Goal: Task Accomplishment & Management: Complete application form

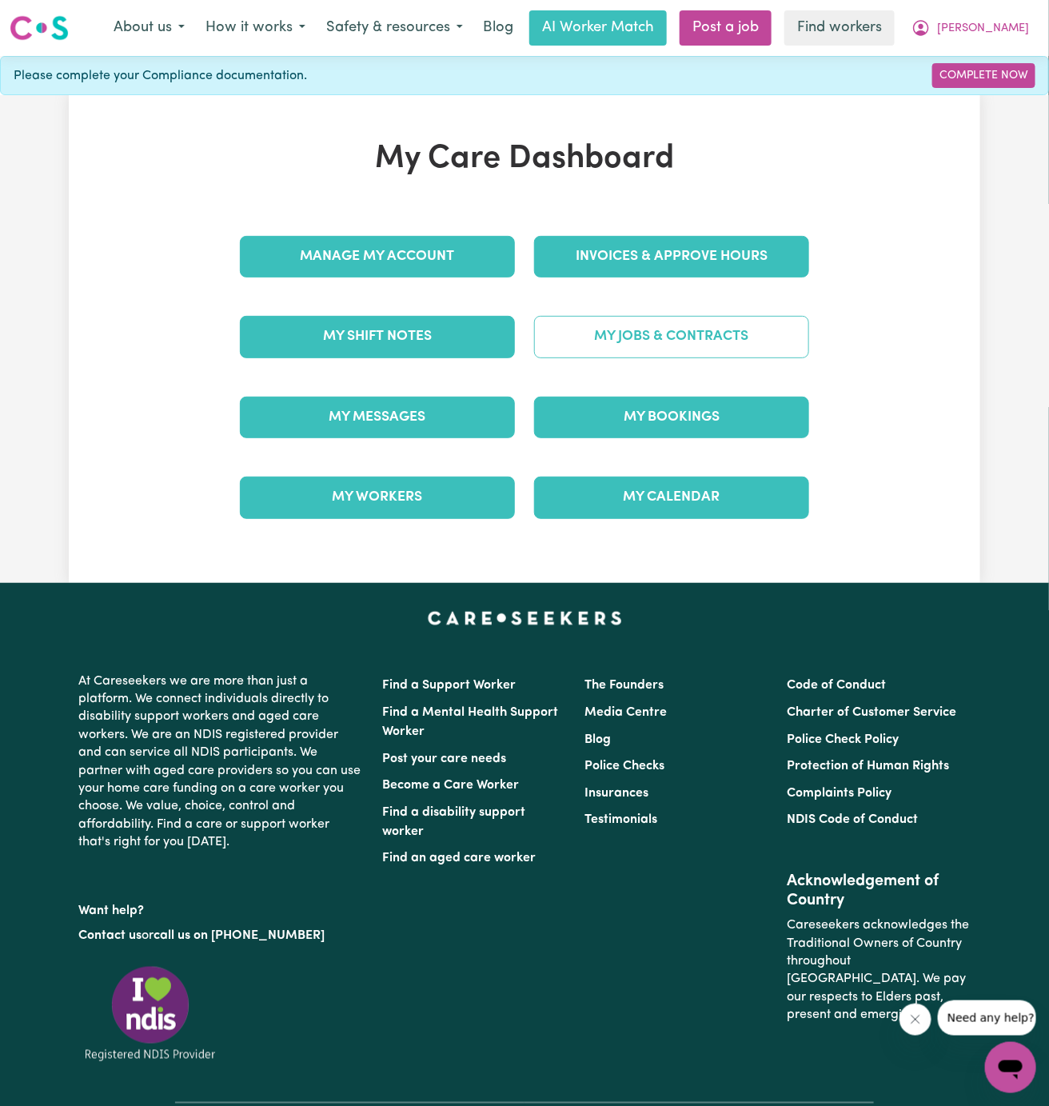
click at [648, 333] on link "My Jobs & Contracts" at bounding box center [671, 337] width 275 height 42
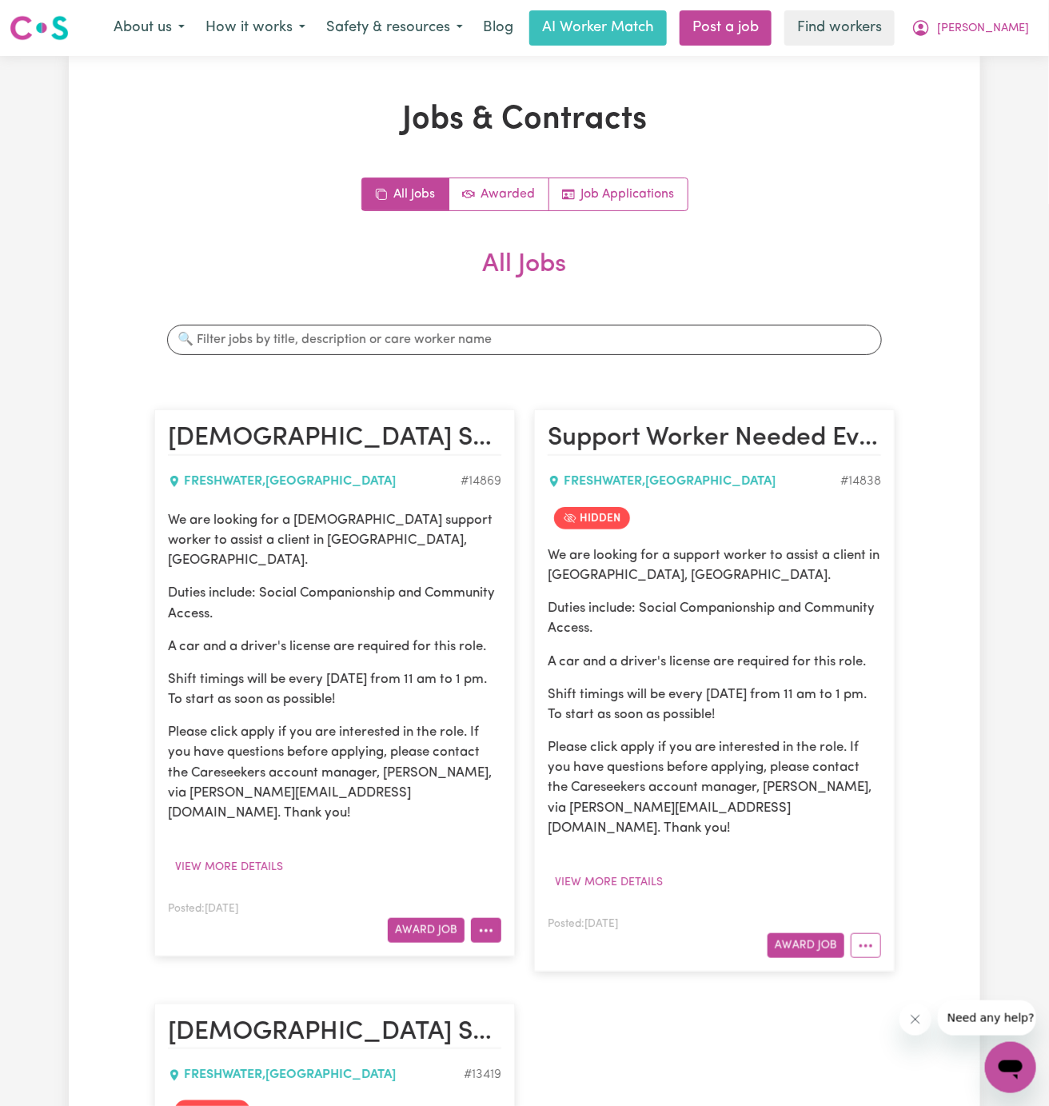
click at [487, 918] on button "More options" at bounding box center [486, 930] width 30 height 25
click at [544, 951] on link "Hide Job" at bounding box center [535, 967] width 126 height 32
click at [657, 185] on link "Job Applications" at bounding box center [618, 194] width 138 height 32
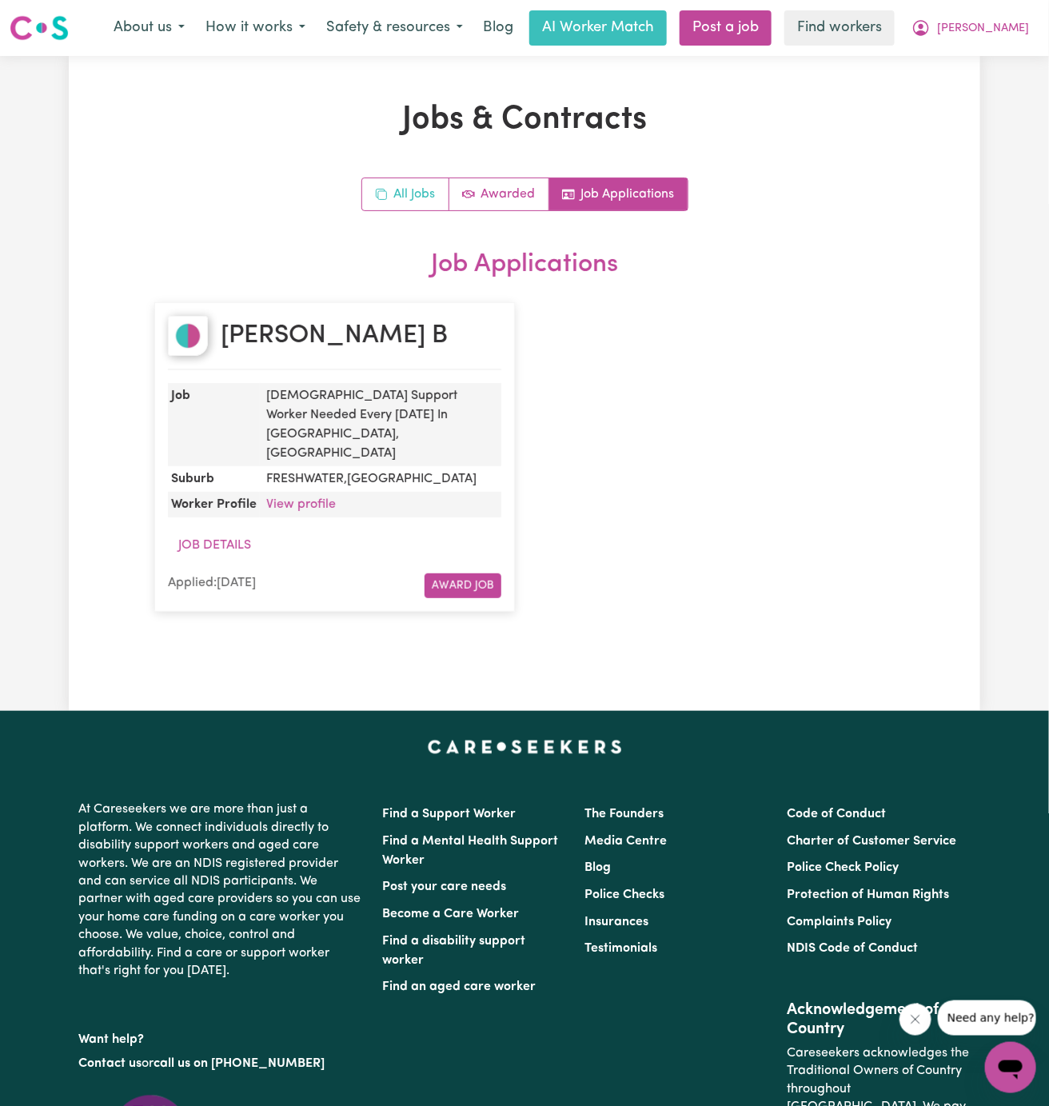
click at [427, 197] on link "All Jobs" at bounding box center [405, 194] width 87 height 32
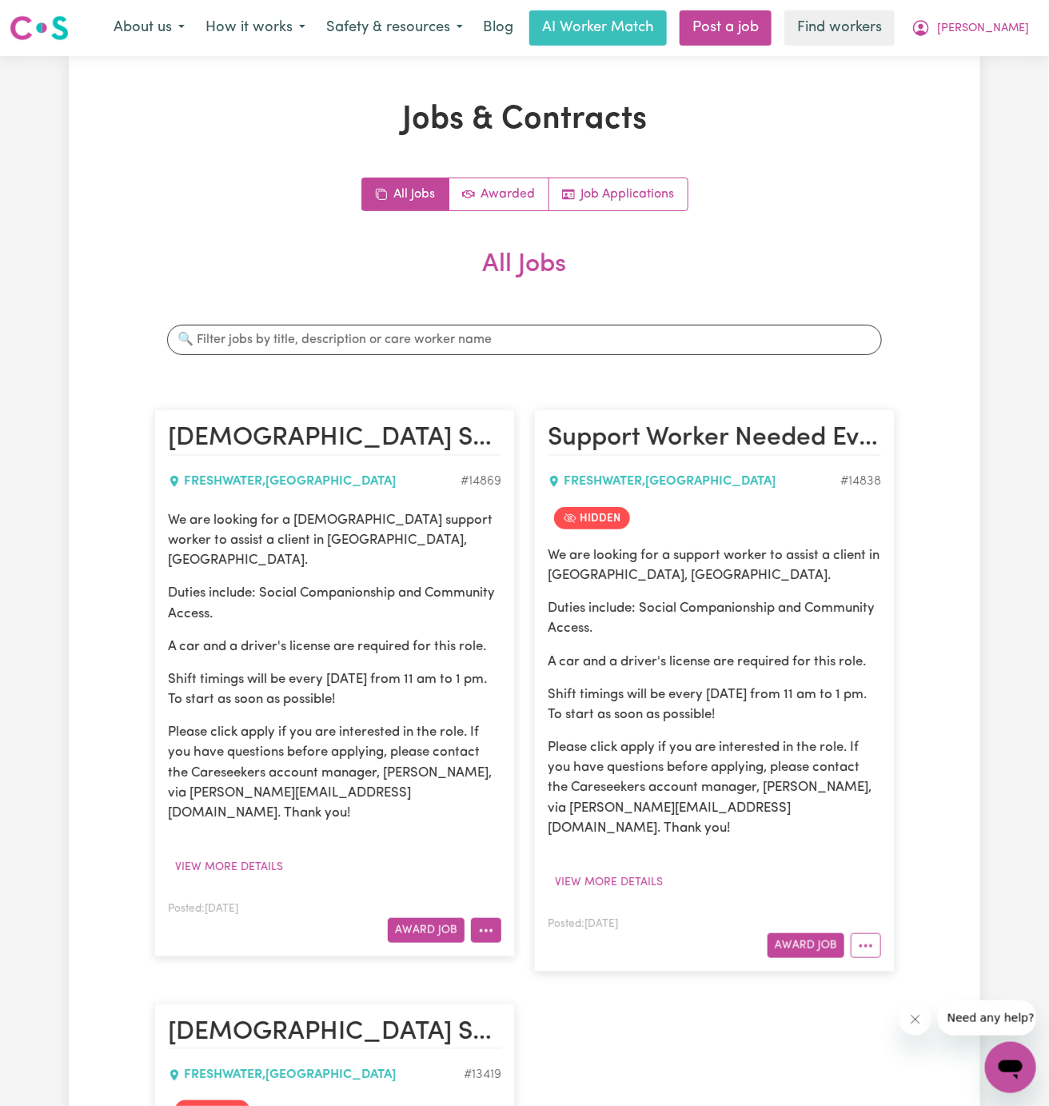
drag, startPoint x: 445, startPoint y: 896, endPoint x: 476, endPoint y: 898, distance: 32.0
click at [476, 918] on div "Award Job" at bounding box center [334, 930] width 333 height 25
click at [476, 918] on button "More options" at bounding box center [486, 930] width 30 height 25
click at [269, 855] on button "View more details" at bounding box center [229, 867] width 122 height 25
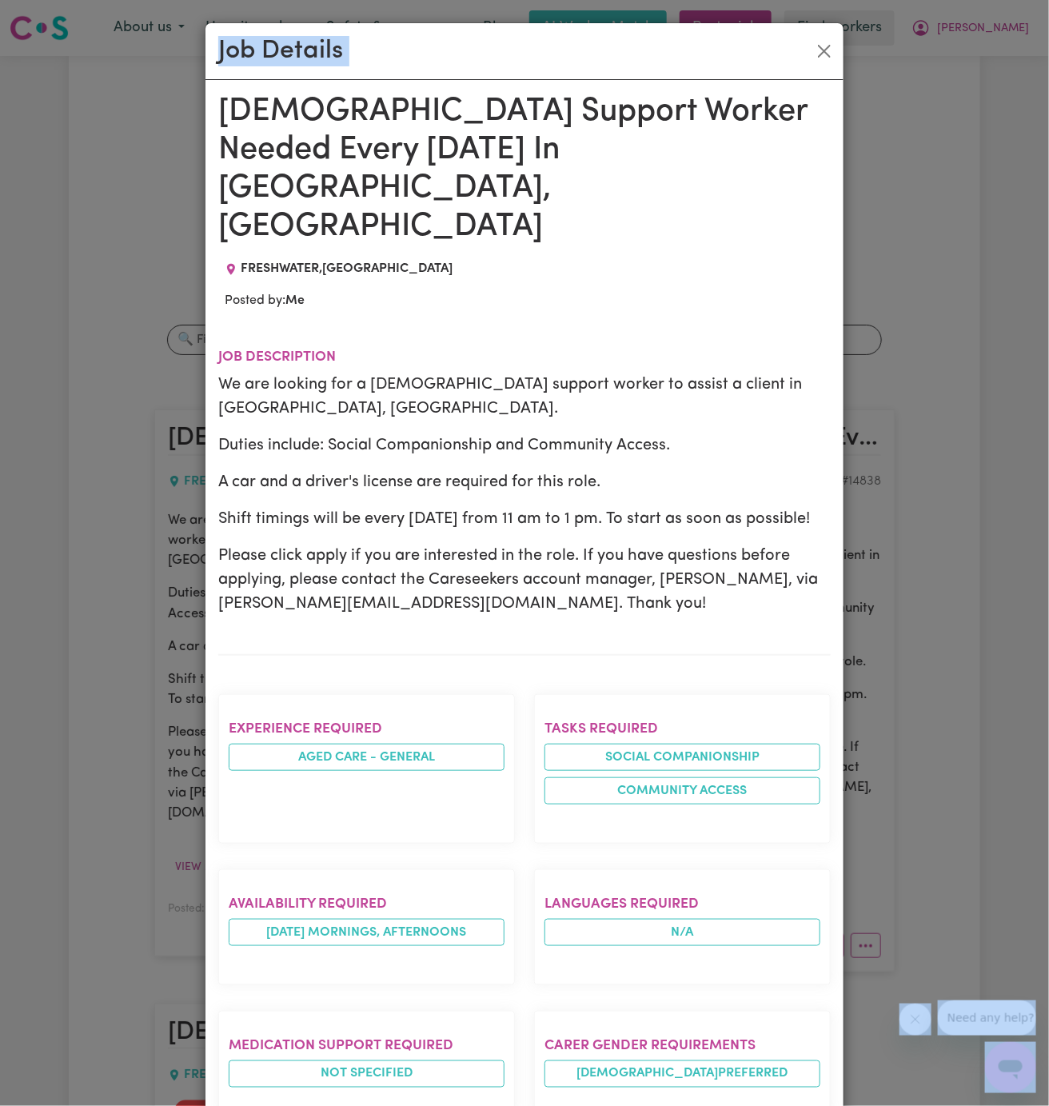
drag, startPoint x: 222, startPoint y: 103, endPoint x: 473, endPoint y: 1122, distance: 1049.0
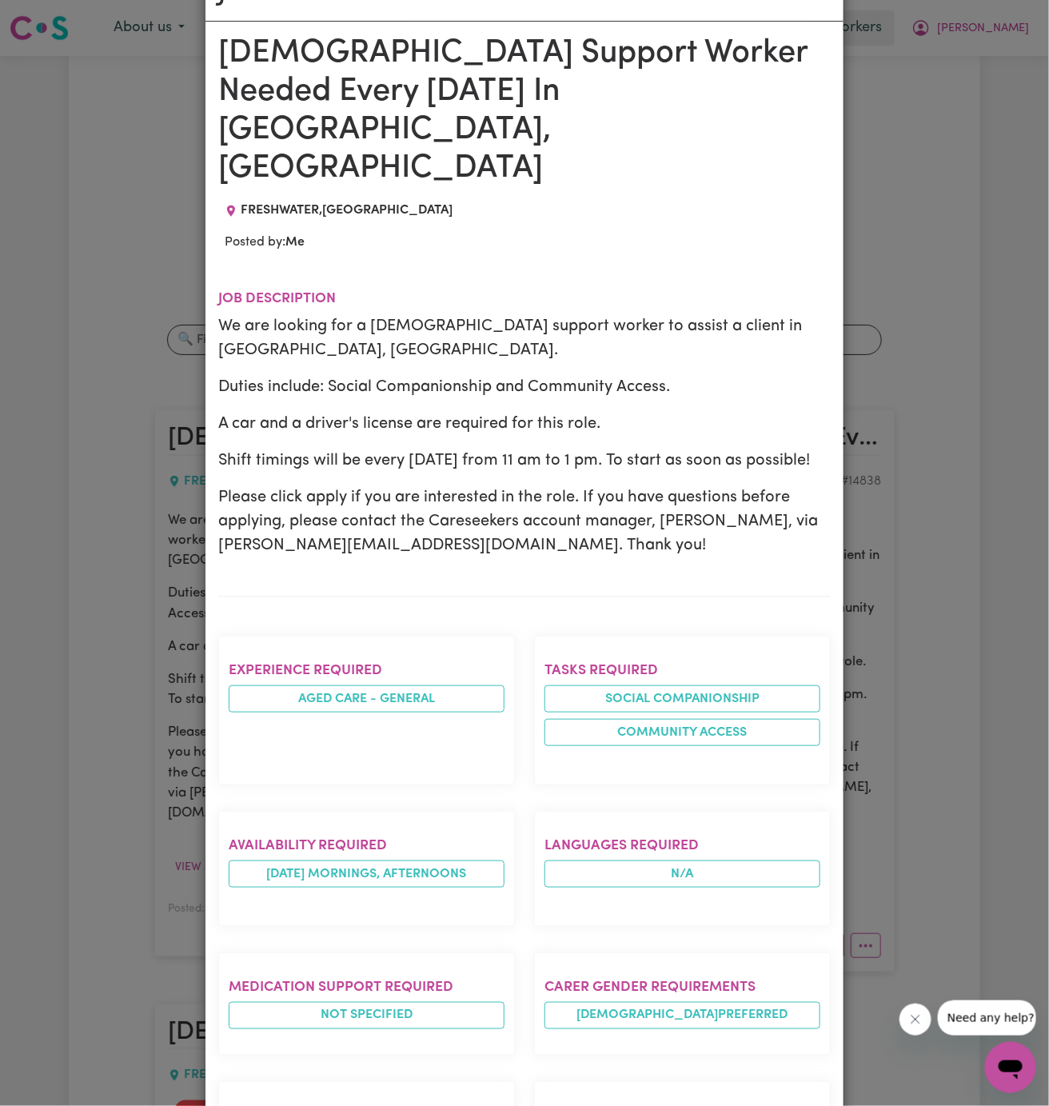
click at [395, 345] on div "We are looking for a [DEMOGRAPHIC_DATA] support worker to assist a client in [G…" at bounding box center [524, 435] width 612 height 243
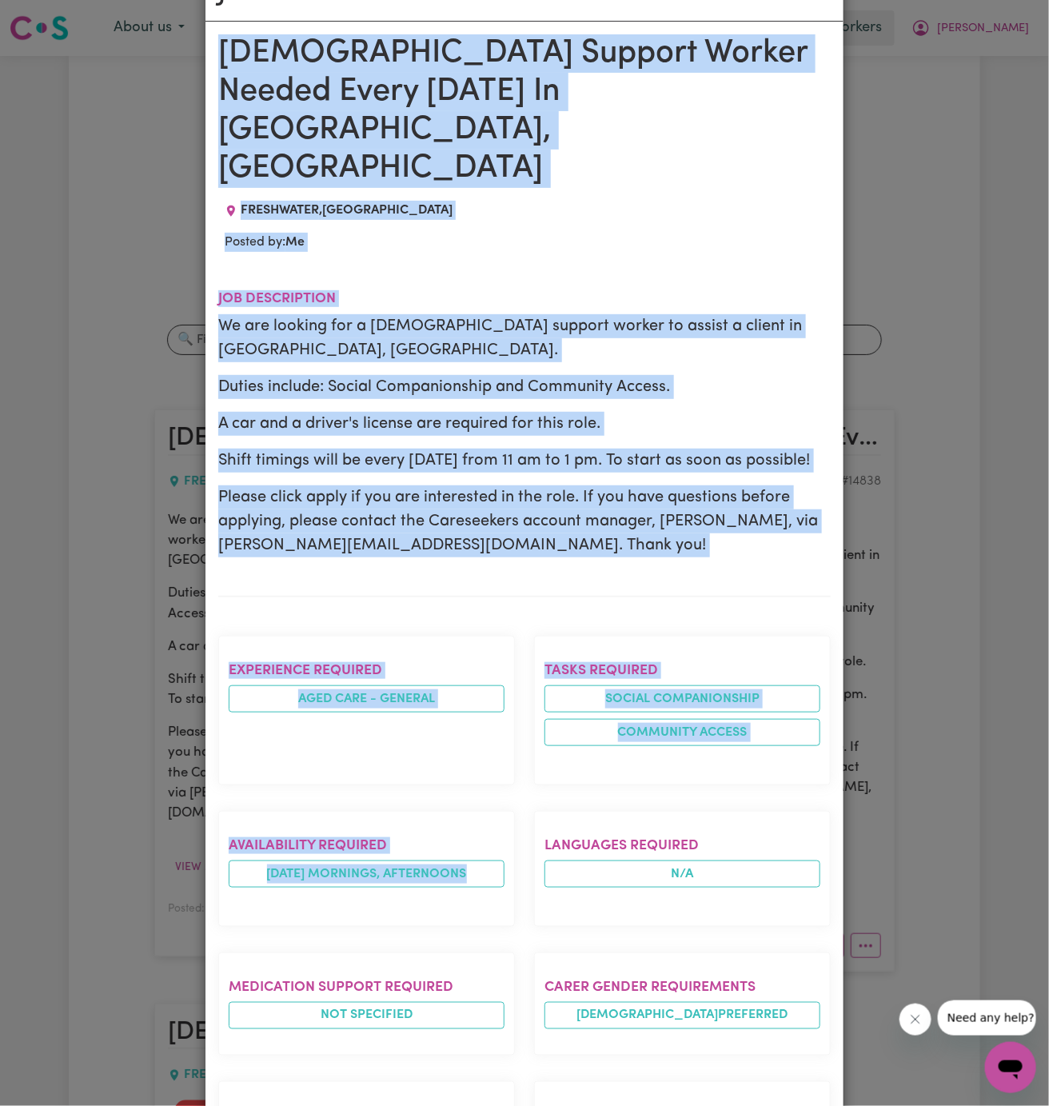
drag, startPoint x: 221, startPoint y: 49, endPoint x: 380, endPoint y: 1122, distance: 1084.5
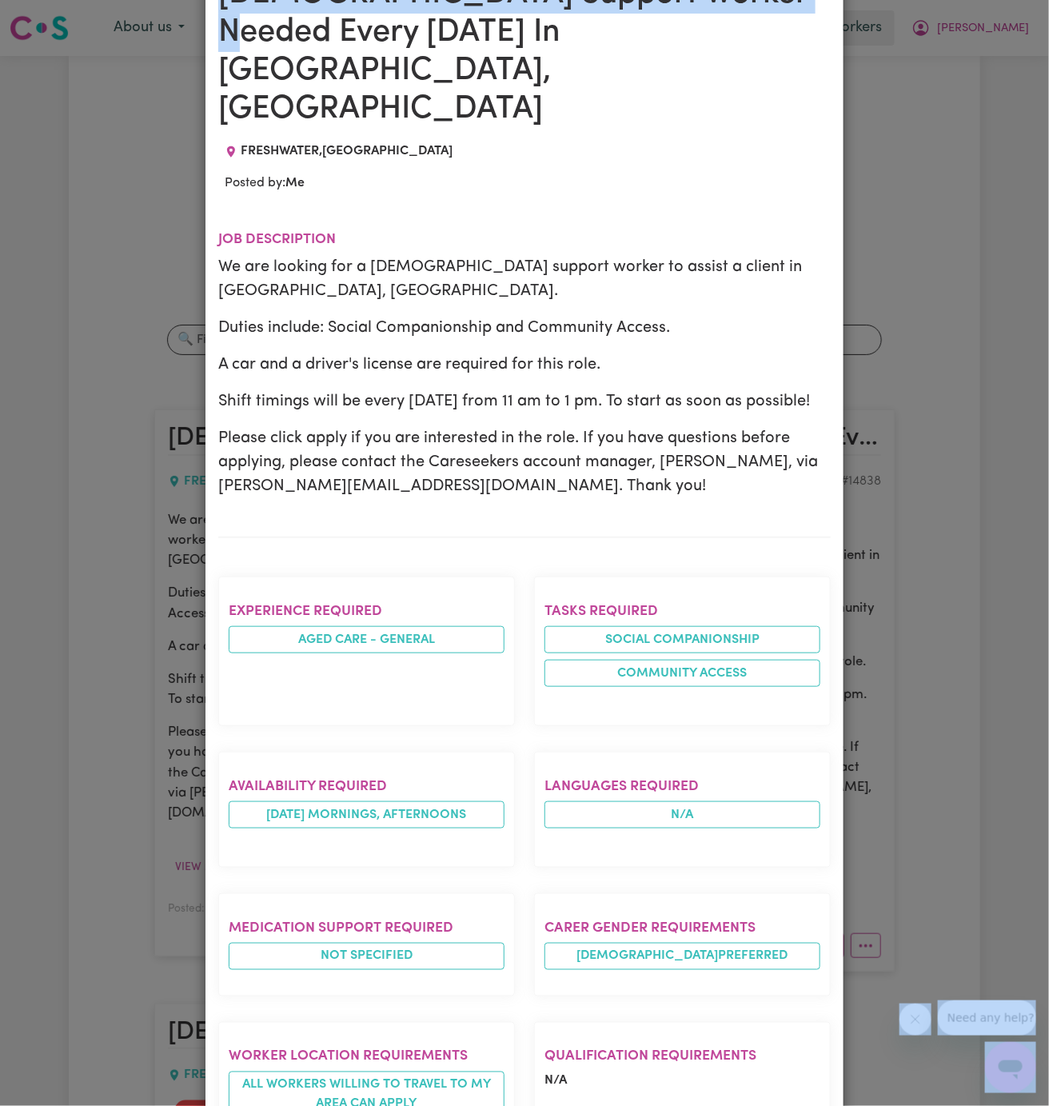
scroll to position [0, 0]
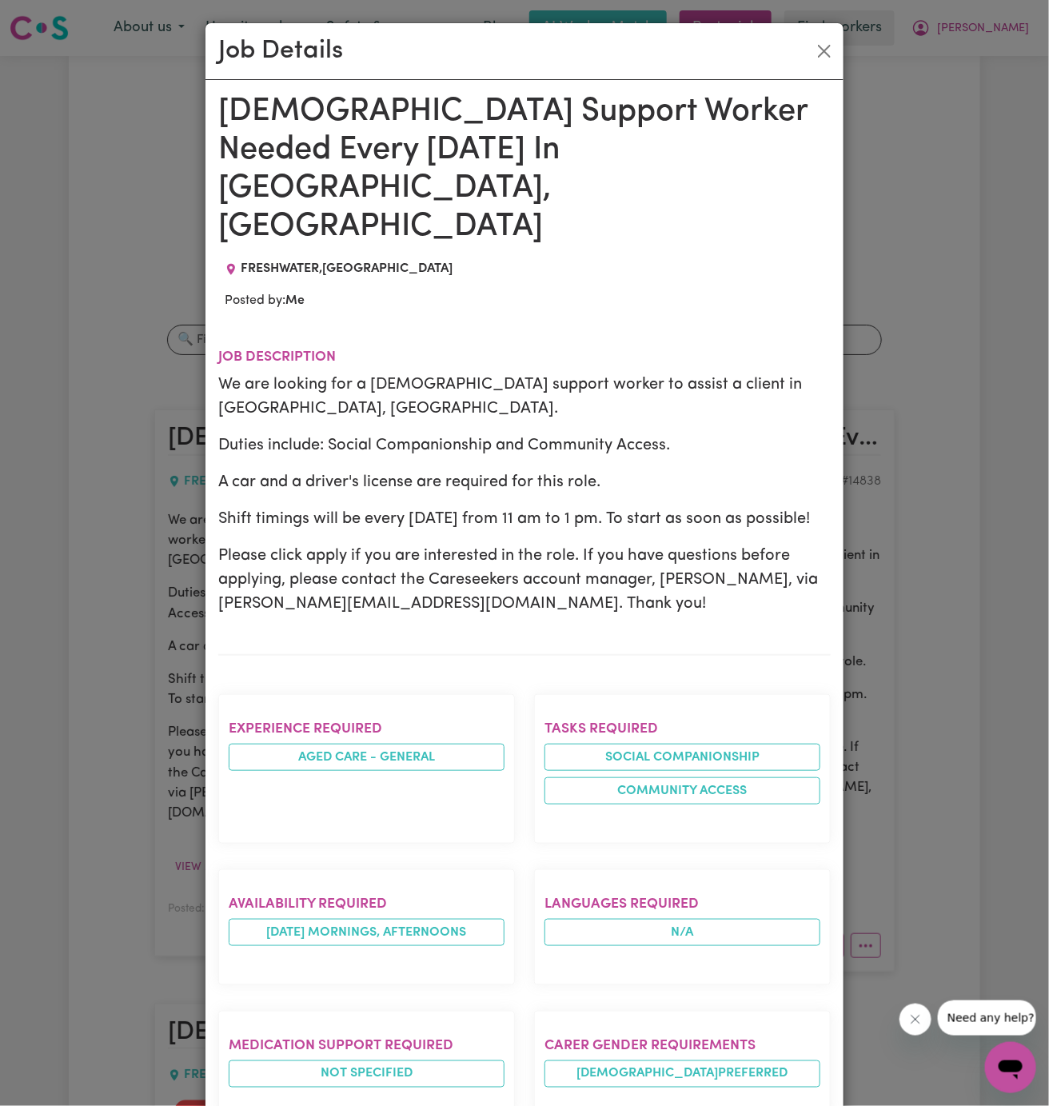
click at [269, 262] on span "FRESHWATER , [GEOGRAPHIC_DATA]" at bounding box center [347, 268] width 212 height 13
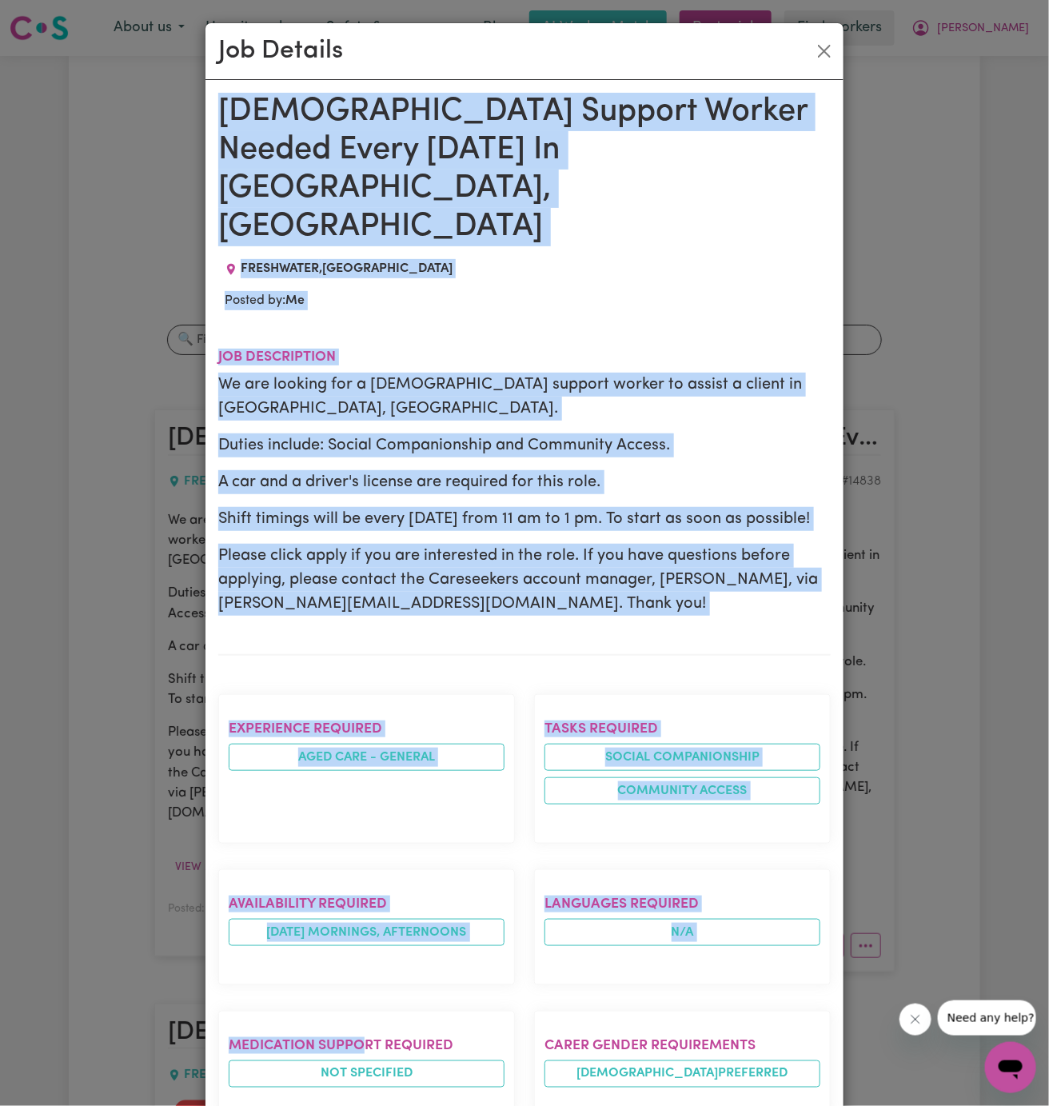
drag, startPoint x: 221, startPoint y: 112, endPoint x: 364, endPoint y: 941, distance: 841.2
click at [364, 941] on div "[DEMOGRAPHIC_DATA] Support Worker Needed Every [DATE] In [GEOGRAPHIC_DATA], [GE…" at bounding box center [524, 934] width 612 height 1683
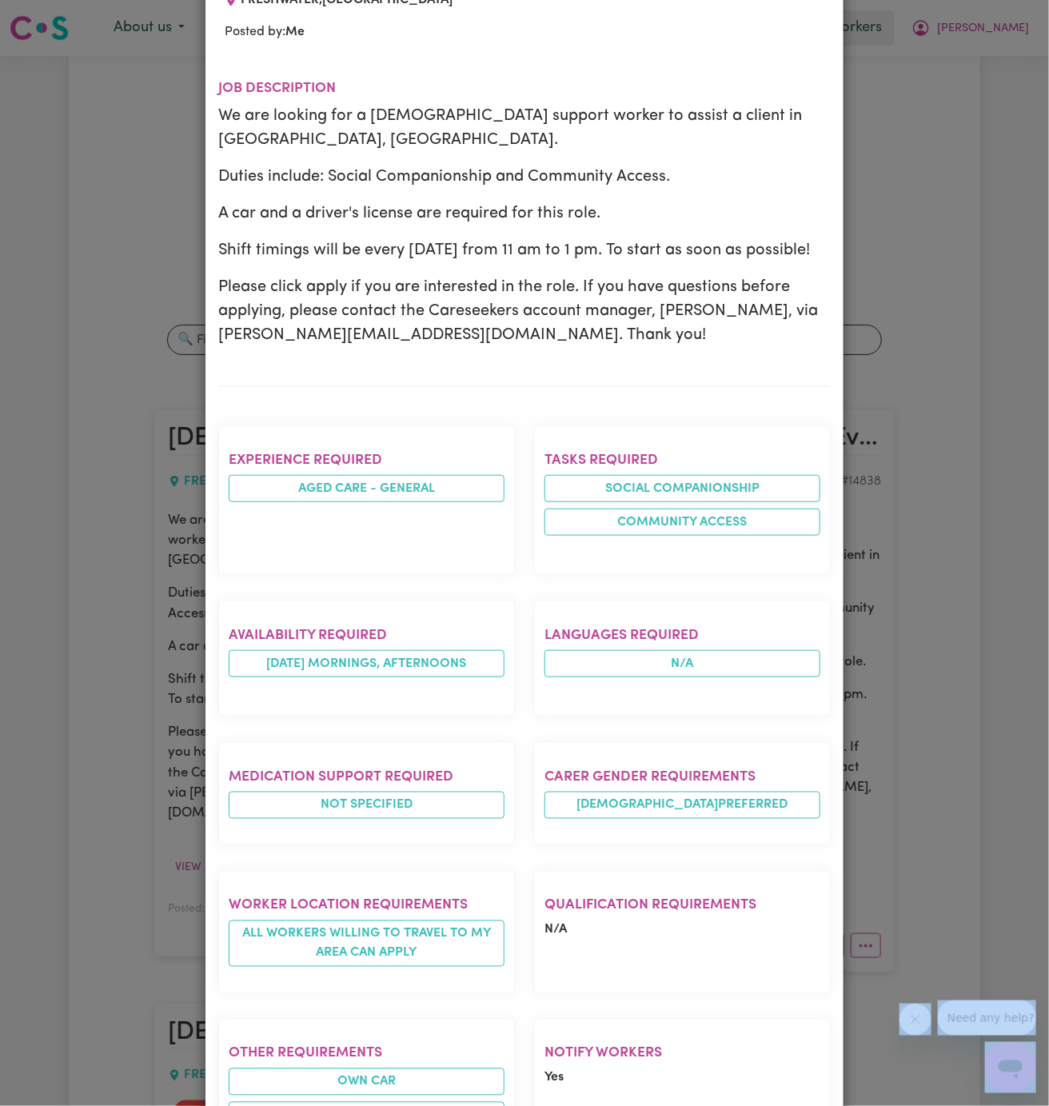
scroll to position [532, 0]
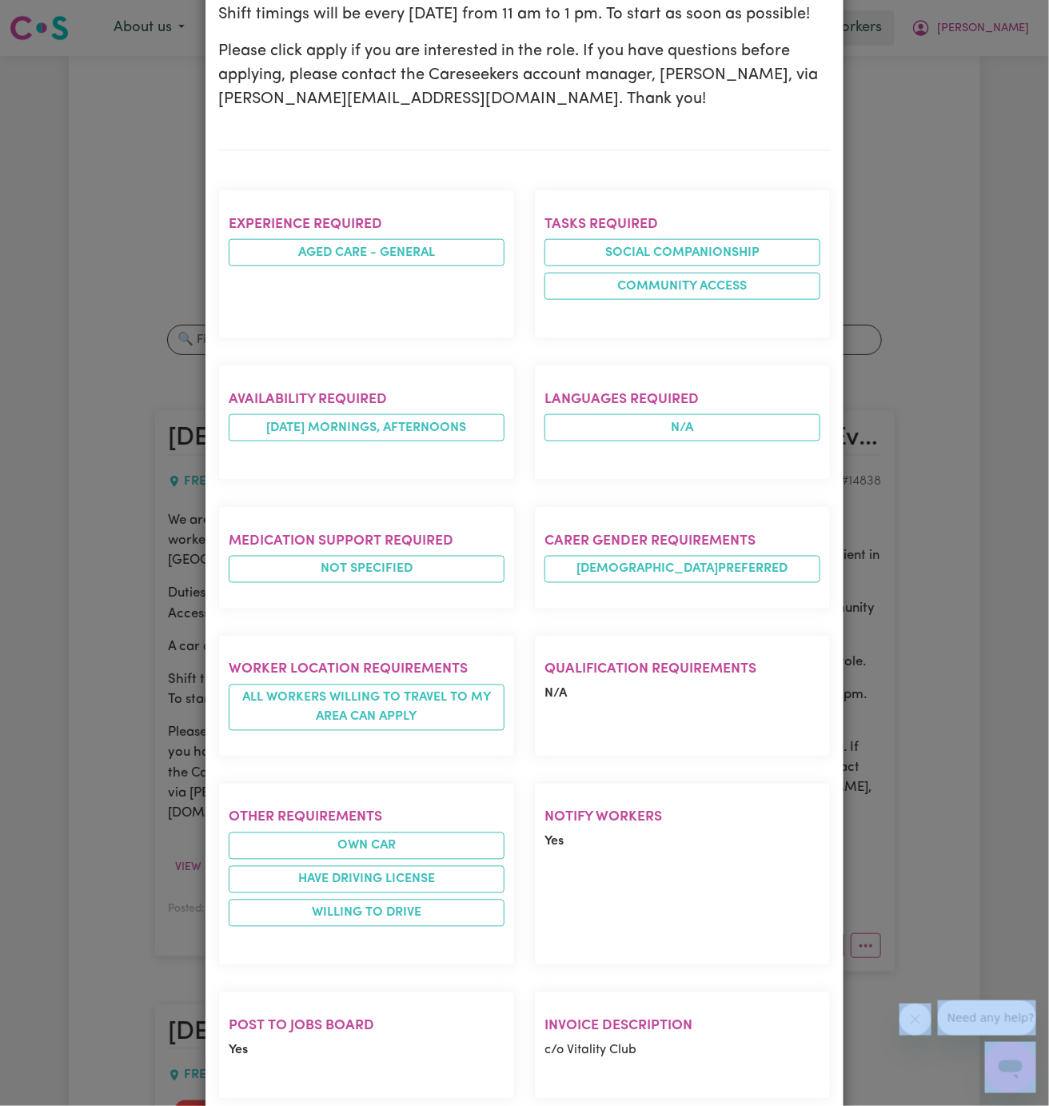
drag, startPoint x: 221, startPoint y: 105, endPoint x: 309, endPoint y: 1122, distance: 1020.7
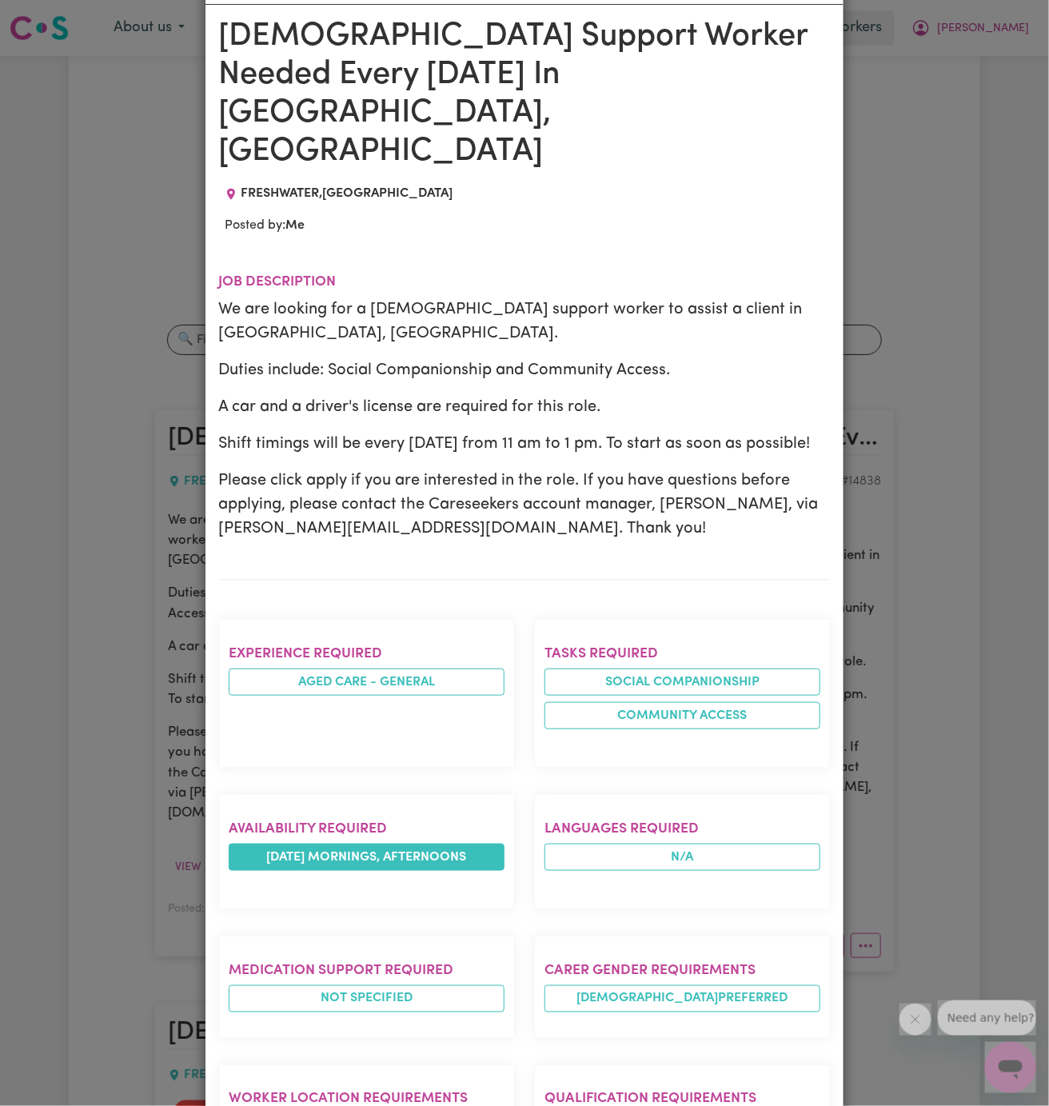
scroll to position [0, 0]
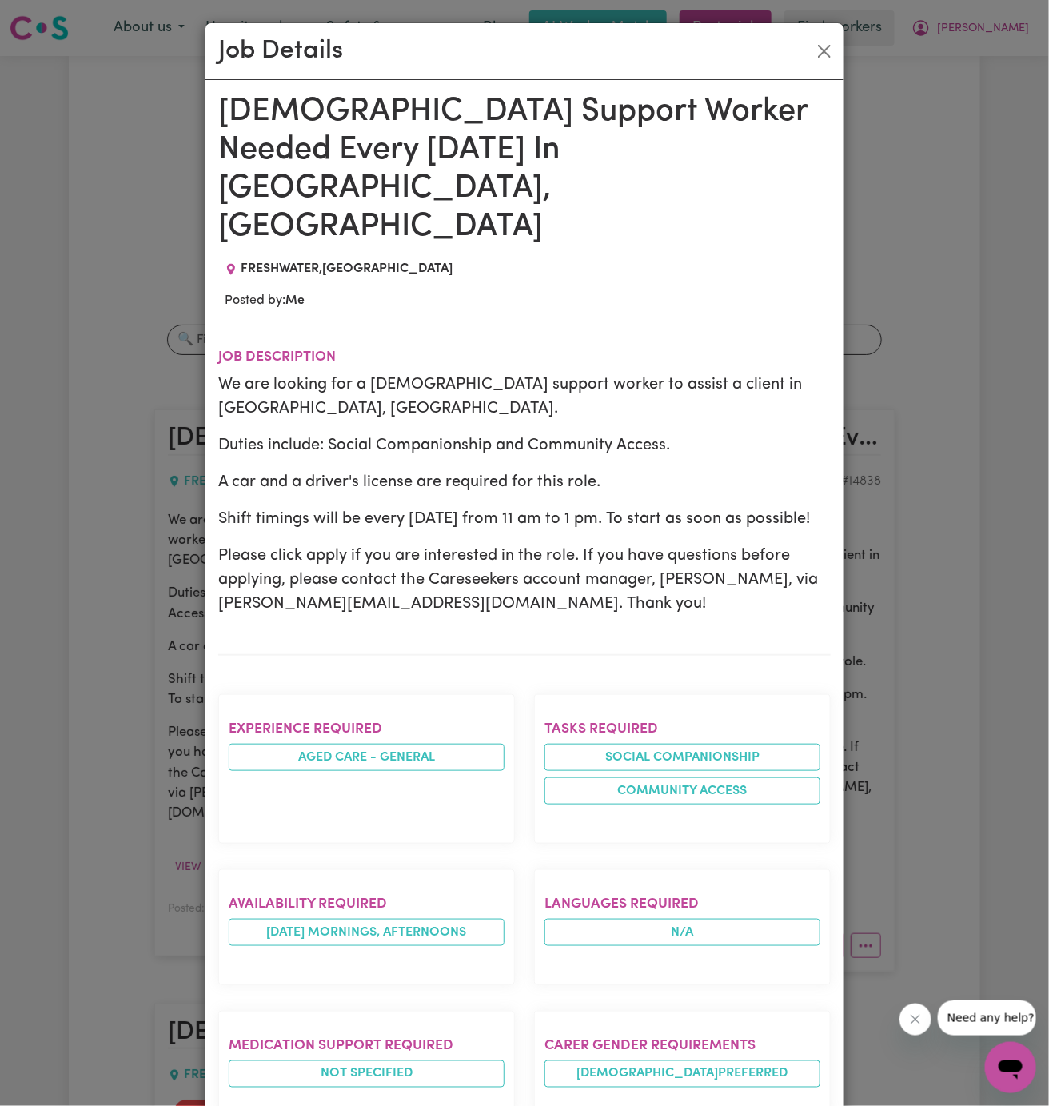
click at [222, 103] on h1 "[DEMOGRAPHIC_DATA] Support Worker Needed Every [DATE] In [GEOGRAPHIC_DATA], [GE…" at bounding box center [524, 169] width 612 height 153
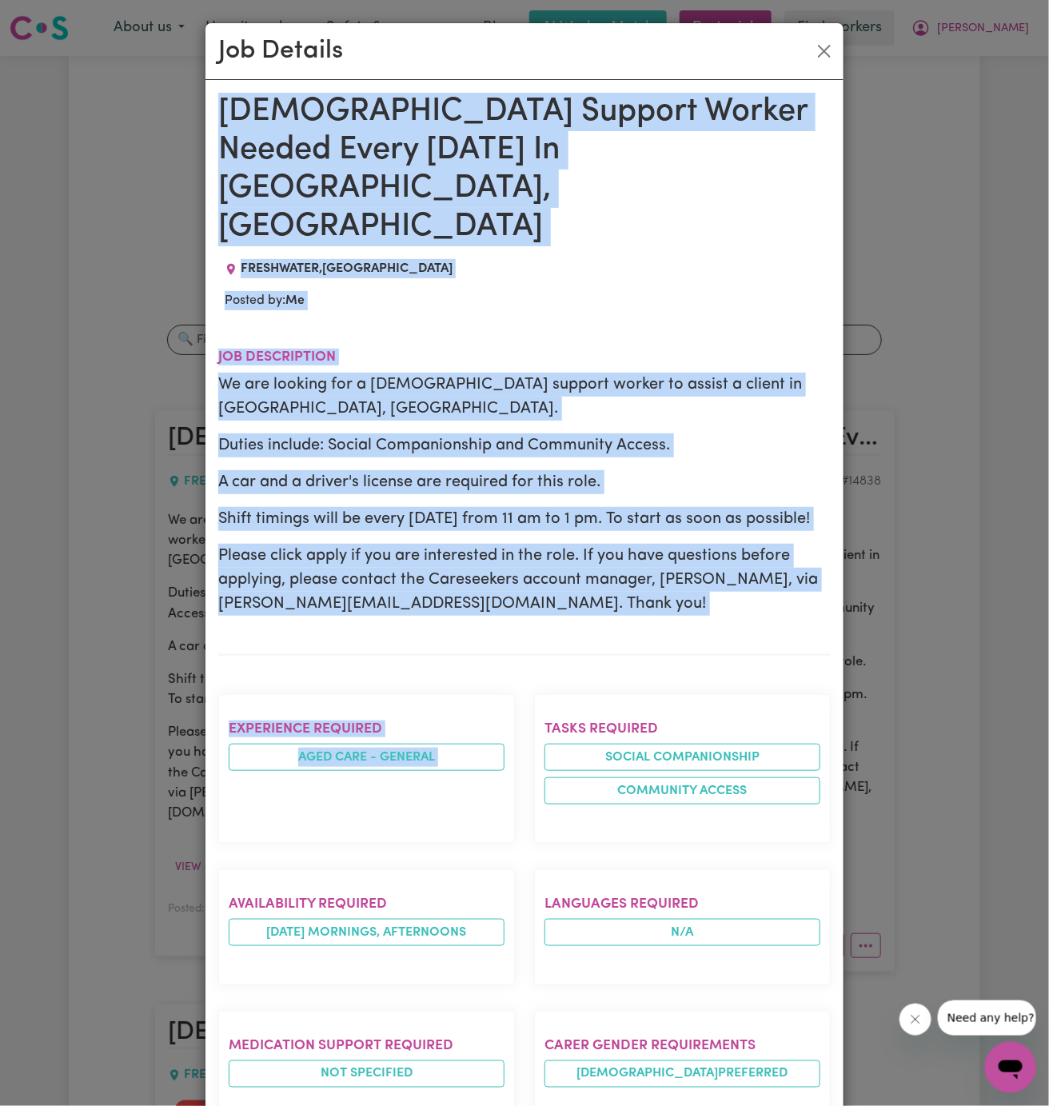
drag, startPoint x: 222, startPoint y: 103, endPoint x: 409, endPoint y: 740, distance: 663.3
click at [409, 740] on div "[DEMOGRAPHIC_DATA] Support Worker Needed Every [DATE] In [GEOGRAPHIC_DATA], [GE…" at bounding box center [524, 934] width 612 height 1683
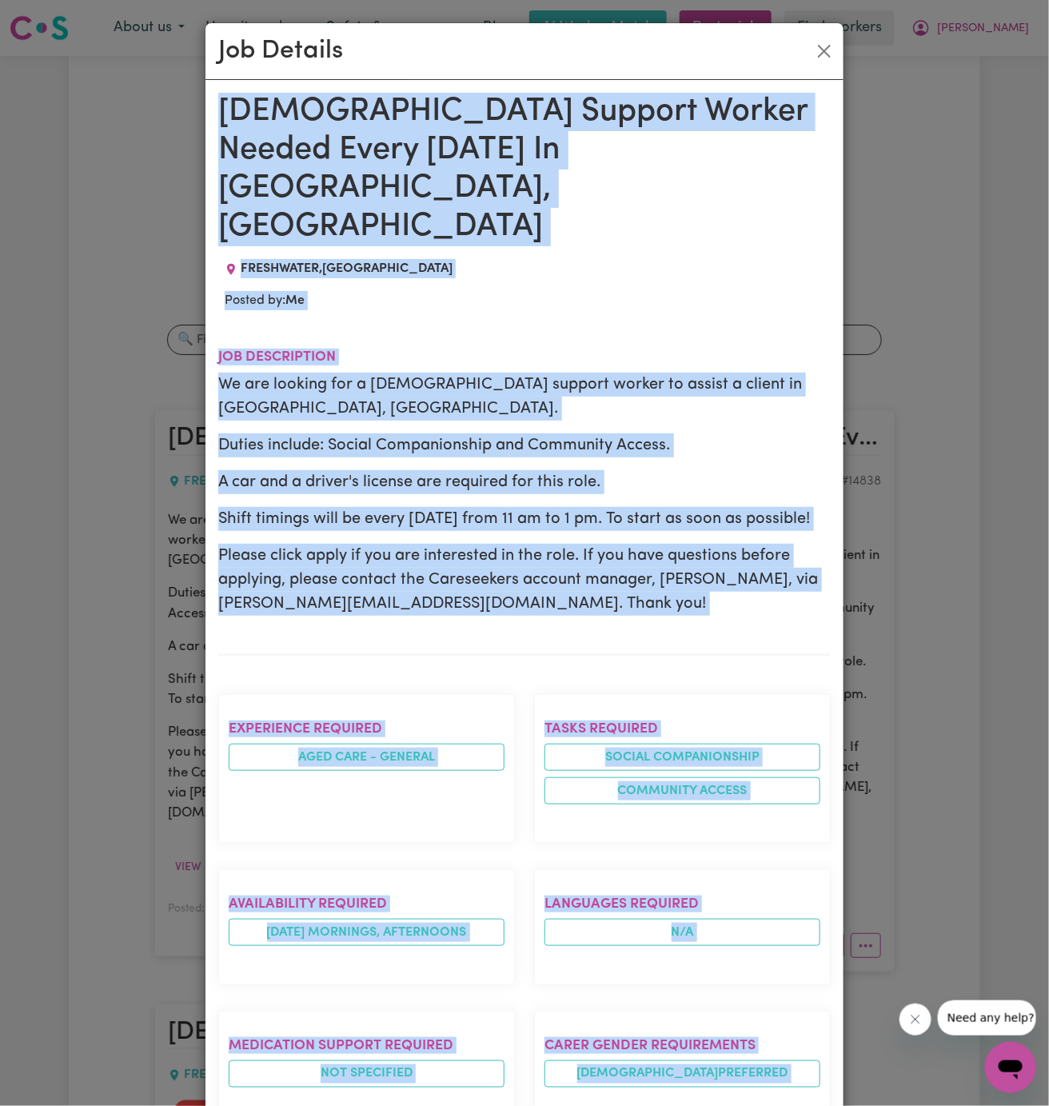
scroll to position [564, 0]
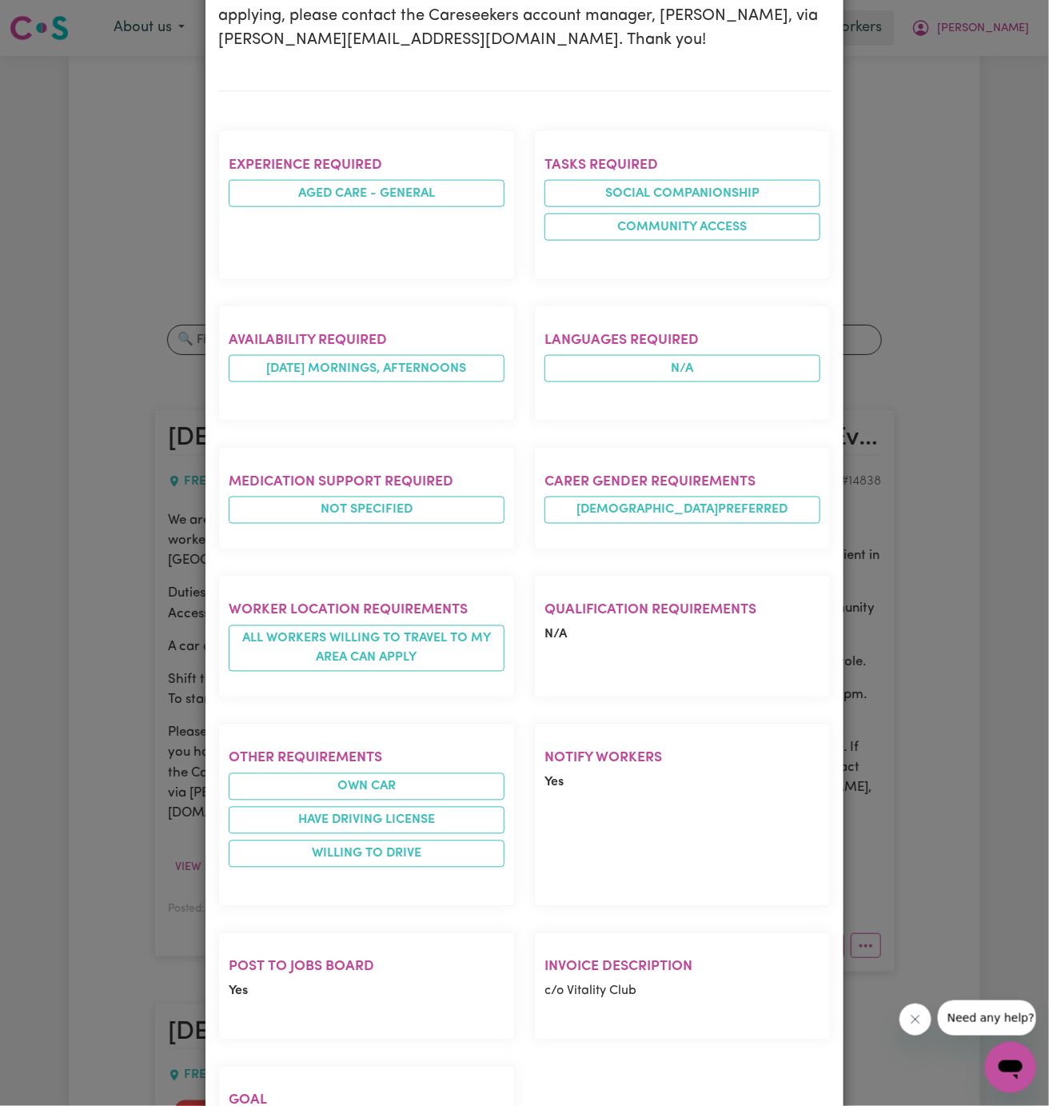
click at [622, 732] on section "Notify Workers Yes" at bounding box center [682, 815] width 297 height 183
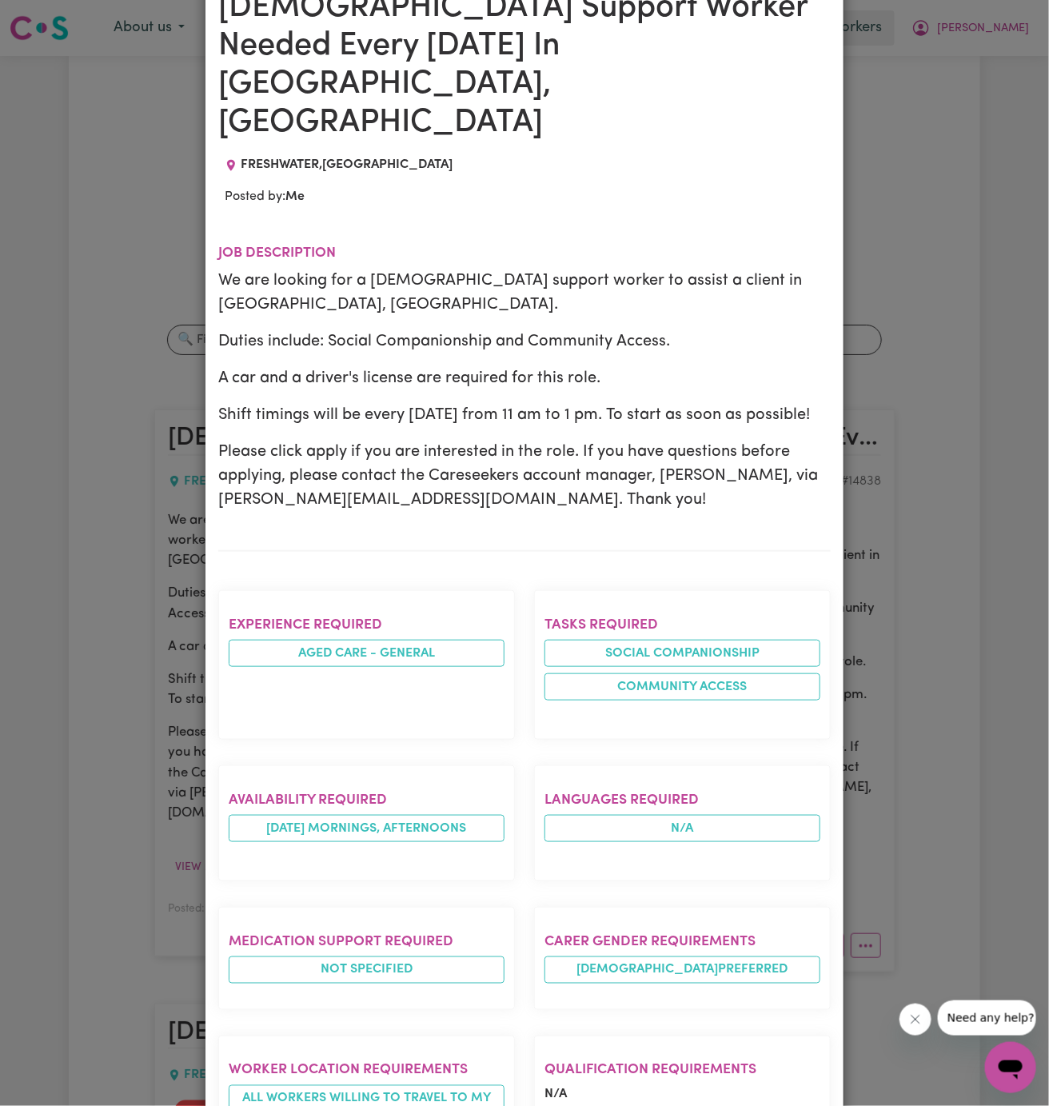
scroll to position [0, 0]
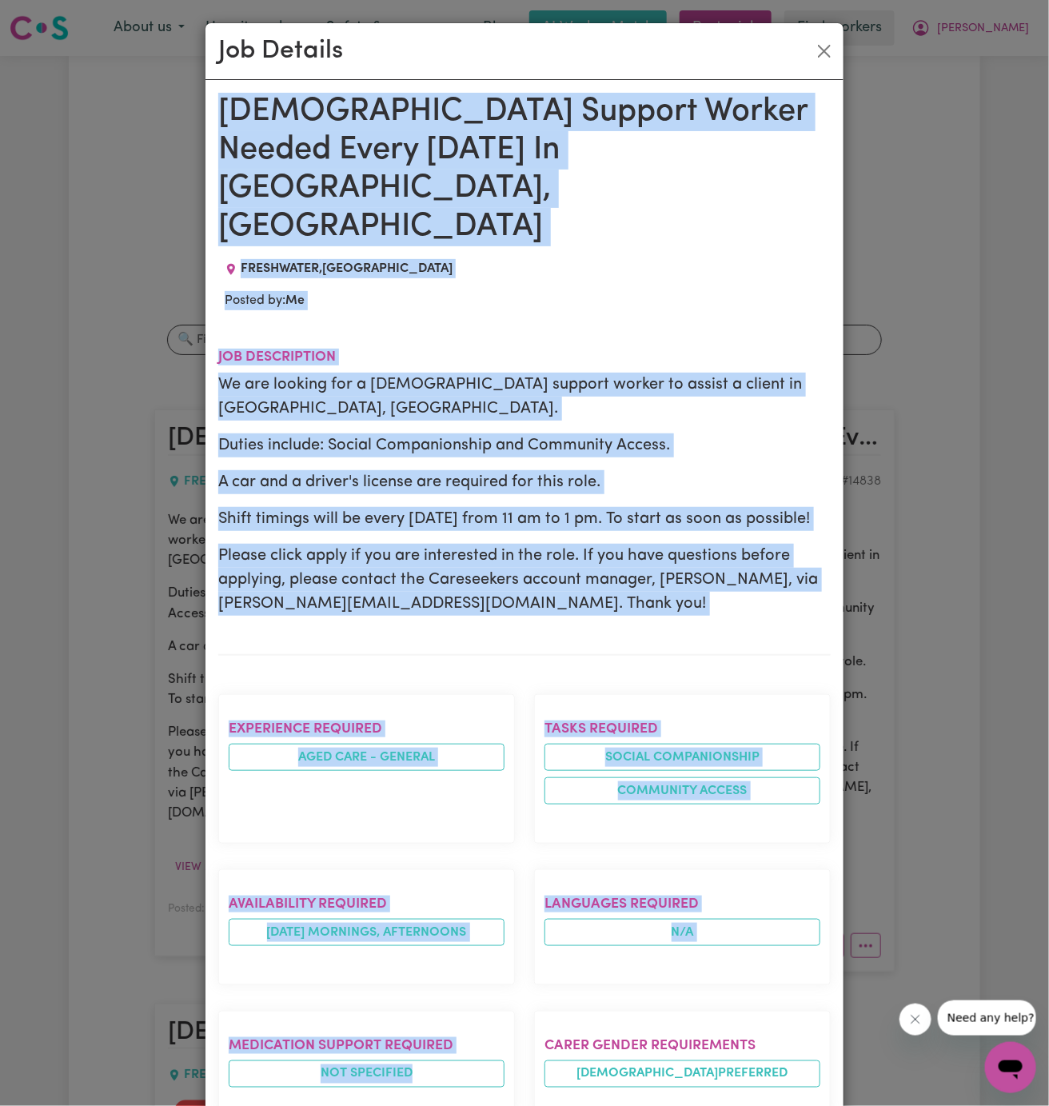
drag, startPoint x: 217, startPoint y: 108, endPoint x: 453, endPoint y: 1065, distance: 985.6
click at [453, 1065] on div "[DEMOGRAPHIC_DATA] Support Worker Needed Every [DATE] In [GEOGRAPHIC_DATA], [GE…" at bounding box center [524, 934] width 638 height 1708
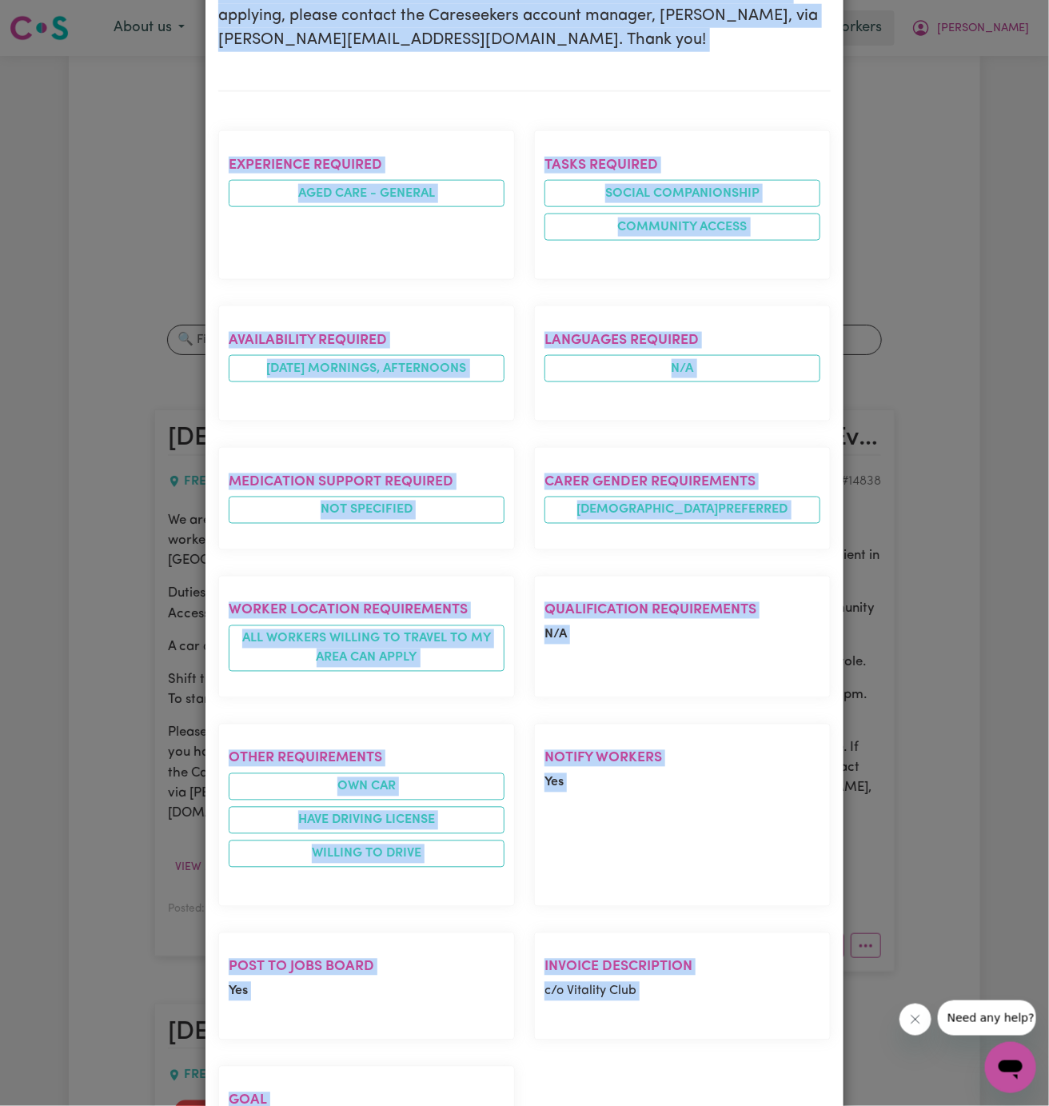
copy div "[DEMOGRAPHIC_DATA] Support Worker Needed Every [DATE] In [GEOGRAPHIC_DATA], [GE…"
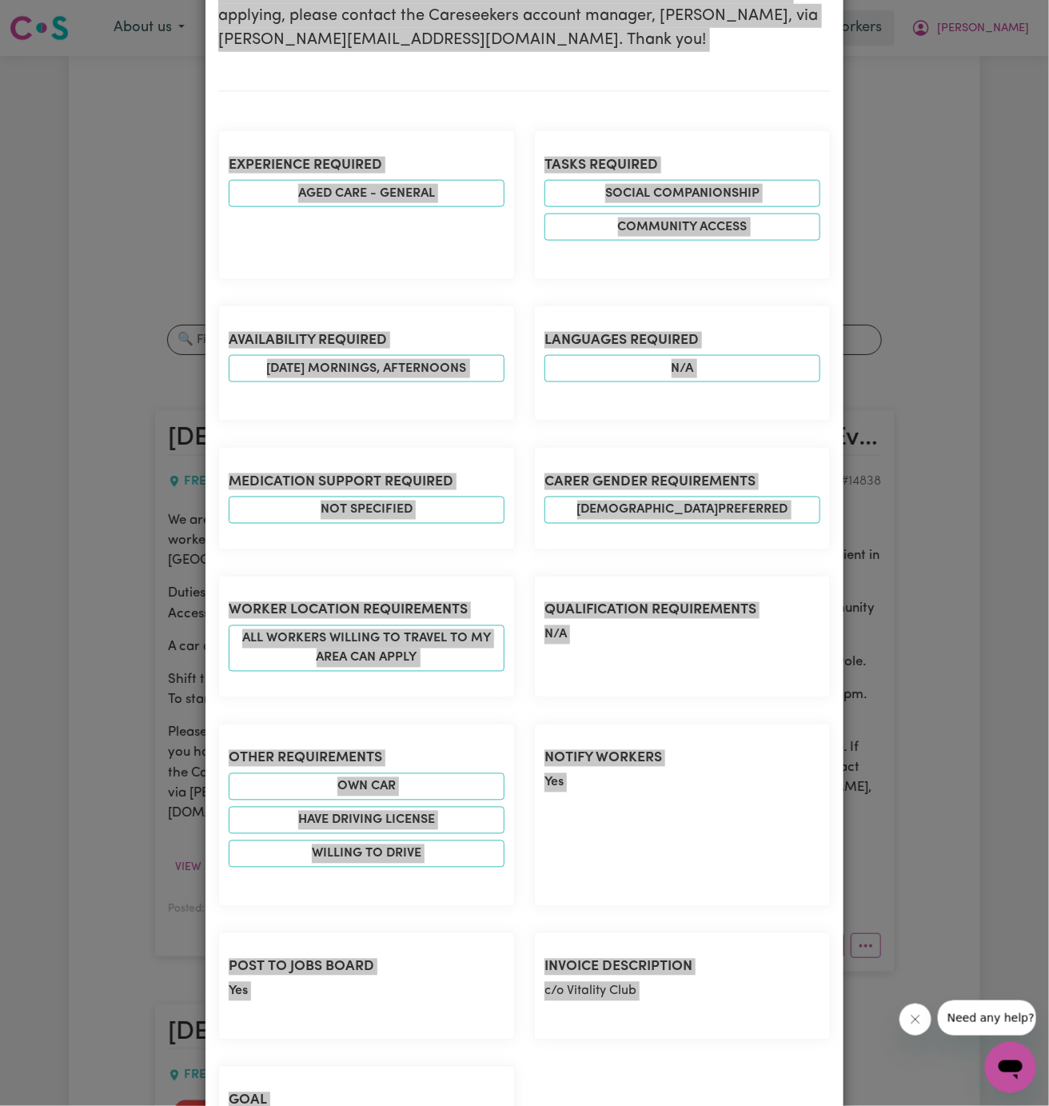
scroll to position [0, 0]
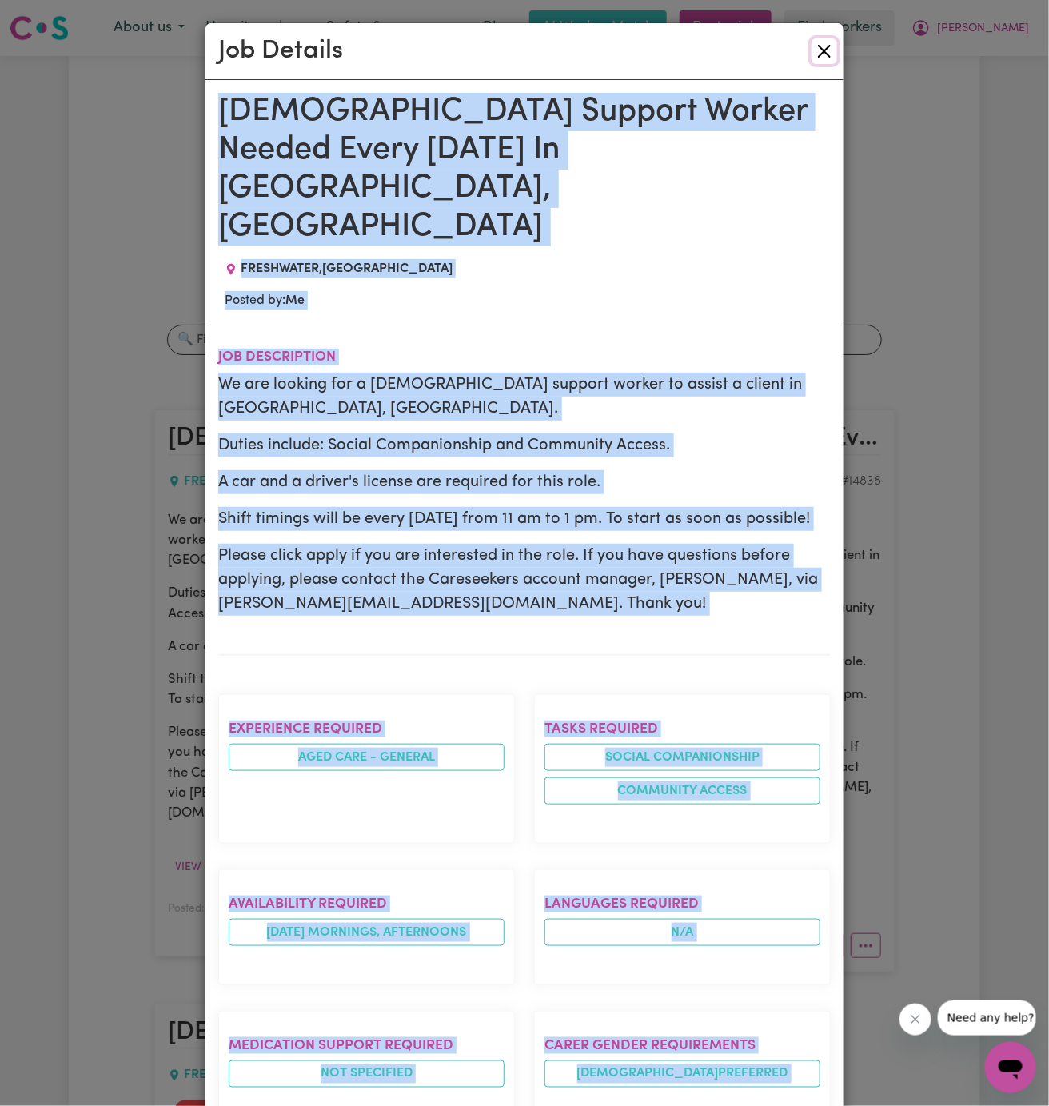
click at [827, 52] on button "Close" at bounding box center [824, 51] width 26 height 26
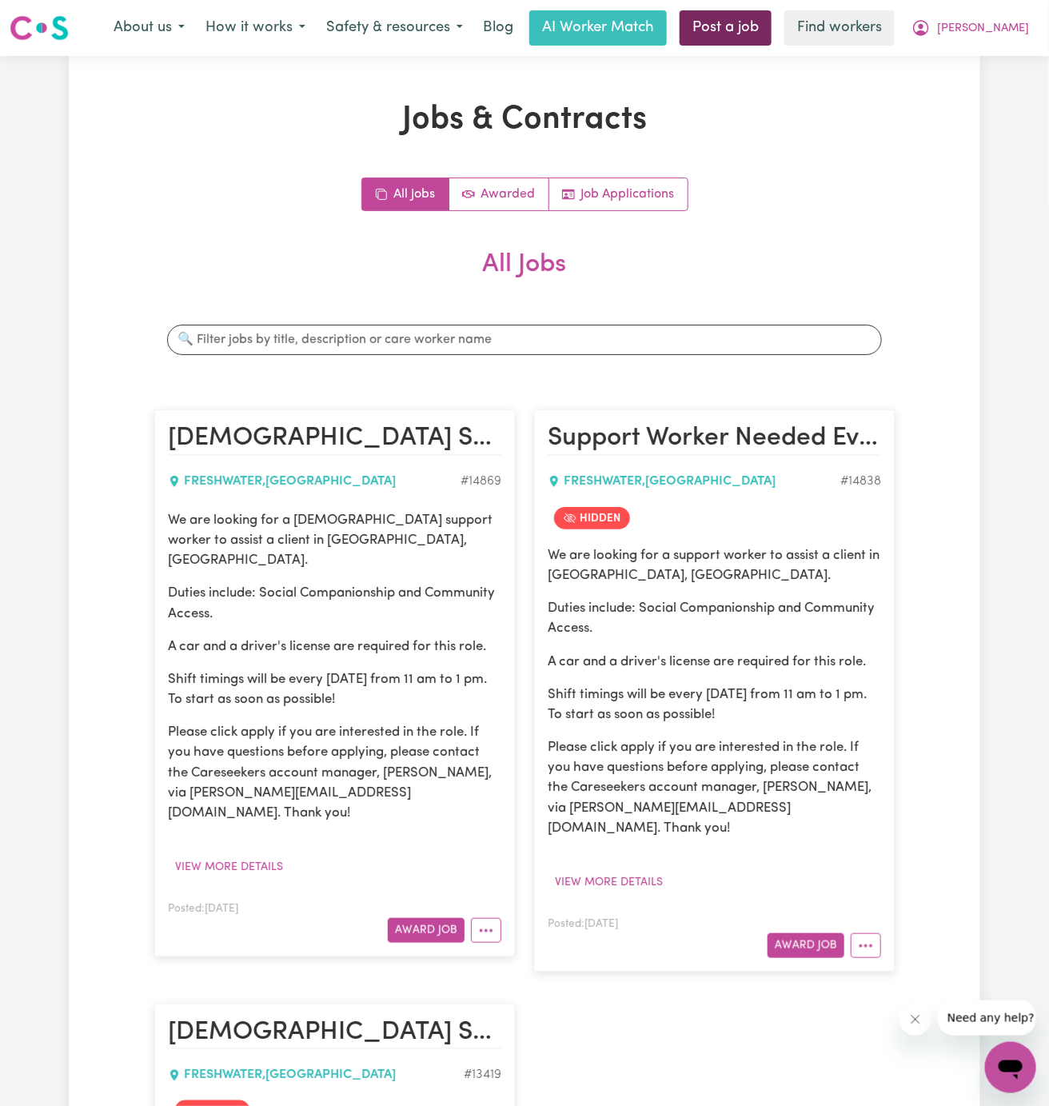
click at [763, 39] on link "Post a job" at bounding box center [726, 27] width 92 height 35
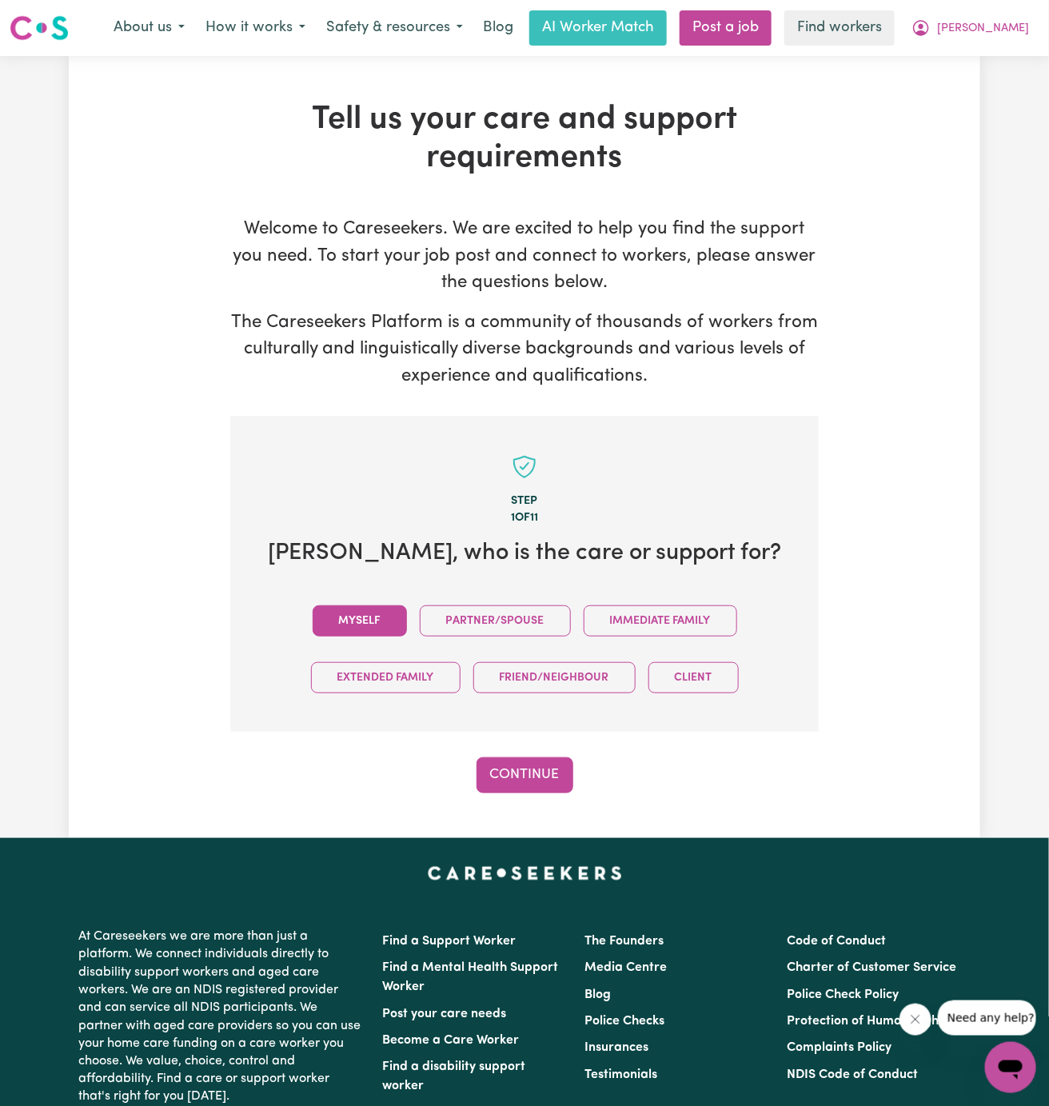
drag, startPoint x: 375, startPoint y: 608, endPoint x: 386, endPoint y: 620, distance: 16.4
click at [375, 608] on button "Myself" at bounding box center [360, 620] width 94 height 31
click at [520, 761] on button "Continue" at bounding box center [524, 774] width 97 height 35
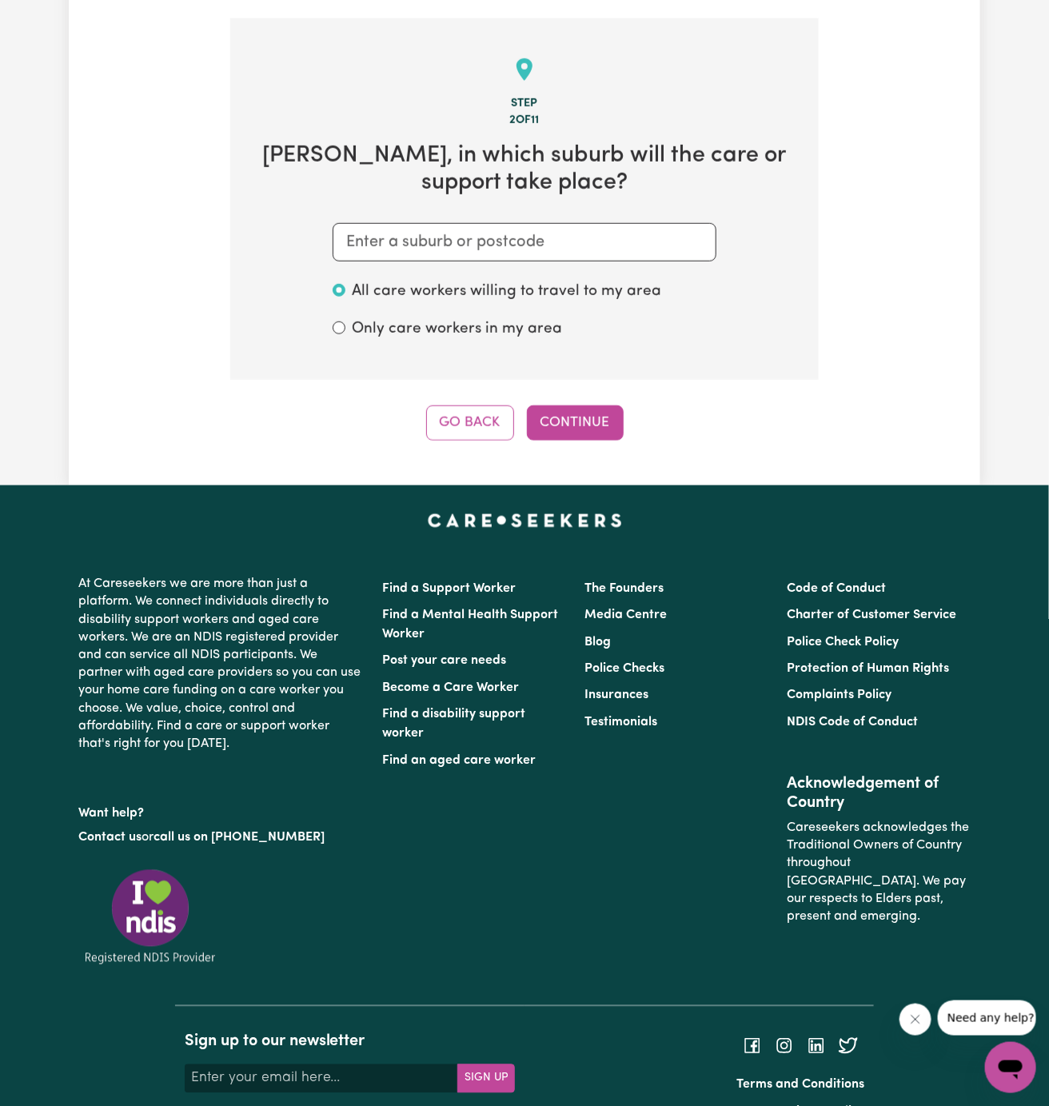
scroll to position [415, 0]
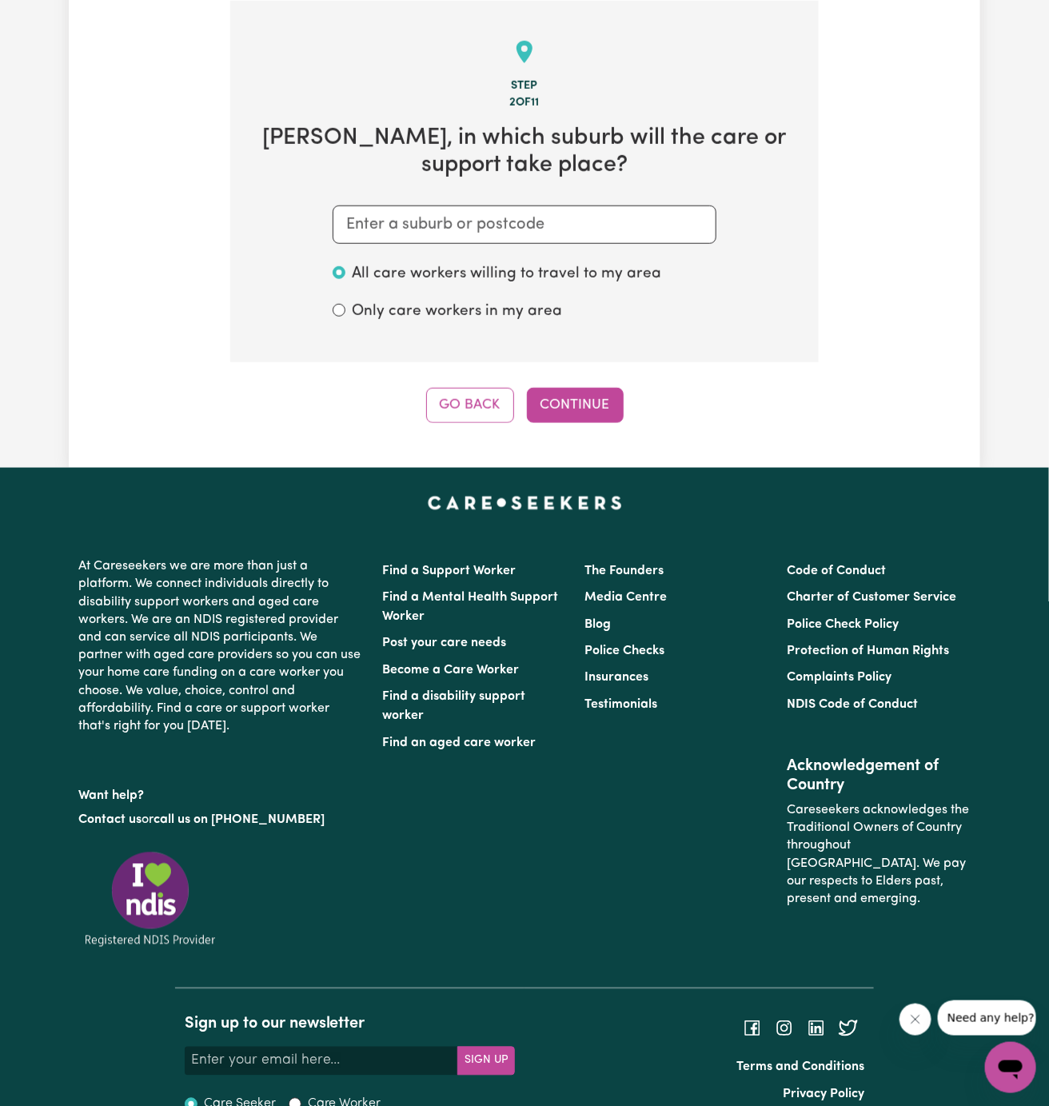
click at [652, 245] on section "Step 2 of 11 [PERSON_NAME] , in which suburb will the care or support take plac…" at bounding box center [524, 181] width 588 height 361
click at [441, 224] on input "text" at bounding box center [525, 224] width 384 height 38
paste input "Freshwater"
type input "Freshwater"
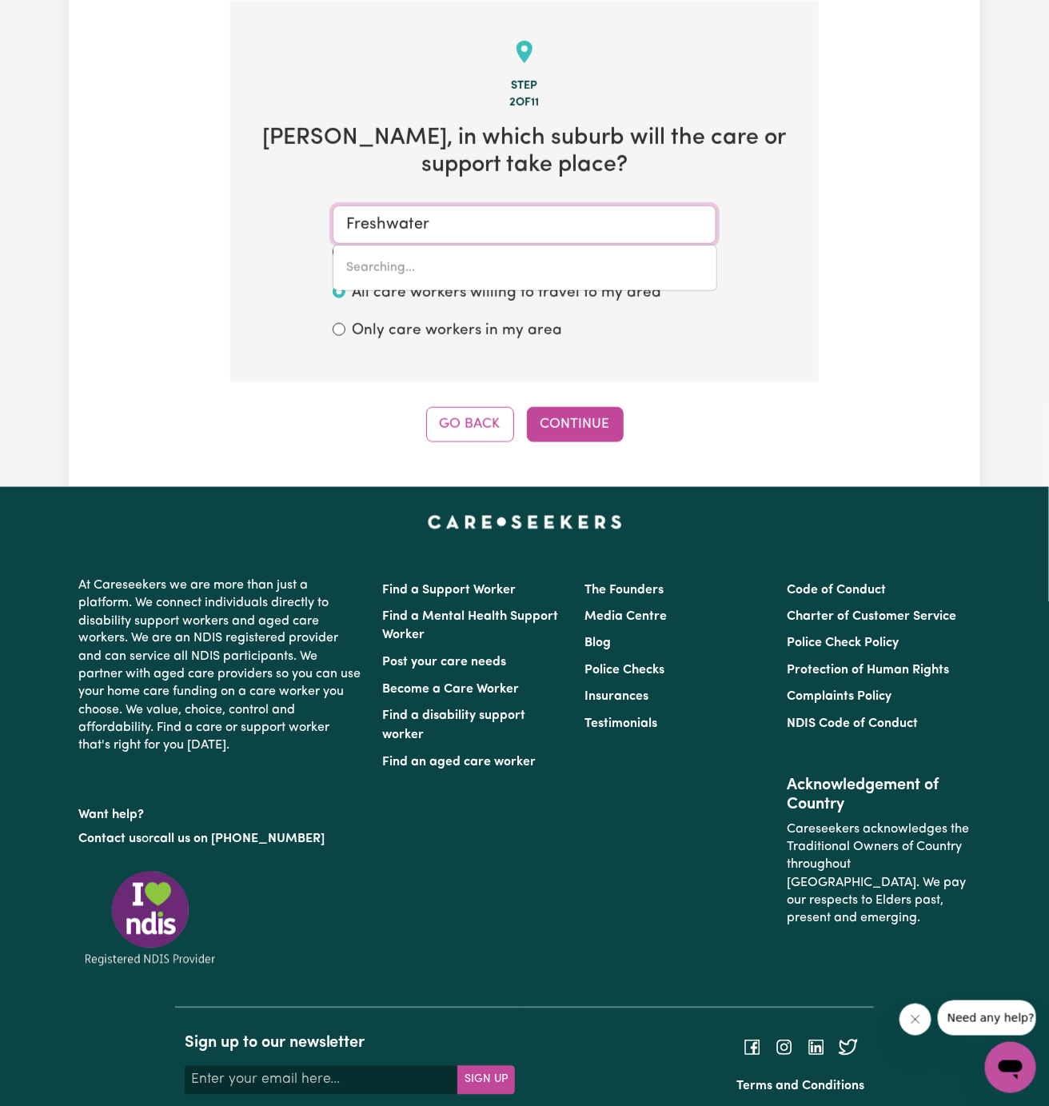
type input "[GEOGRAPHIC_DATA], [GEOGRAPHIC_DATA], 2096"
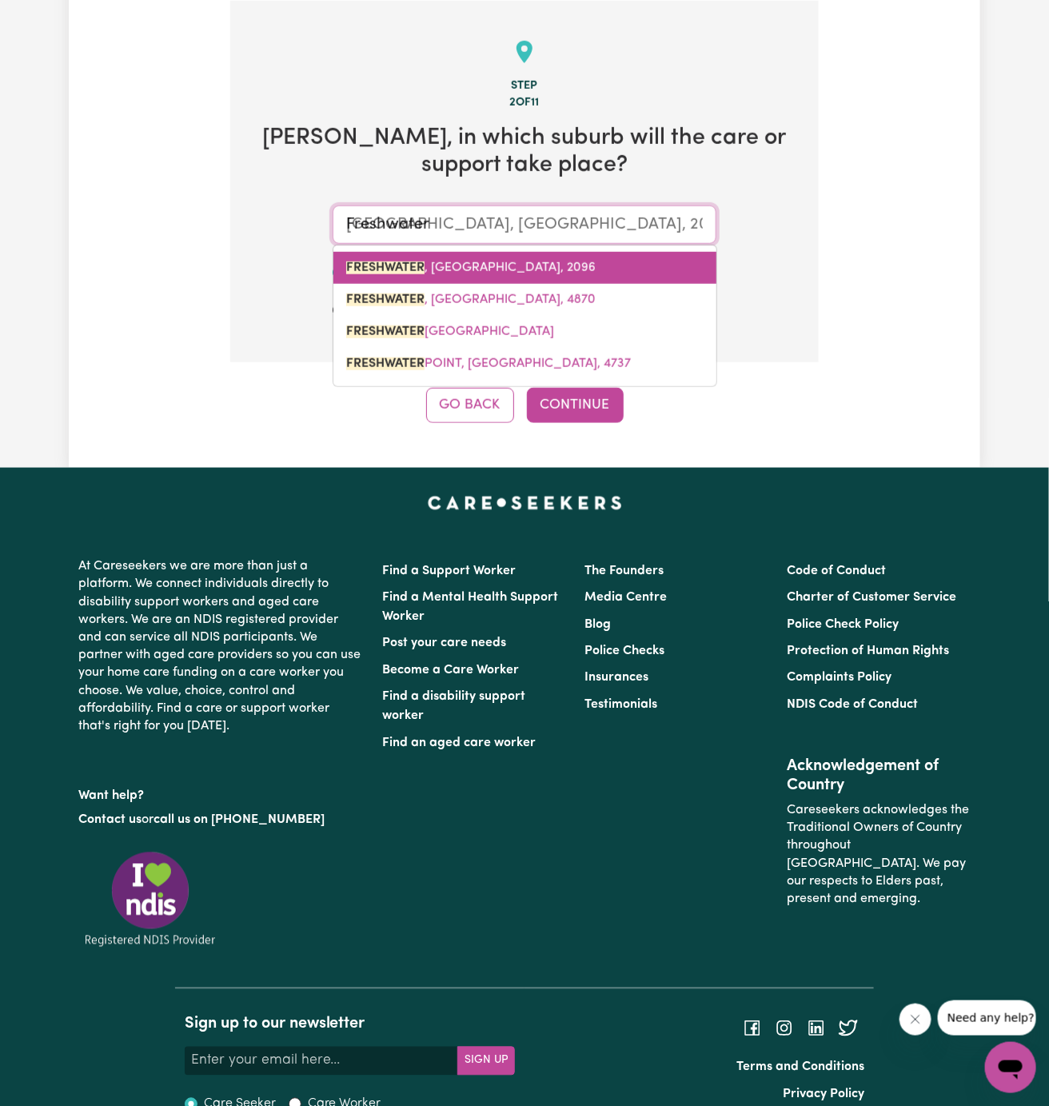
click at [472, 261] on span "FRESHWATER , [GEOGRAPHIC_DATA], 2096" at bounding box center [470, 267] width 249 height 13
type input "FRESHWATER, [GEOGRAPHIC_DATA], 2096"
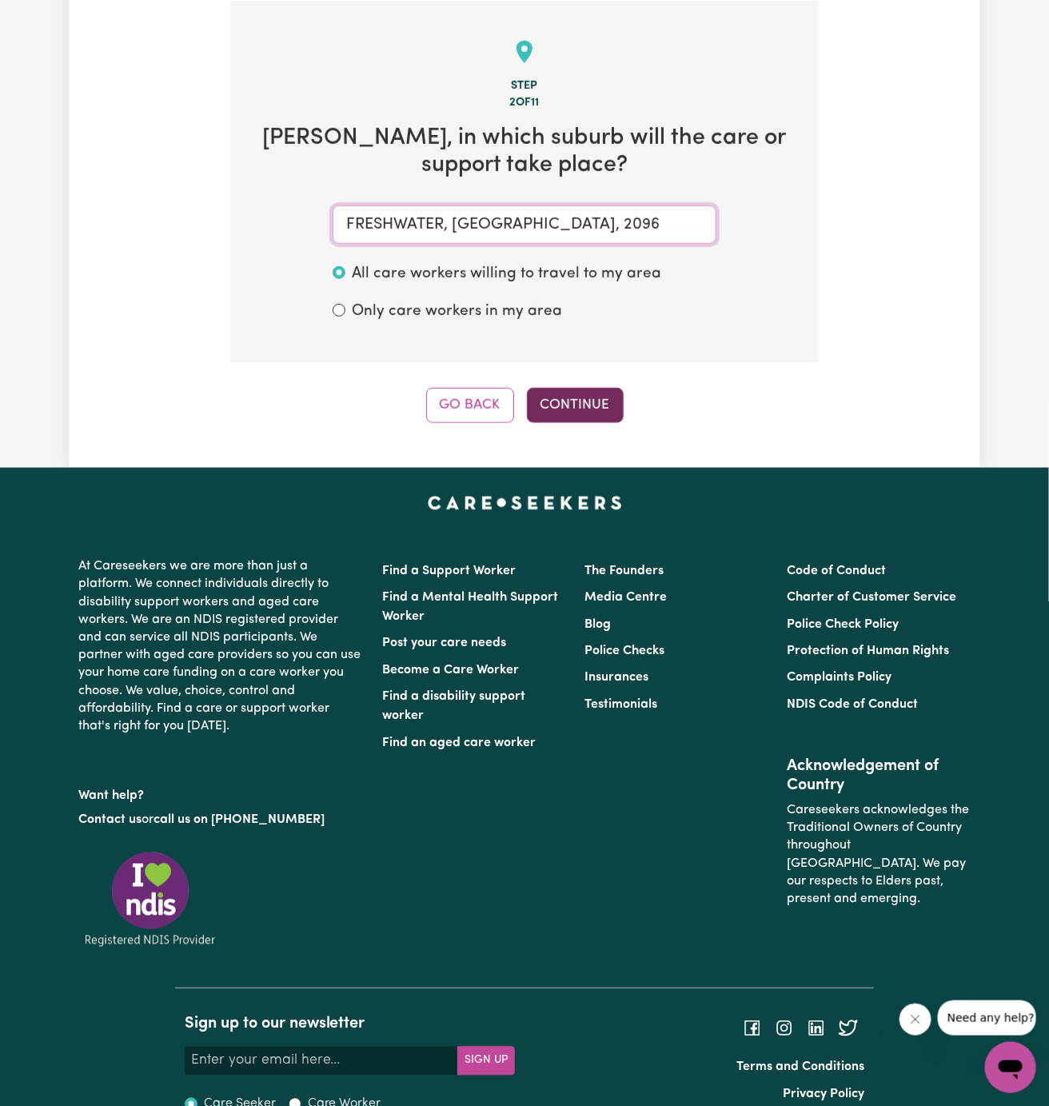
type input "FRESHWATER, [GEOGRAPHIC_DATA], 2096"
click at [594, 405] on button "Continue" at bounding box center [575, 405] width 97 height 35
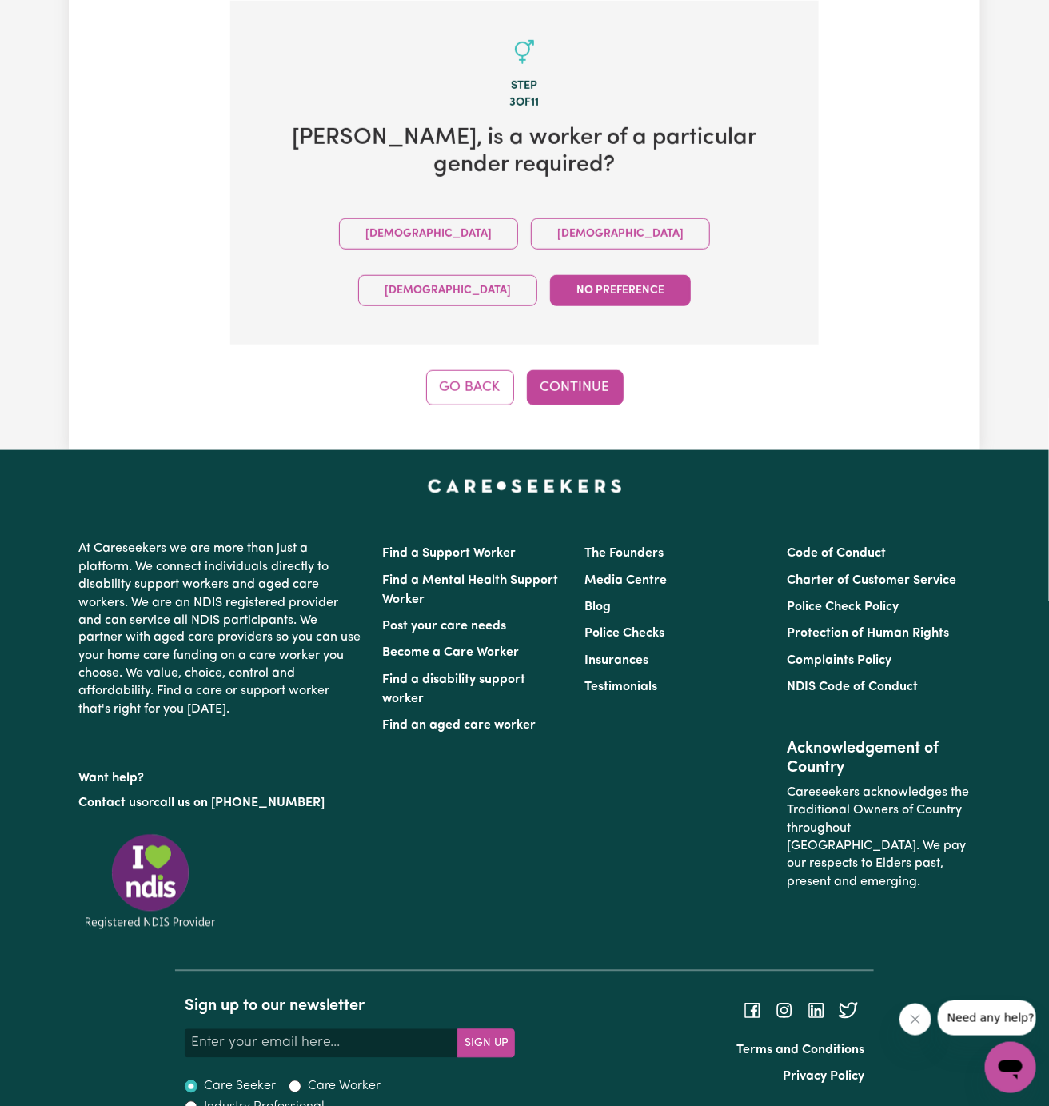
scroll to position [389, 0]
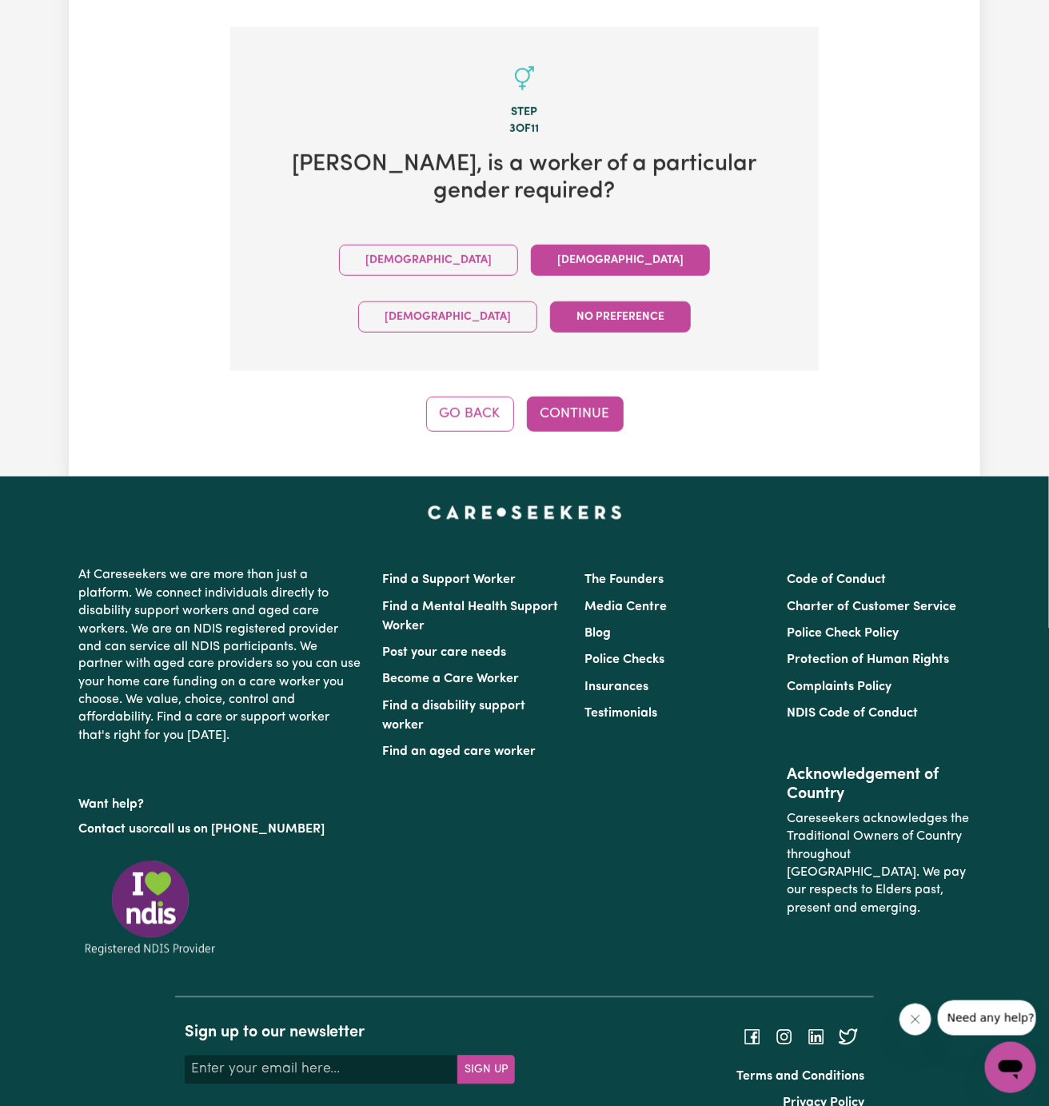
click at [531, 257] on button "[DEMOGRAPHIC_DATA]" at bounding box center [620, 260] width 179 height 31
click at [553, 397] on button "Continue" at bounding box center [575, 414] width 97 height 35
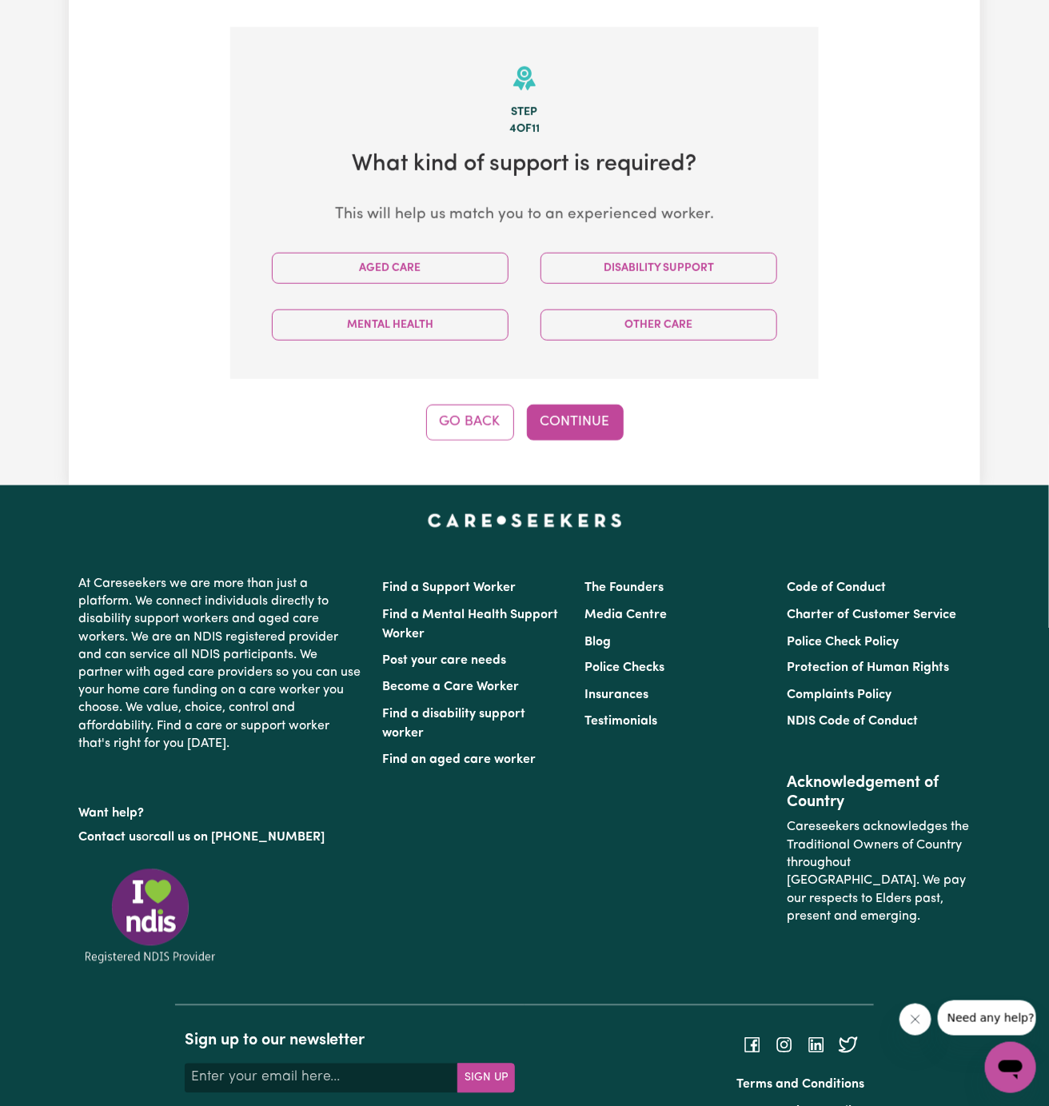
scroll to position [415, 0]
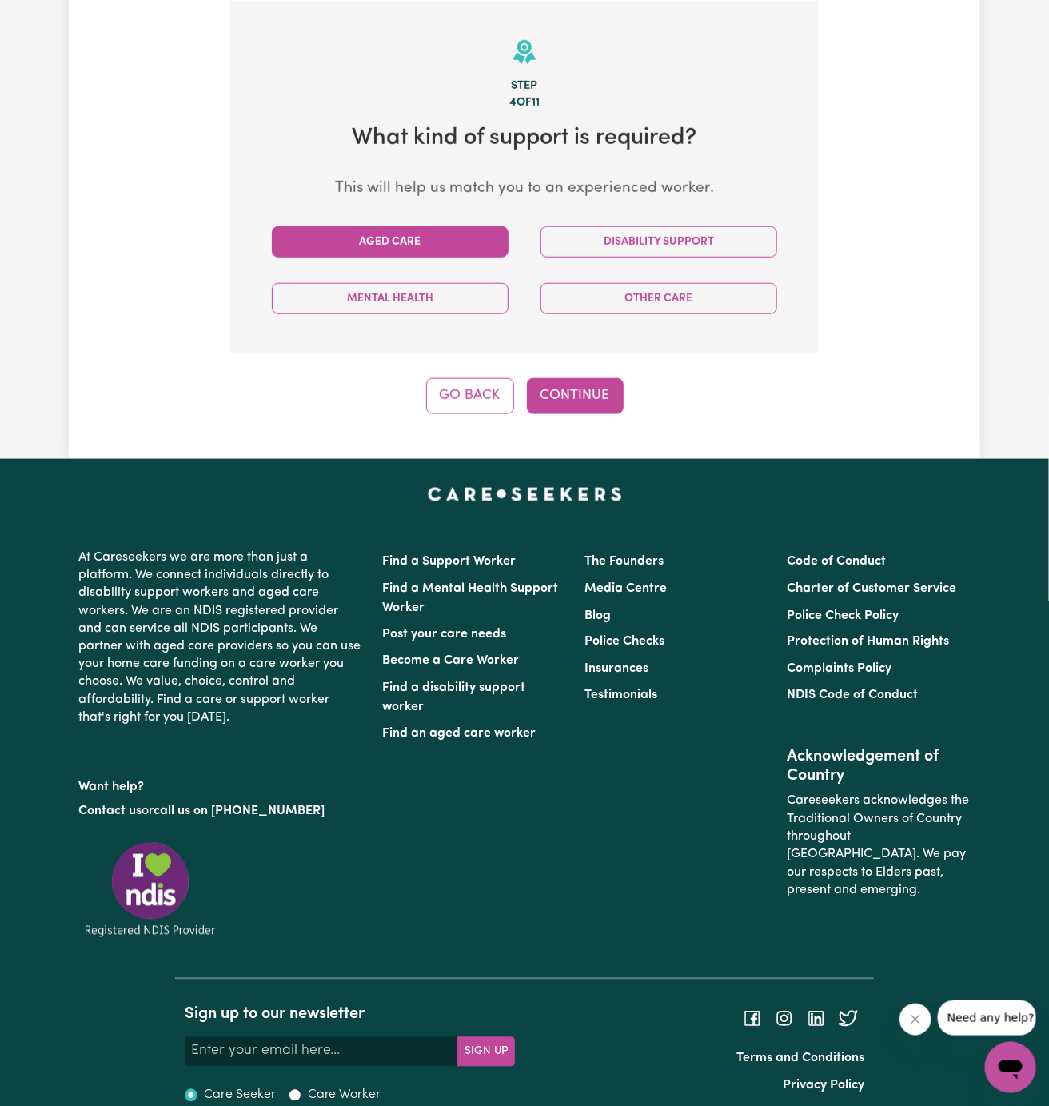
click at [412, 243] on button "Aged Care" at bounding box center [390, 241] width 237 height 31
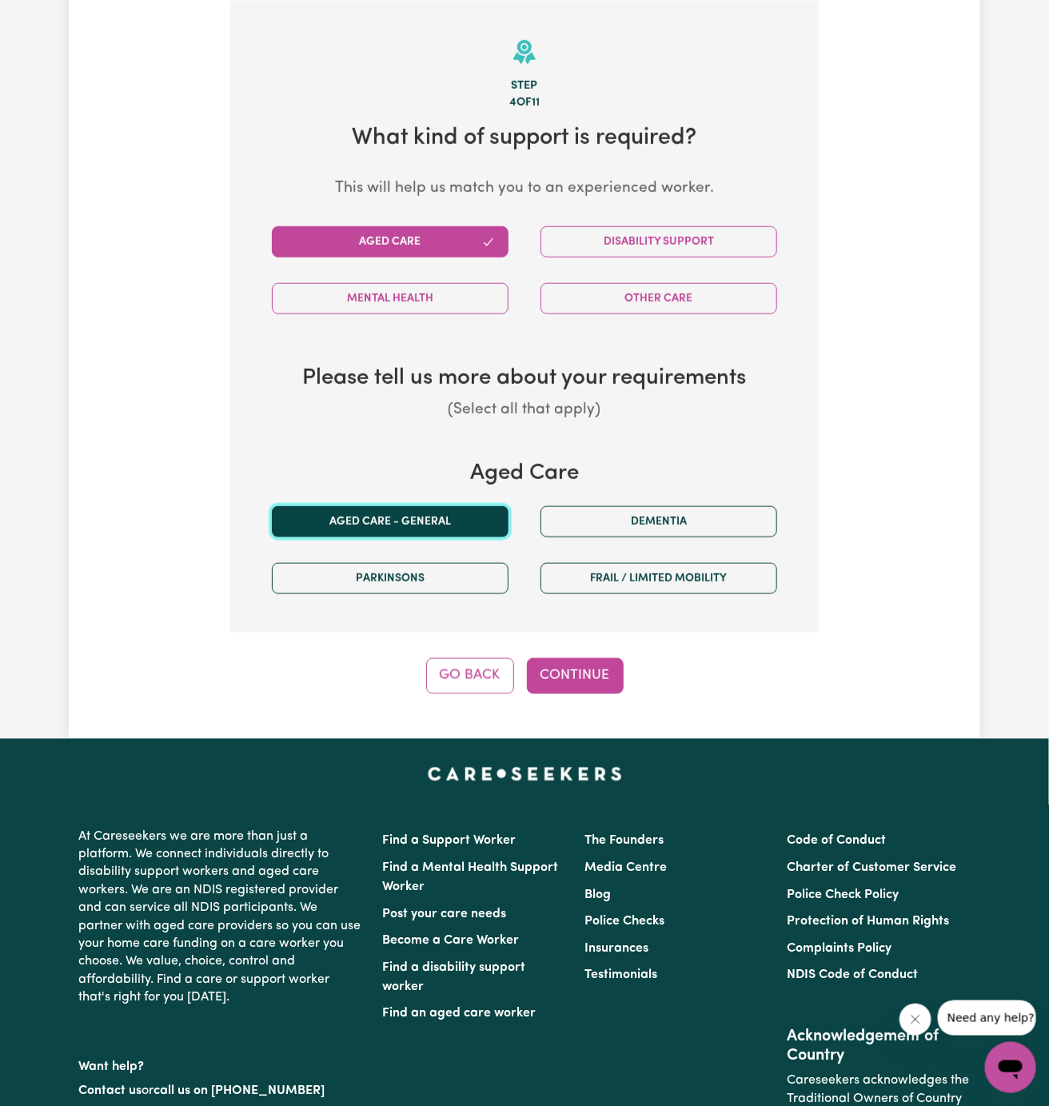
click at [415, 512] on button "Aged care - General" at bounding box center [390, 521] width 237 height 31
click at [592, 683] on button "Continue" at bounding box center [575, 675] width 97 height 35
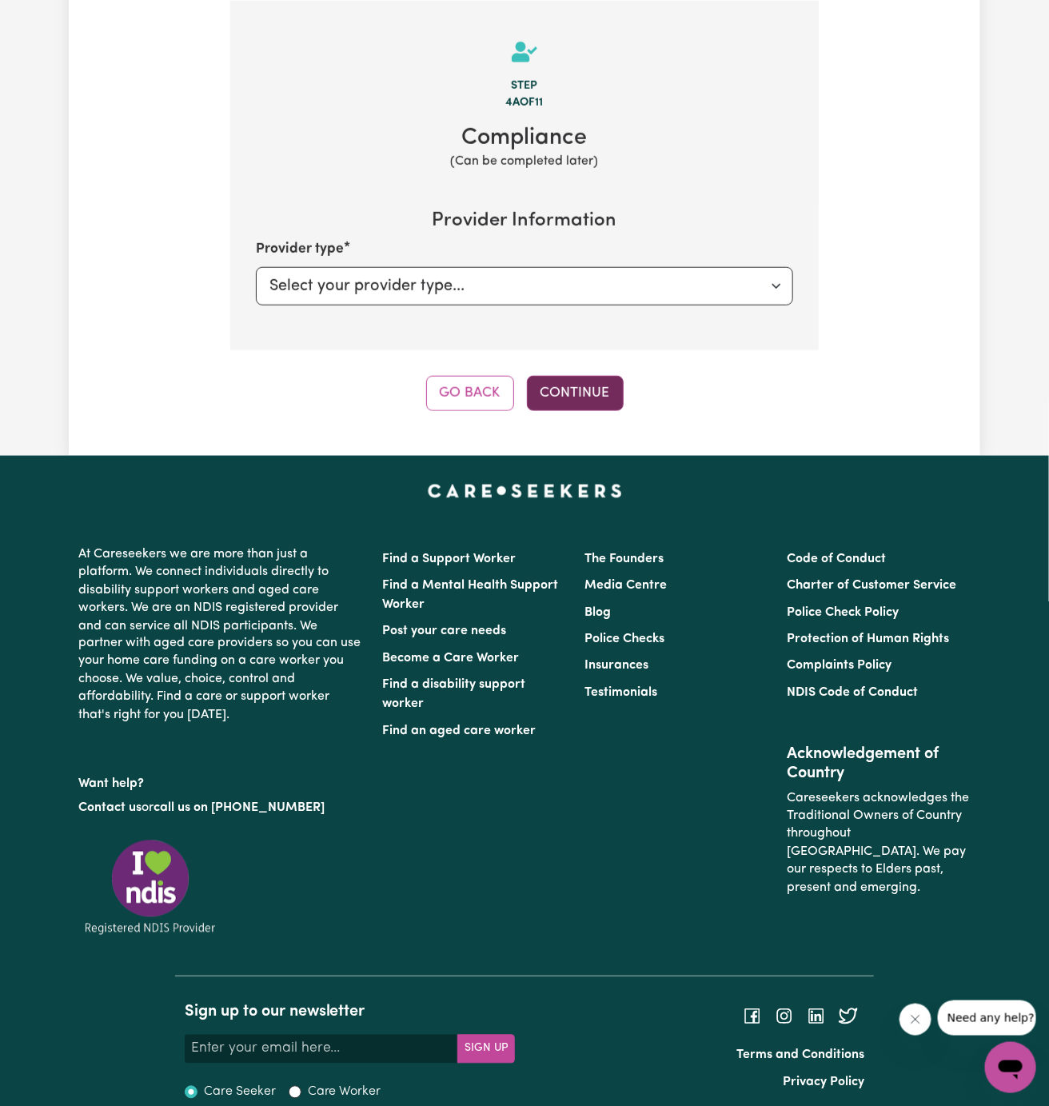
click at [598, 379] on button "Continue" at bounding box center [575, 393] width 97 height 35
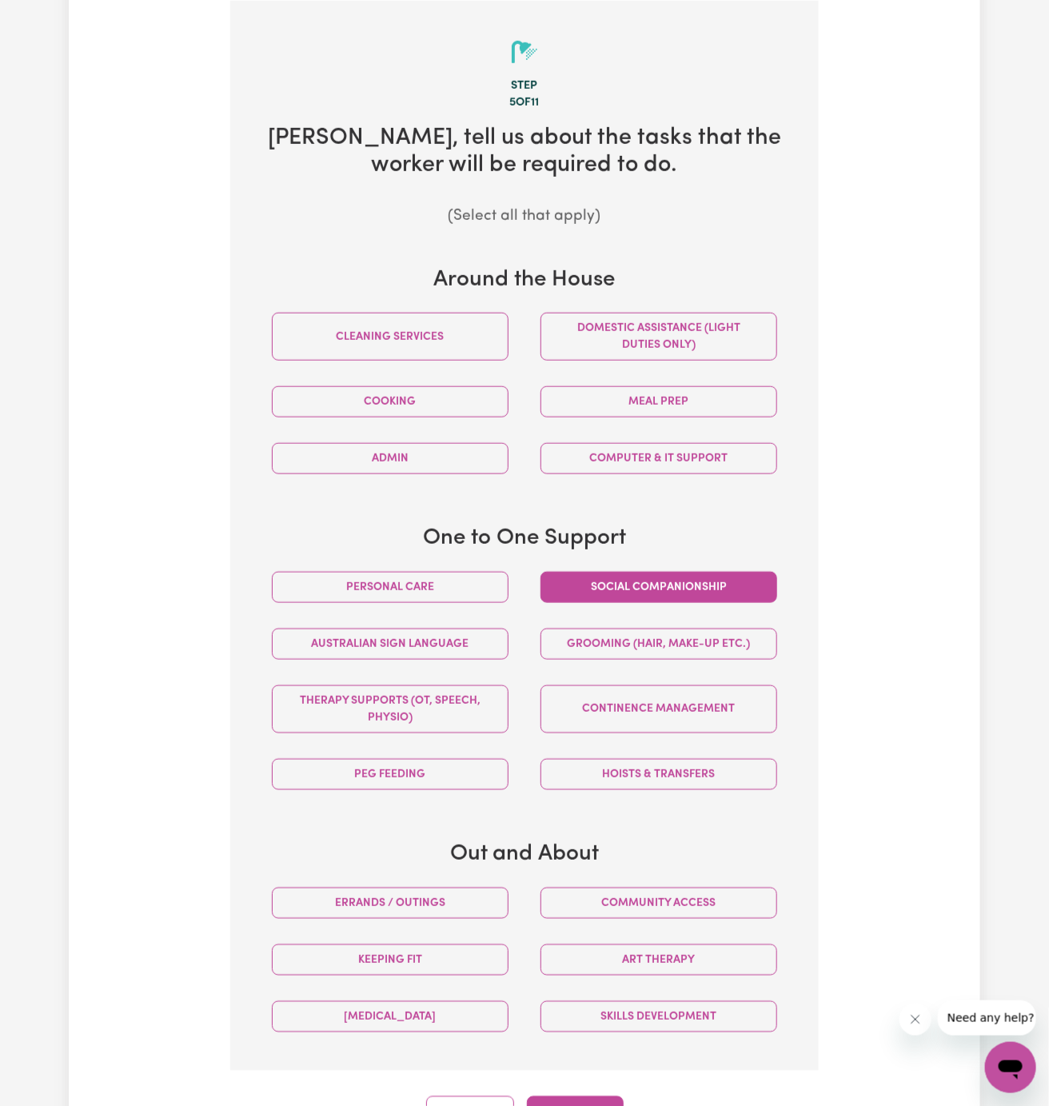
click at [685, 579] on button "Social companionship" at bounding box center [658, 587] width 237 height 31
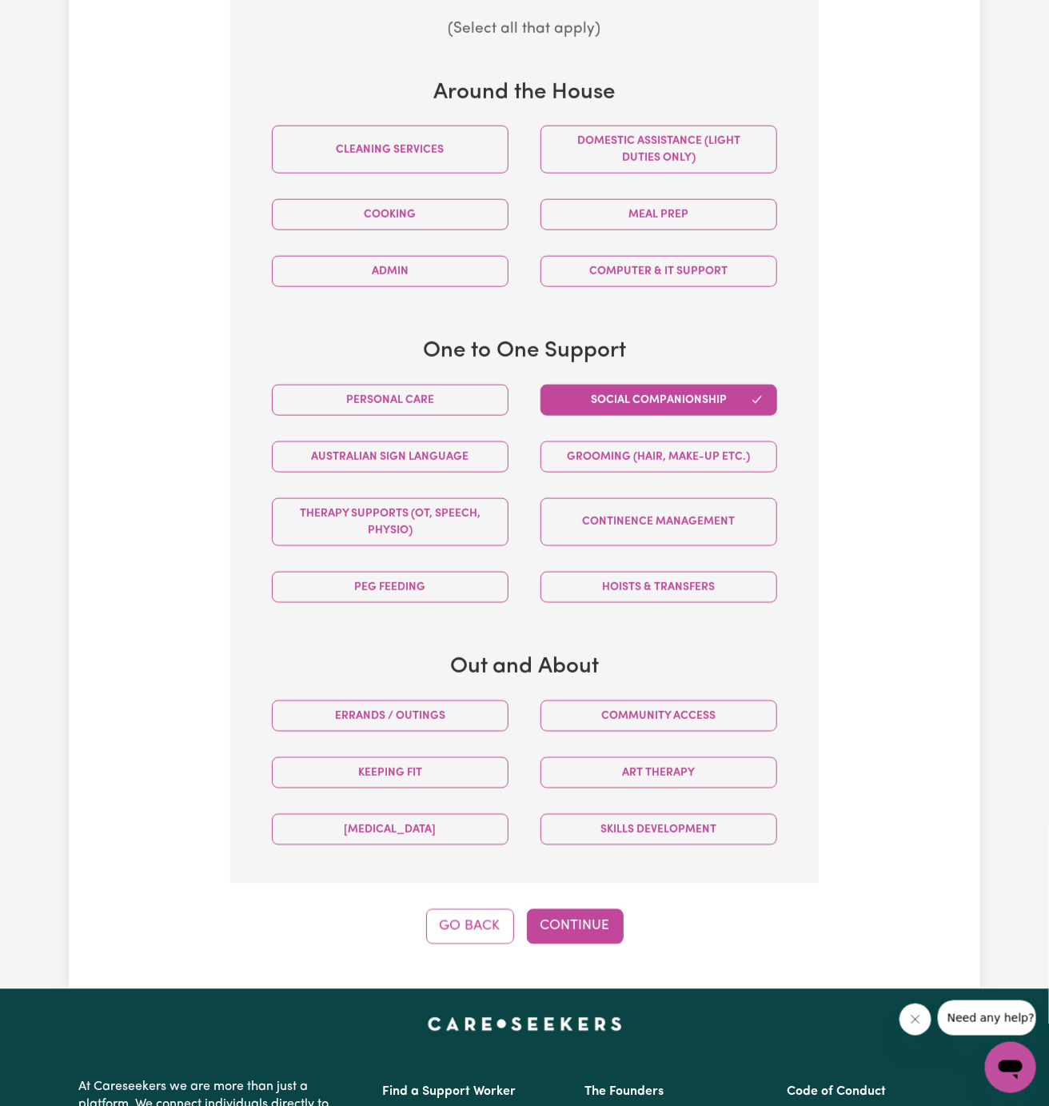
scroll to position [709, 0]
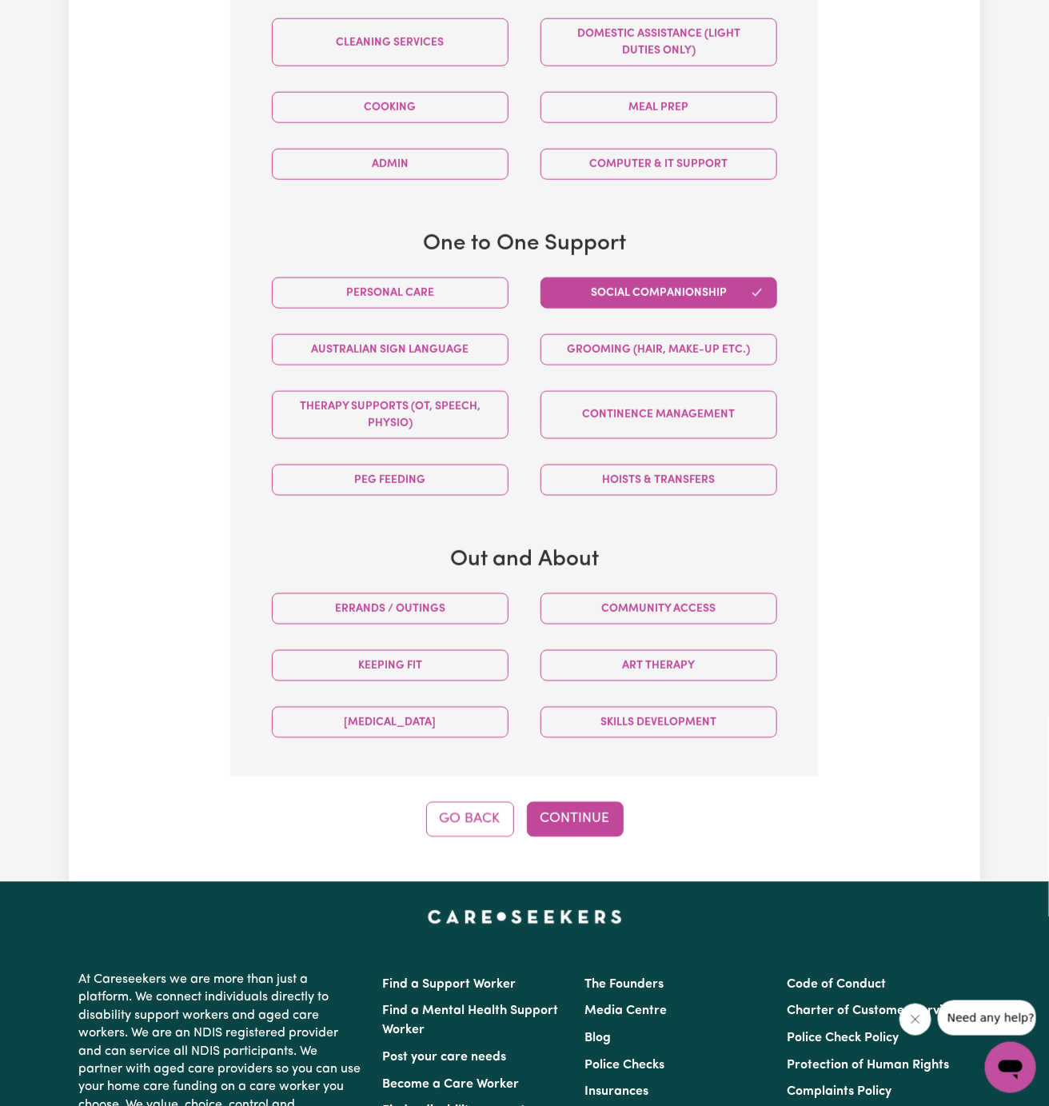
click at [441, 575] on div "Out and About Errands / Outings Community access Keeping fit [MEDICAL_DATA] [ME…" at bounding box center [524, 649] width 537 height 204
click at [441, 593] on button "Errands / Outings" at bounding box center [390, 608] width 237 height 31
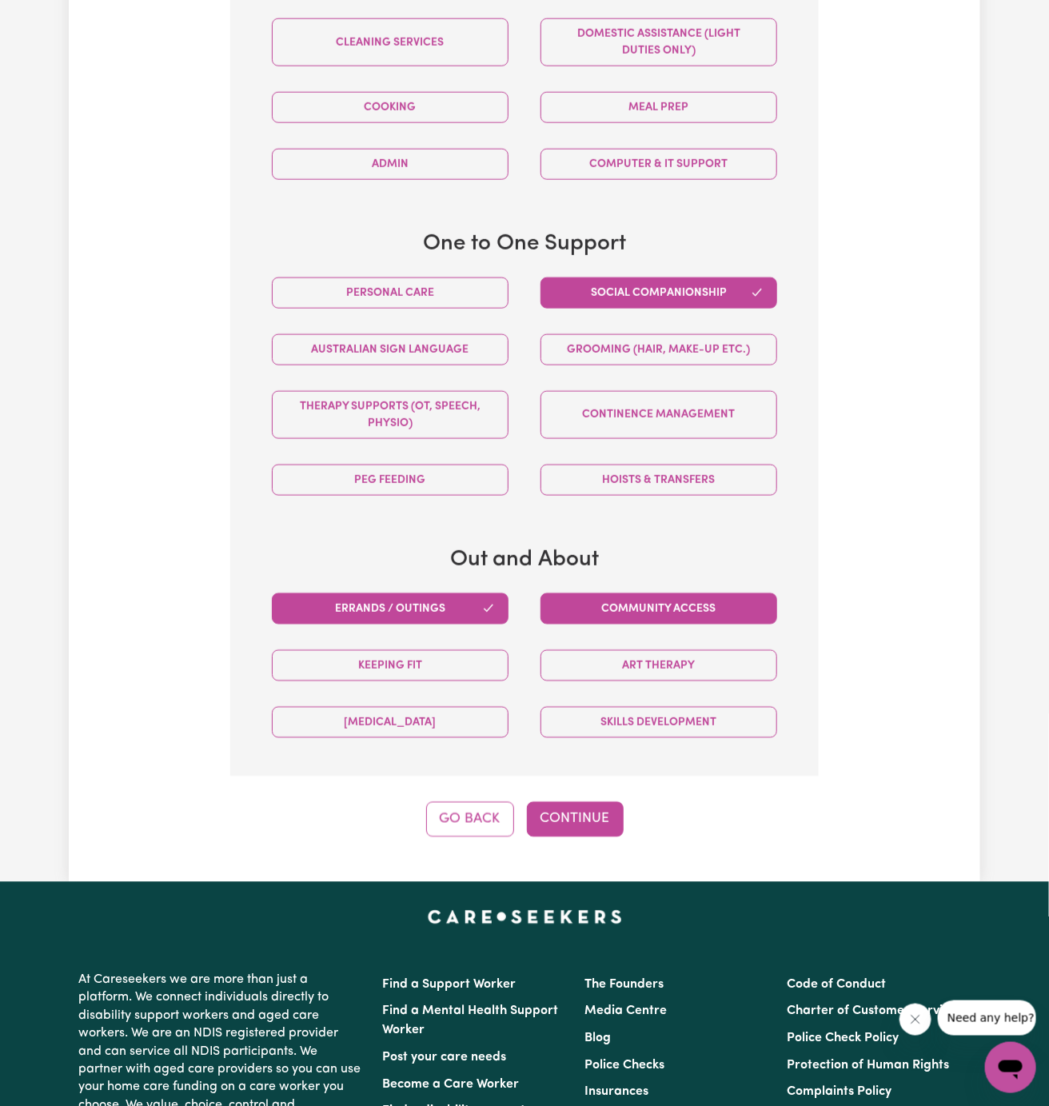
click at [632, 593] on button "Community access" at bounding box center [658, 608] width 237 height 31
click at [592, 805] on button "Continue" at bounding box center [575, 819] width 97 height 35
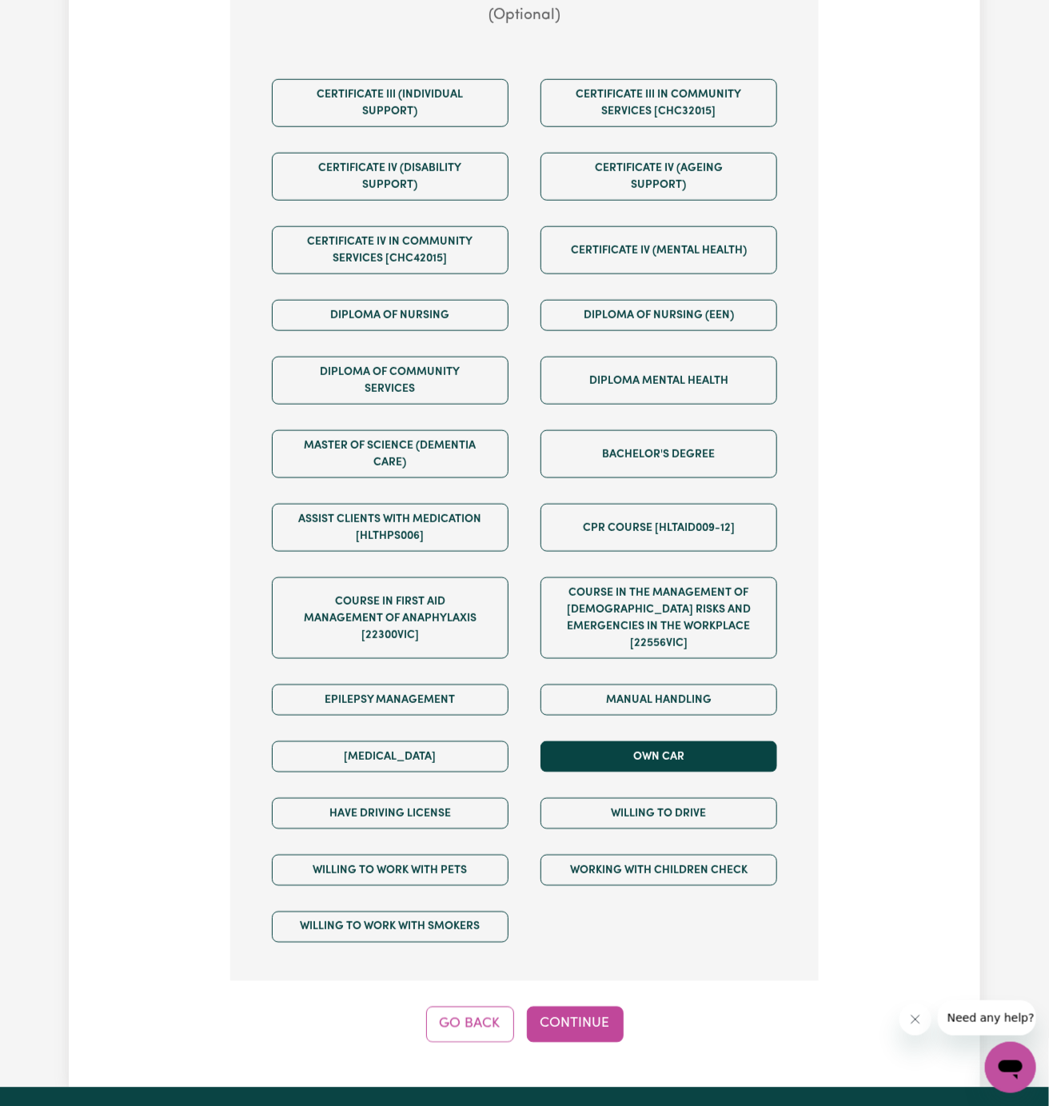
scroll to position [655, 0]
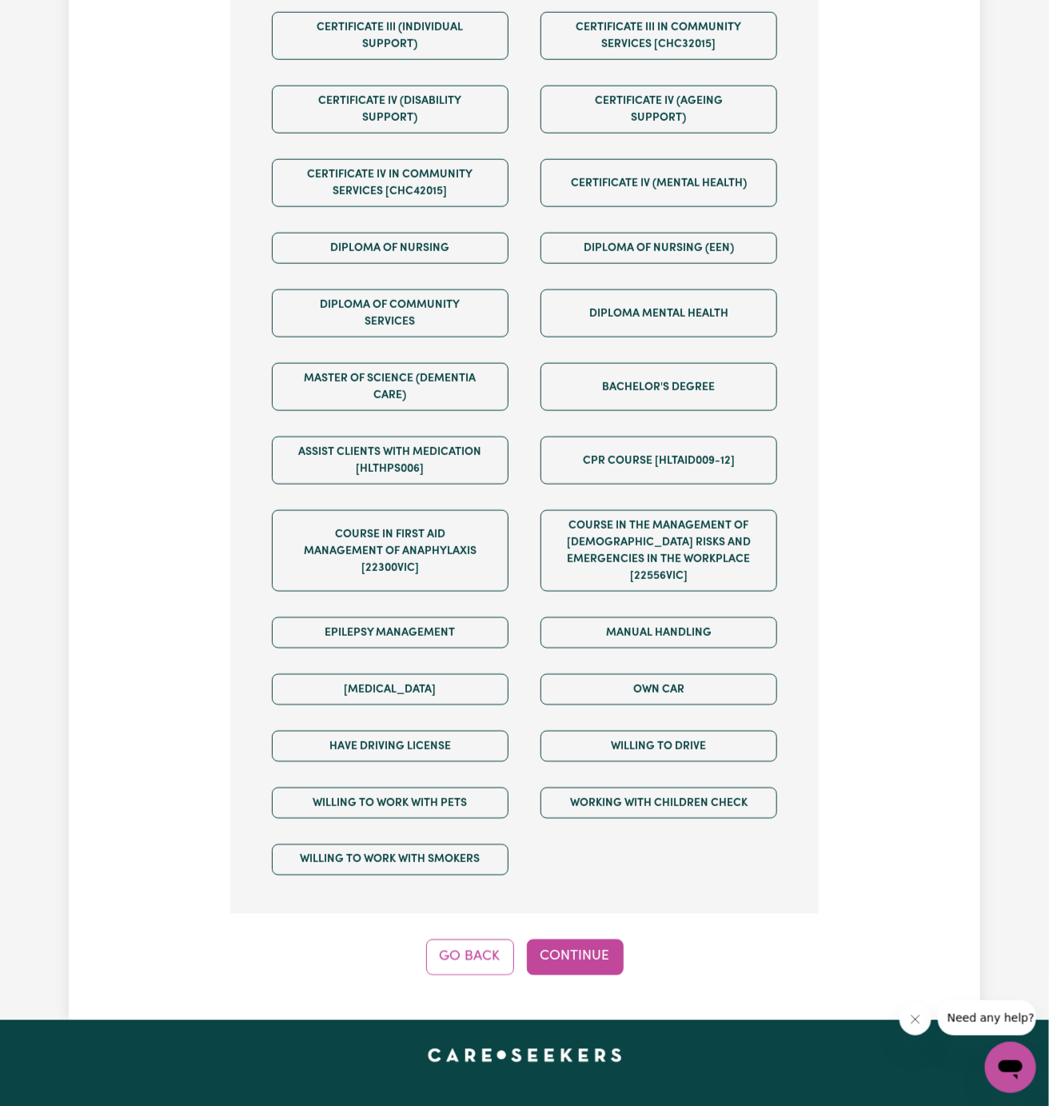
click at [673, 639] on div "Manual Handling" at bounding box center [658, 632] width 269 height 57
click at [673, 674] on button "Own Car" at bounding box center [658, 689] width 237 height 31
click at [673, 718] on div "Willing to drive" at bounding box center [658, 746] width 269 height 57
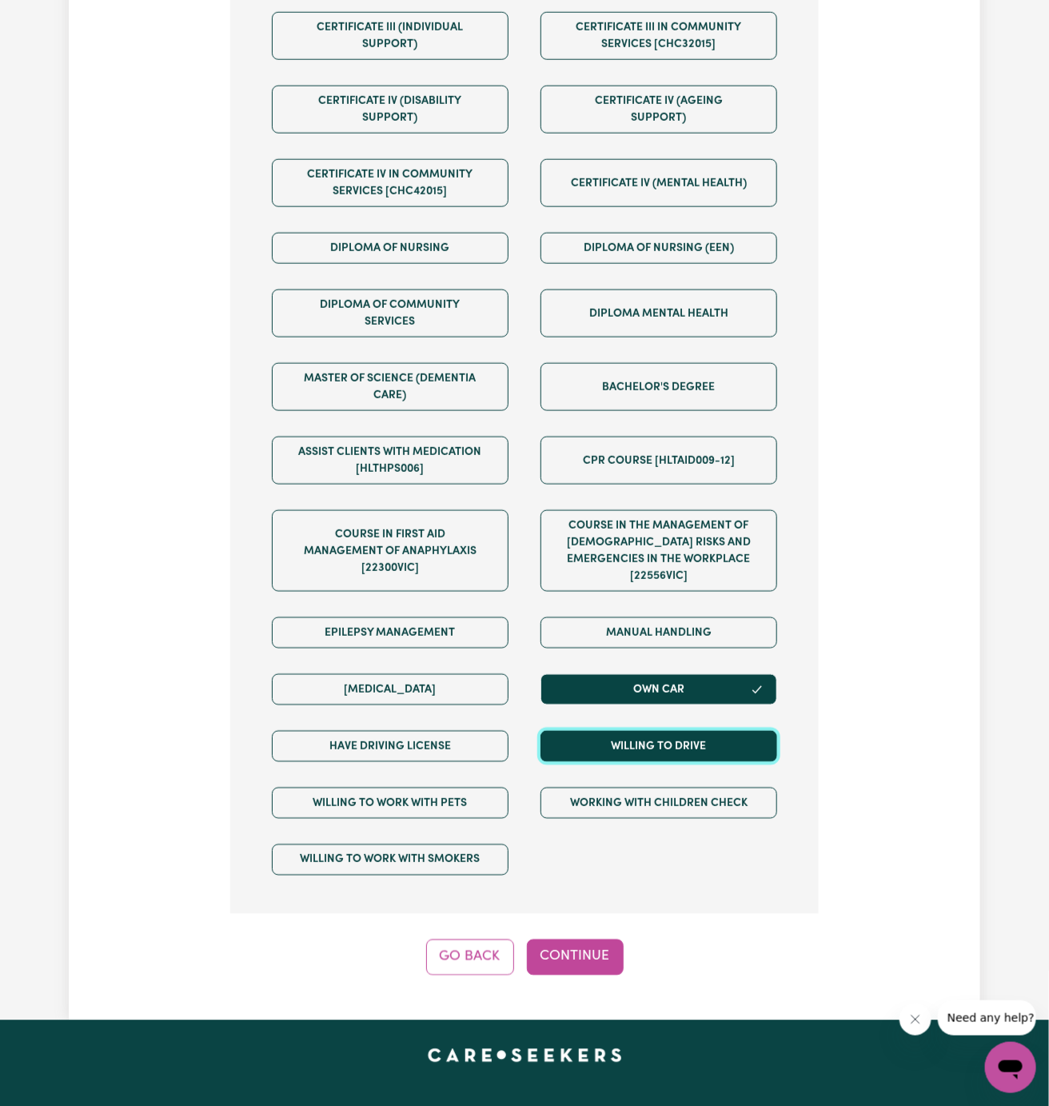
click at [673, 731] on button "Willing to drive" at bounding box center [658, 746] width 237 height 31
click at [522, 718] on div "Have driving license" at bounding box center [390, 746] width 269 height 57
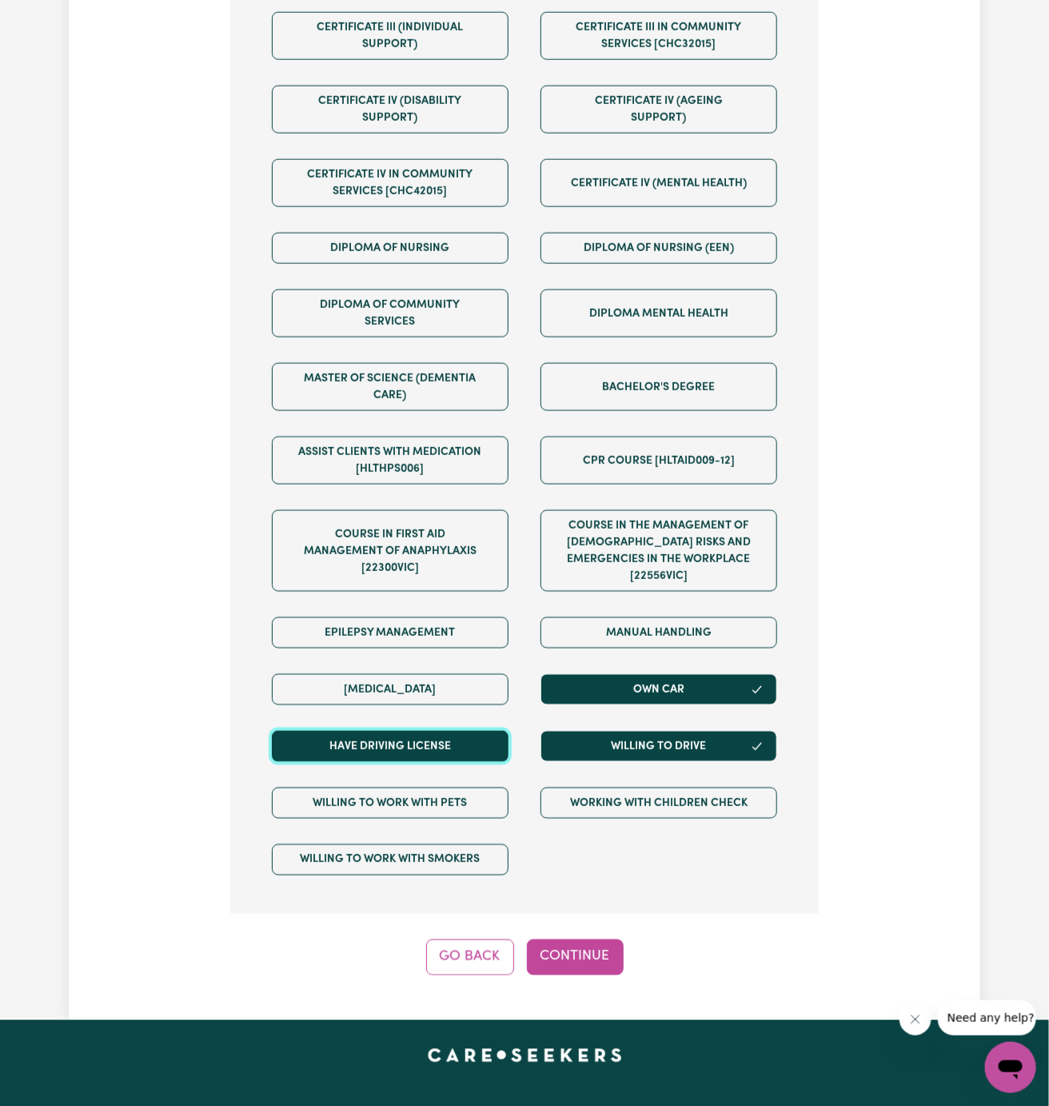
click at [466, 731] on button "Have driving license" at bounding box center [390, 746] width 237 height 31
click at [579, 939] on button "Continue" at bounding box center [575, 956] width 97 height 35
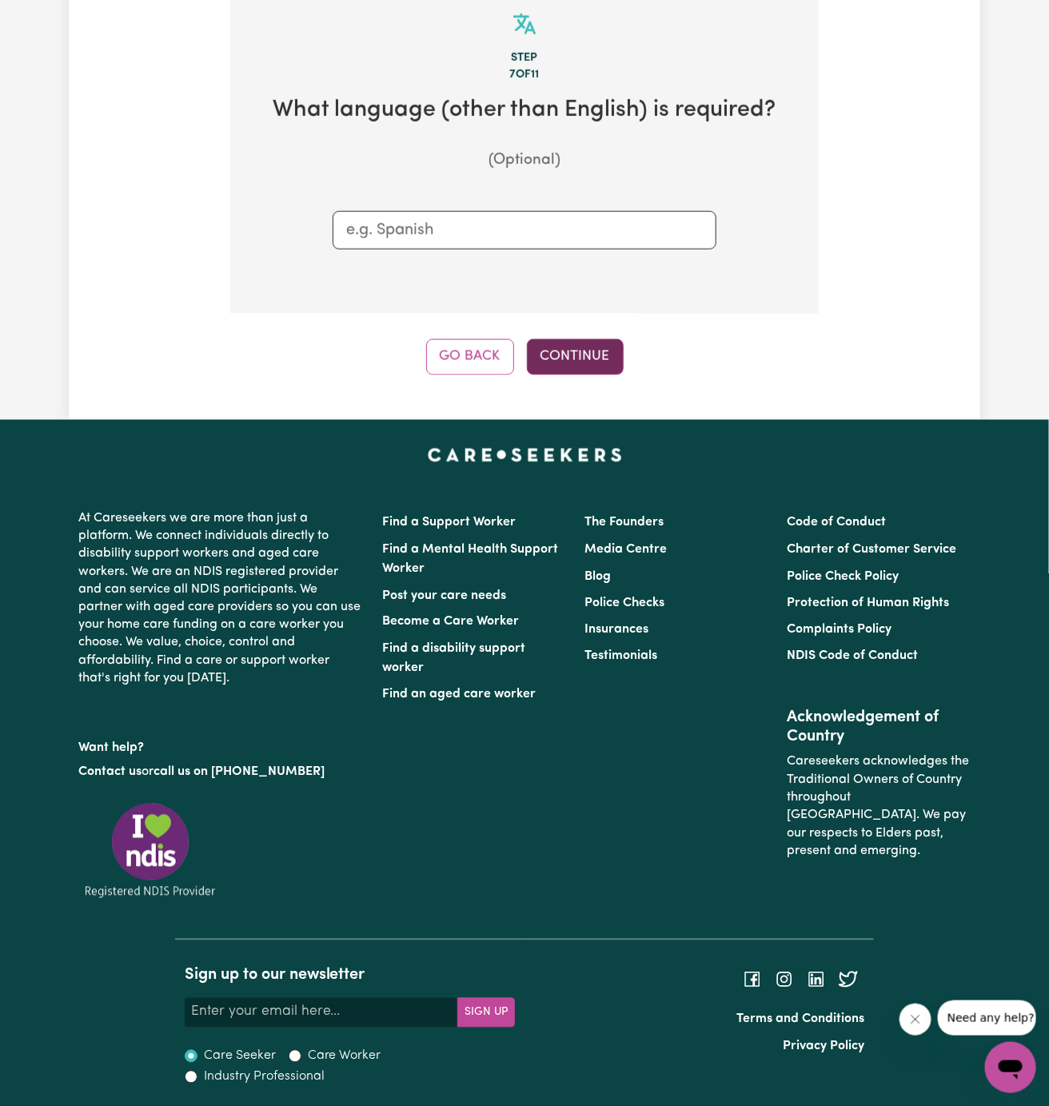
click at [563, 348] on button "Continue" at bounding box center [575, 356] width 97 height 35
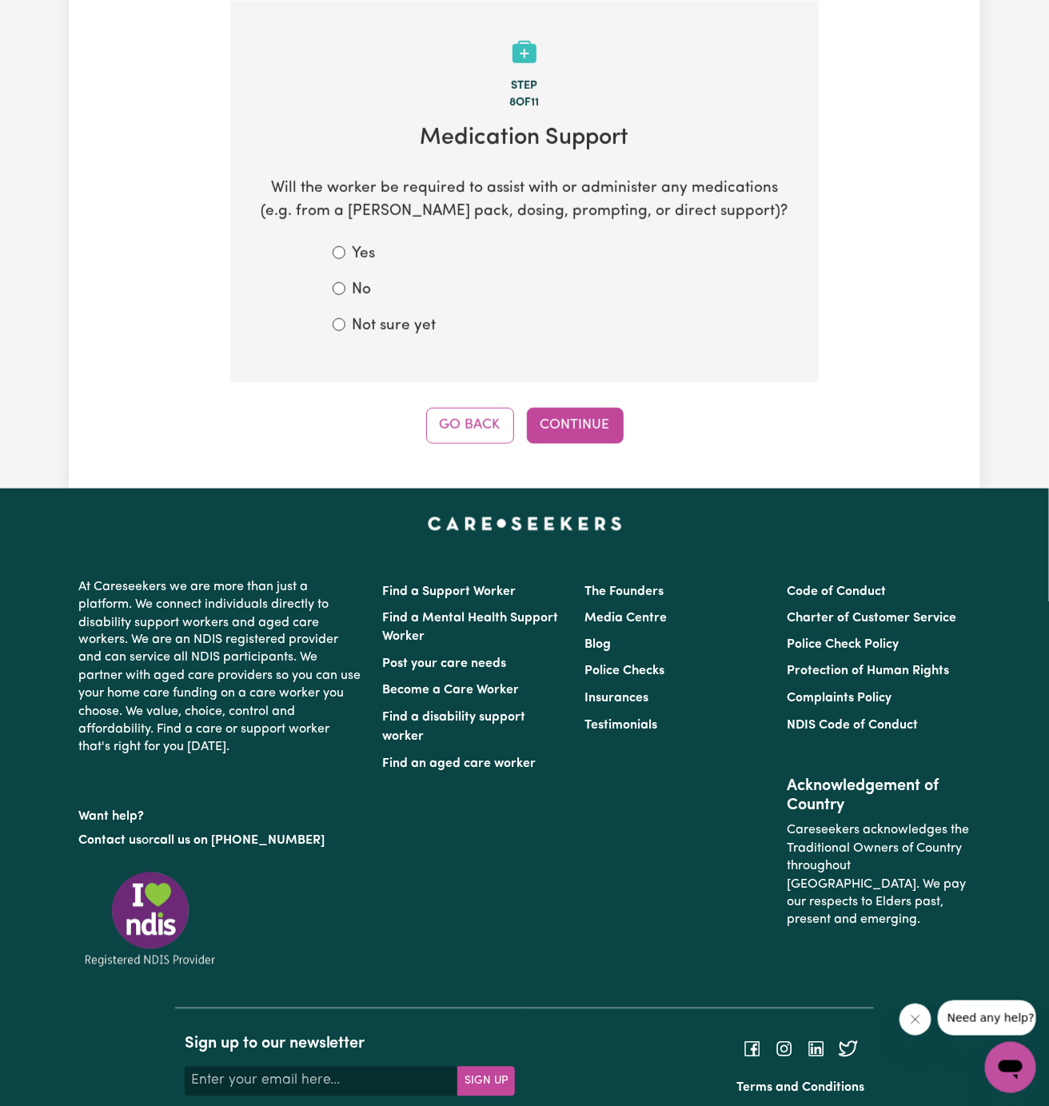
click at [388, 319] on label "Not sure yet" at bounding box center [394, 326] width 84 height 23
click at [345, 319] on input "Not sure yet" at bounding box center [339, 324] width 13 height 13
radio input "true"
click at [369, 302] on form "Yes No Not sure yet" at bounding box center [525, 290] width 384 height 94
click at [567, 446] on div "Tell us your care and support requirements Welcome to Careseekers. We are excit…" at bounding box center [524, 64] width 911 height 847
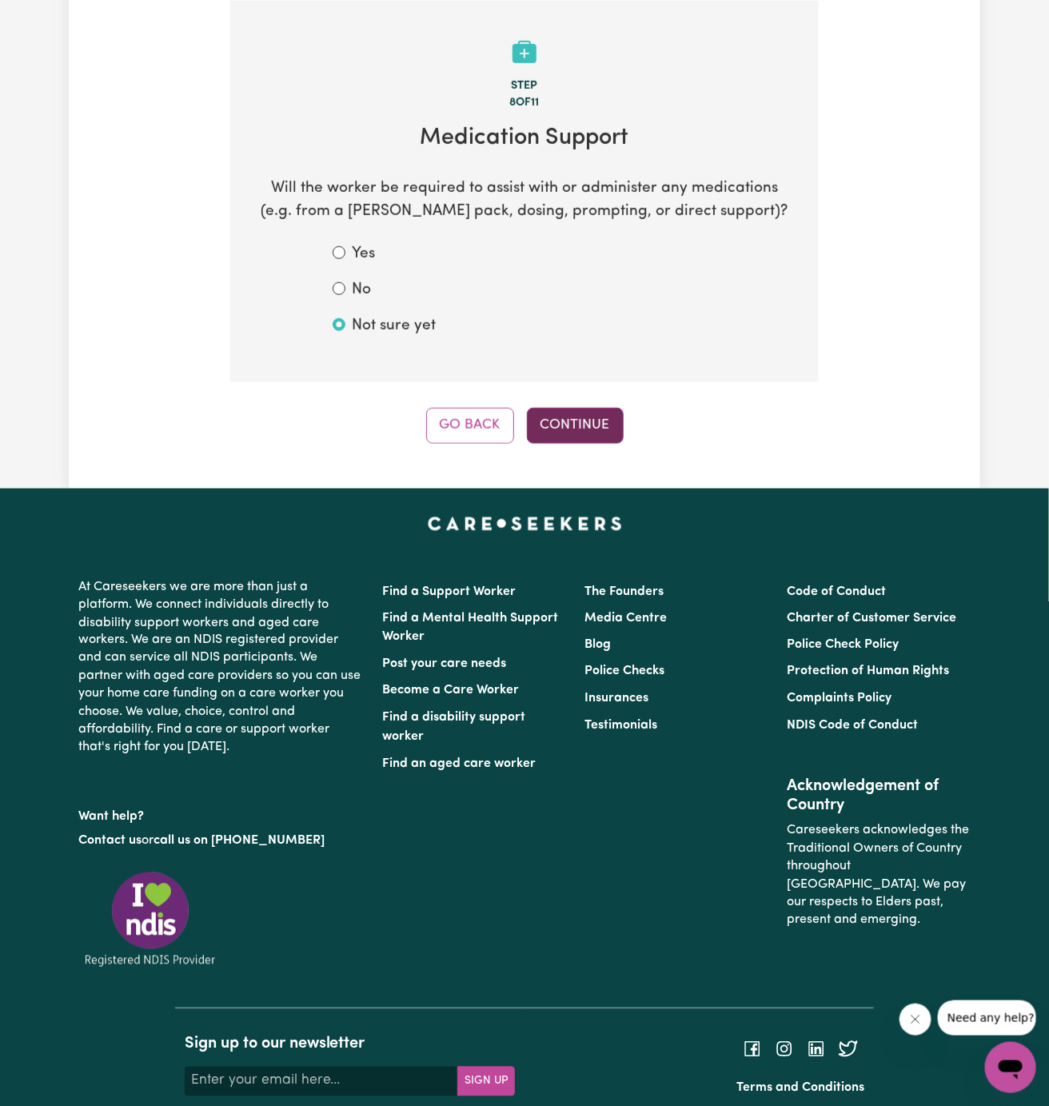
click at [588, 424] on button "Continue" at bounding box center [575, 425] width 97 height 35
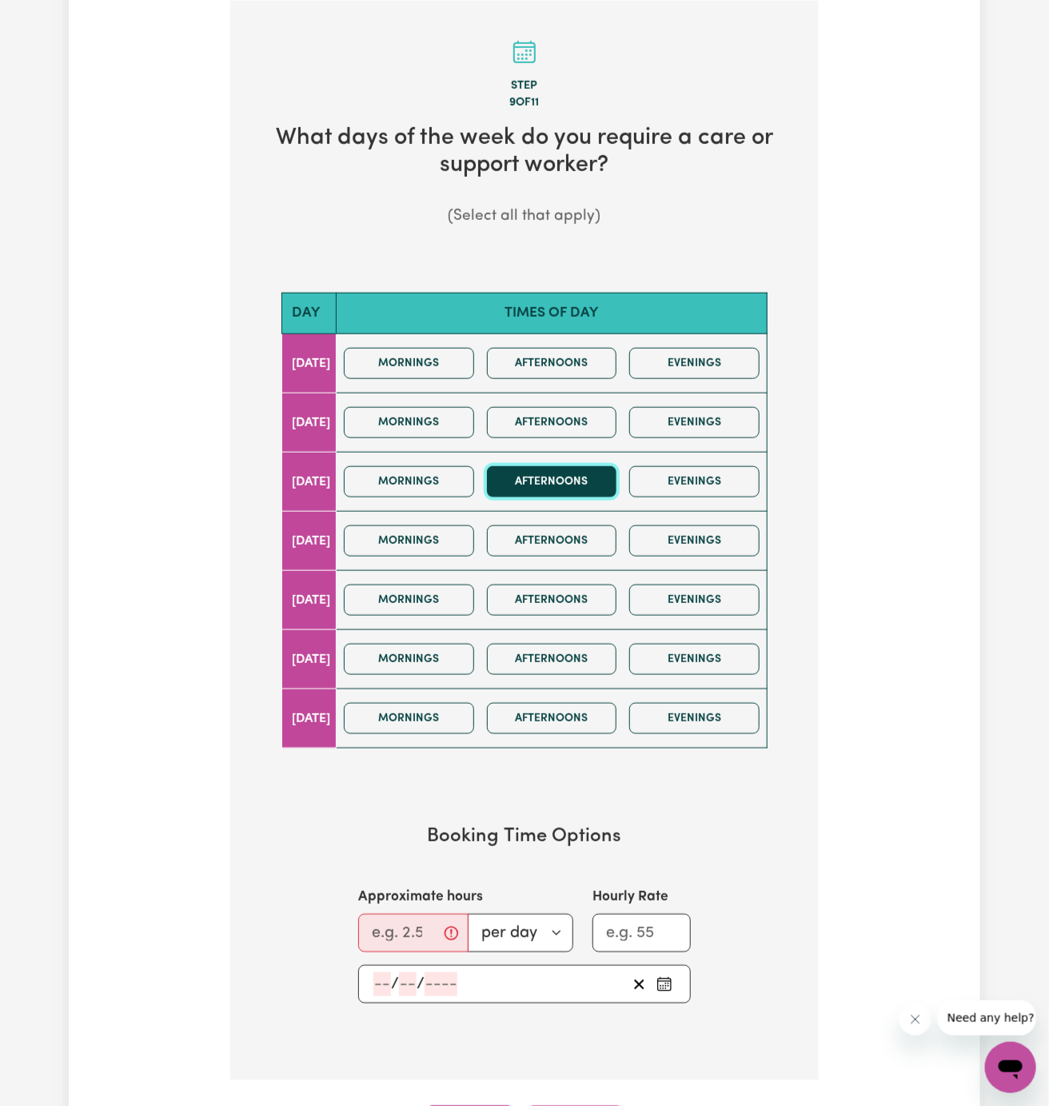
click at [576, 477] on button "Afternoons" at bounding box center [552, 481] width 130 height 31
click at [470, 466] on button "Mornings" at bounding box center [409, 481] width 130 height 31
click at [460, 476] on icon "button" at bounding box center [454, 482] width 13 height 13
click at [433, 474] on button "Mornings" at bounding box center [409, 481] width 130 height 31
click at [417, 914] on input "Approximate hours" at bounding box center [413, 933] width 110 height 38
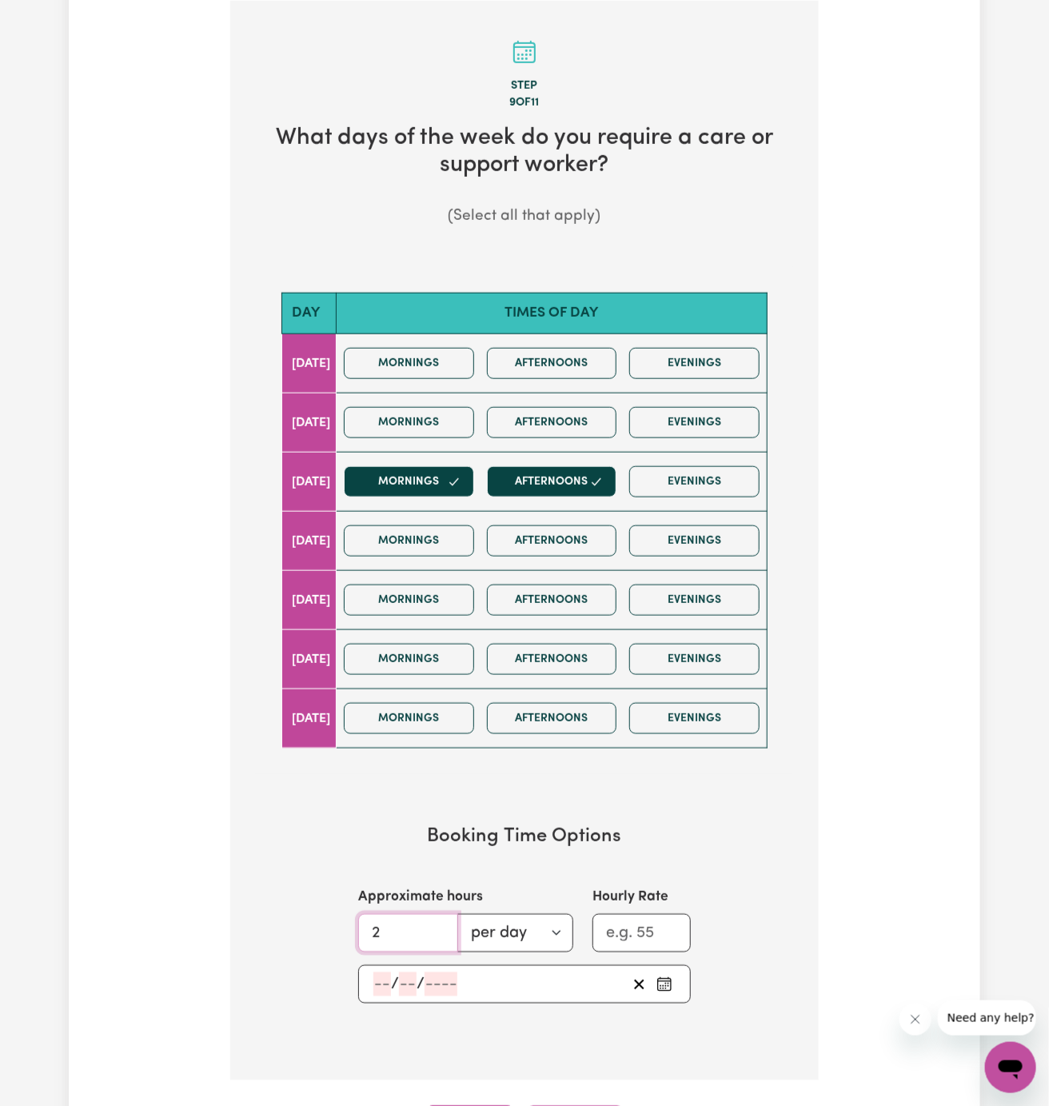
type input "2"
click at [380, 974] on input "number" at bounding box center [382, 984] width 18 height 24
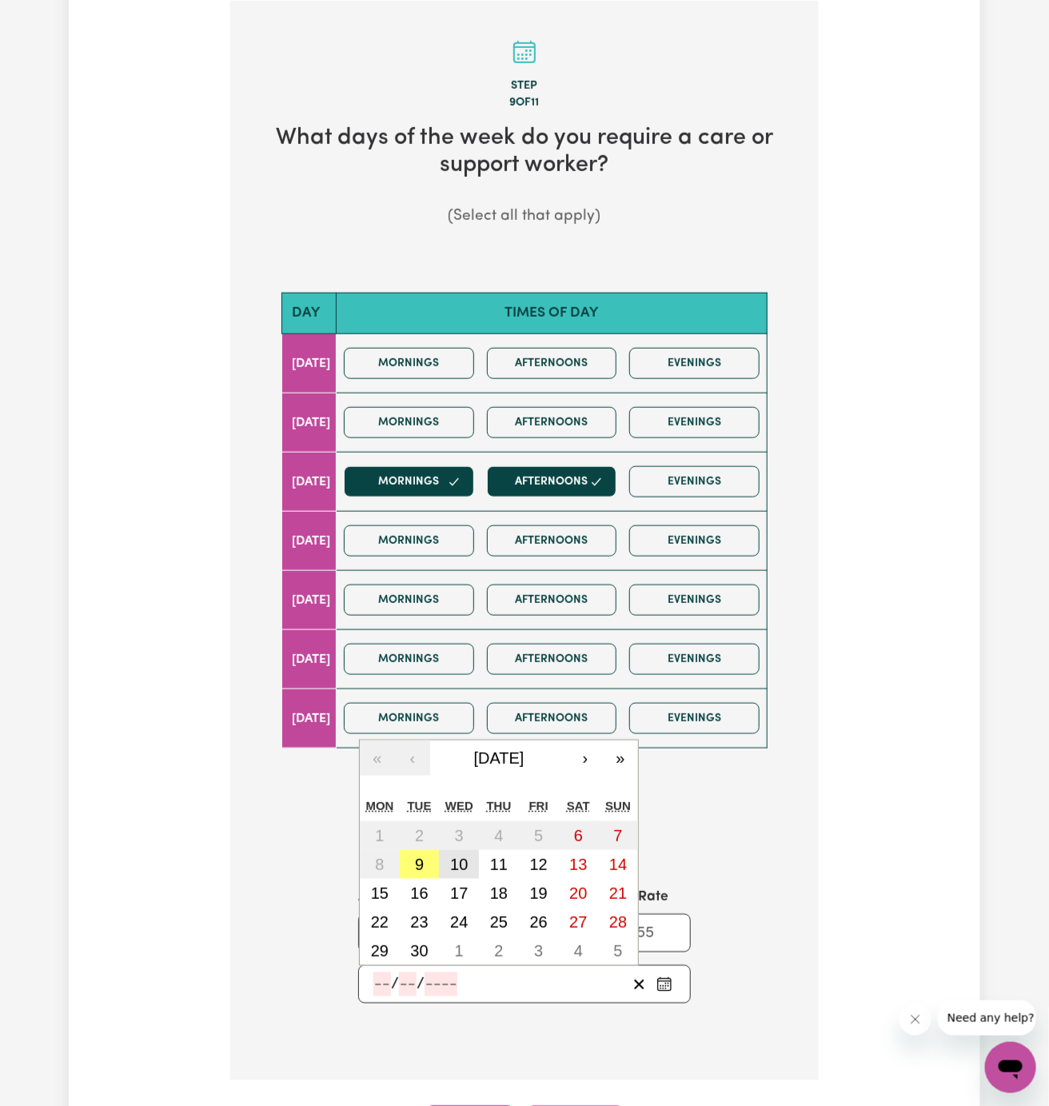
click at [460, 862] on abbr "10" at bounding box center [459, 864] width 18 height 18
type input "[DATE]"
type input "10"
type input "9"
type input "2025"
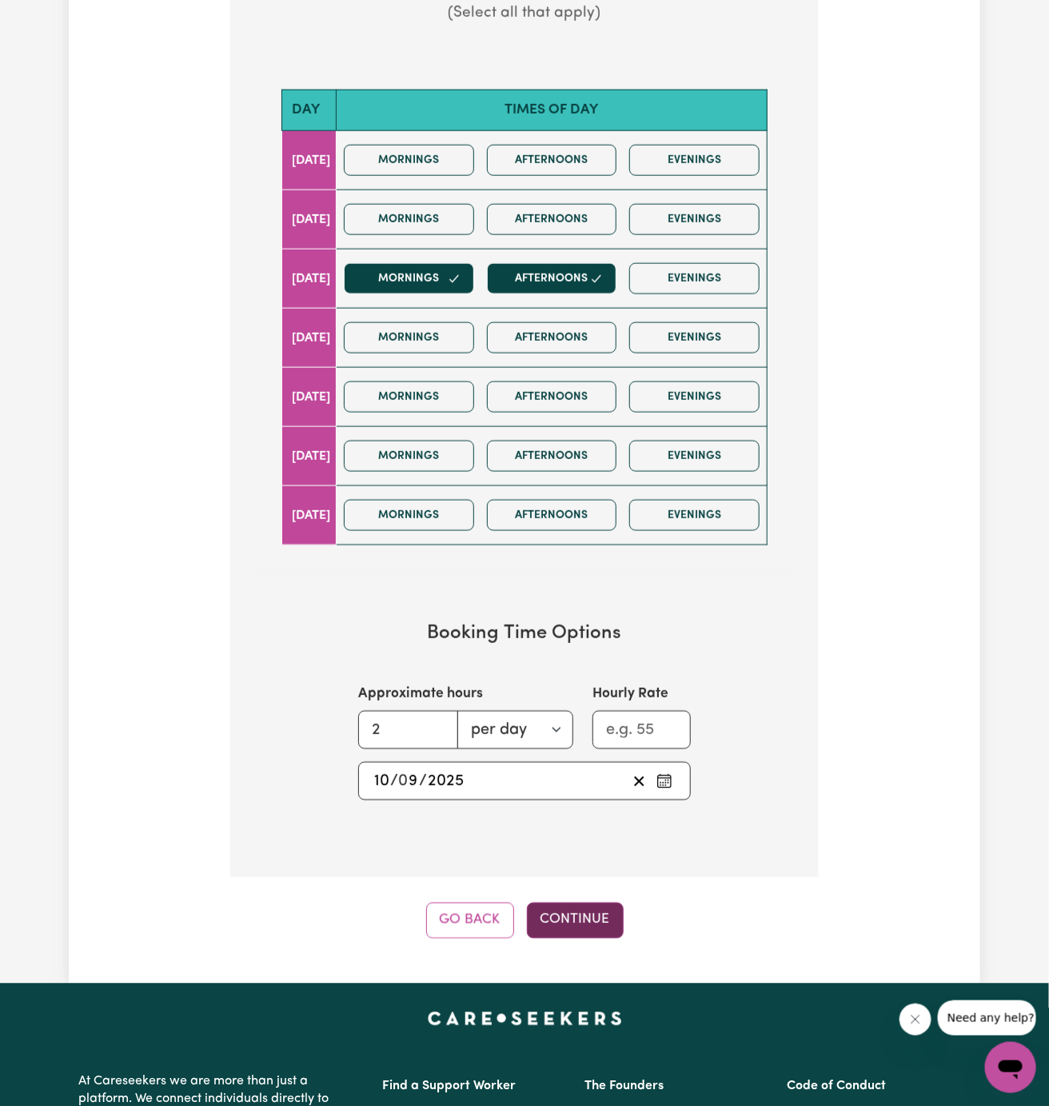
click at [585, 907] on button "Continue" at bounding box center [575, 920] width 97 height 35
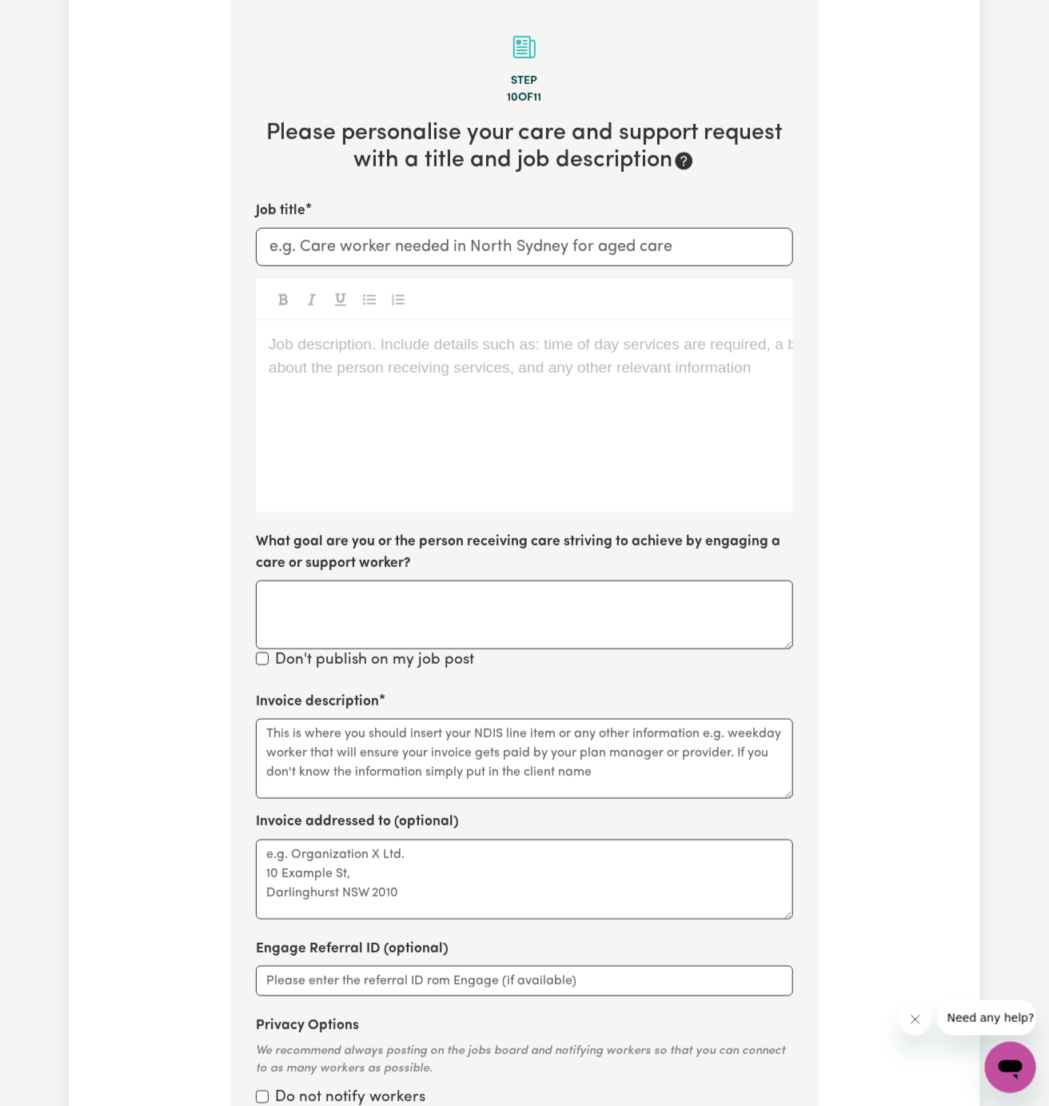
scroll to position [415, 0]
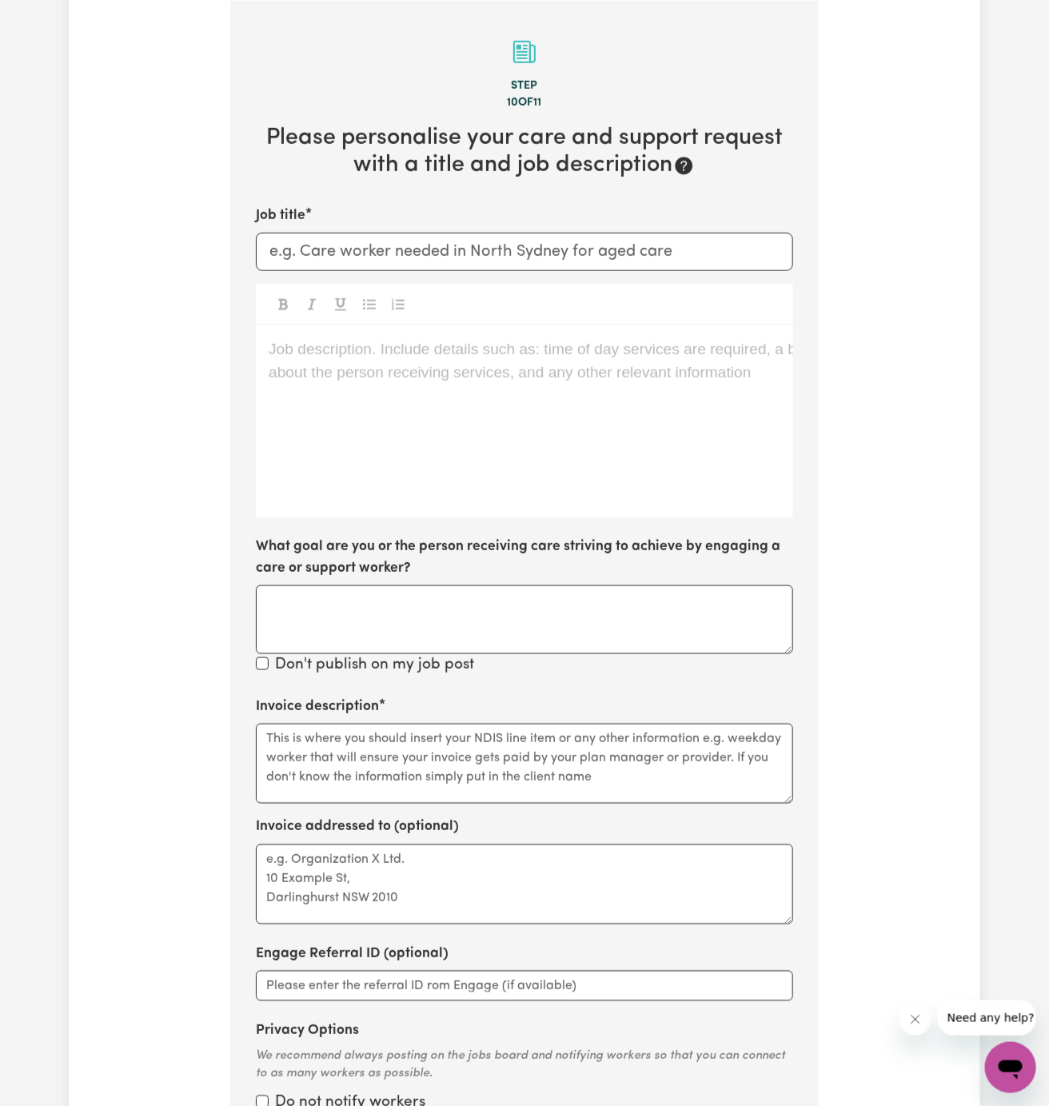
click at [499, 461] on div "Job description. Include details such as: time of day services are required, a …" at bounding box center [524, 421] width 537 height 192
click at [333, 425] on div "Job description. Include details such as: time of day services are required, a …" at bounding box center [524, 421] width 537 height 192
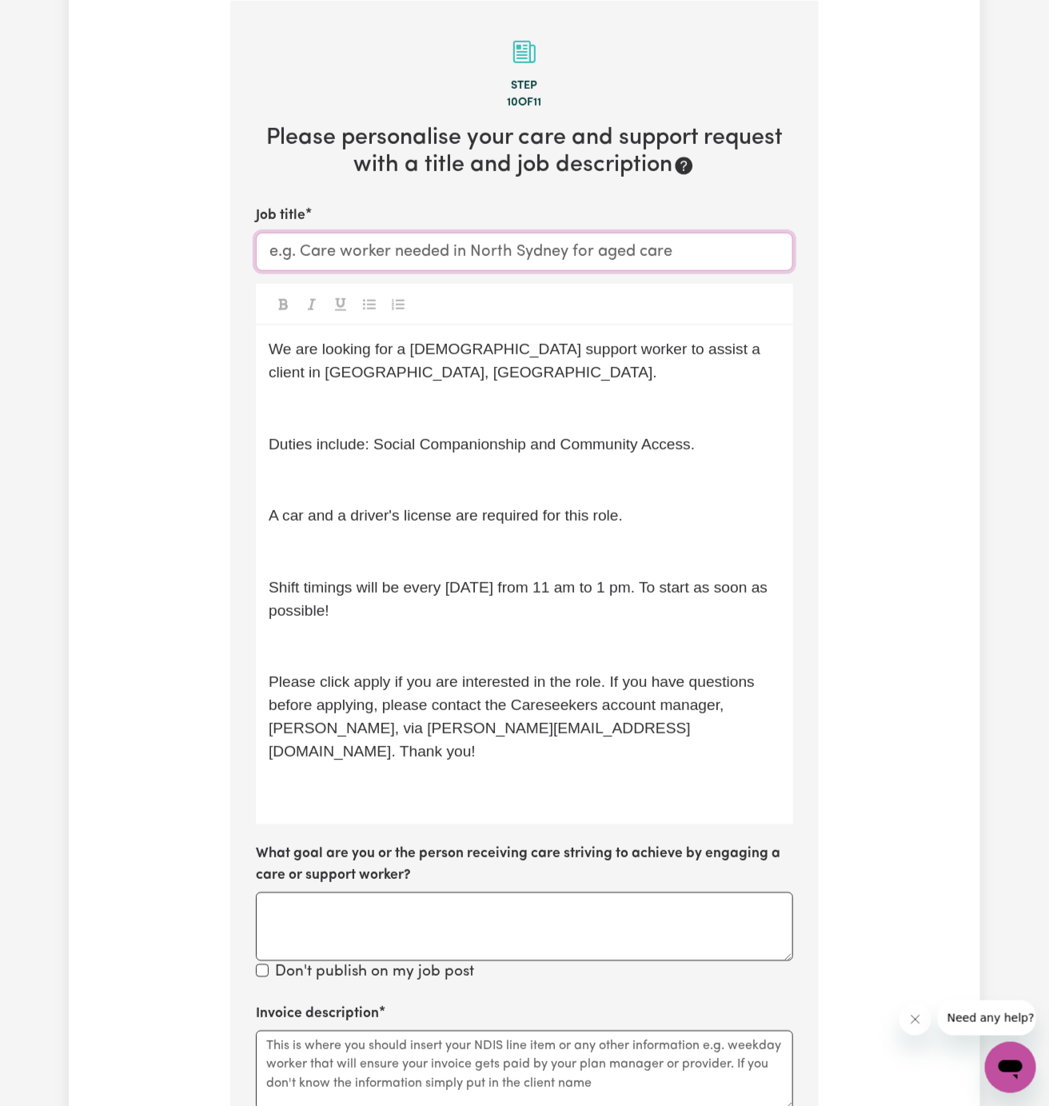
click at [646, 244] on input "Job title" at bounding box center [524, 252] width 537 height 38
paste input "[DEMOGRAPHIC_DATA] Support Worker Needed Every [DATE] In [GEOGRAPHIC_DATA], [GE…"
type input "[DEMOGRAPHIC_DATA] Support Worker Needed Every [DATE] In [GEOGRAPHIC_DATA], [GE…"
click at [409, 1039] on textarea "Invoice description" at bounding box center [524, 1071] width 537 height 80
paste textarea "c/o Vitality Club"
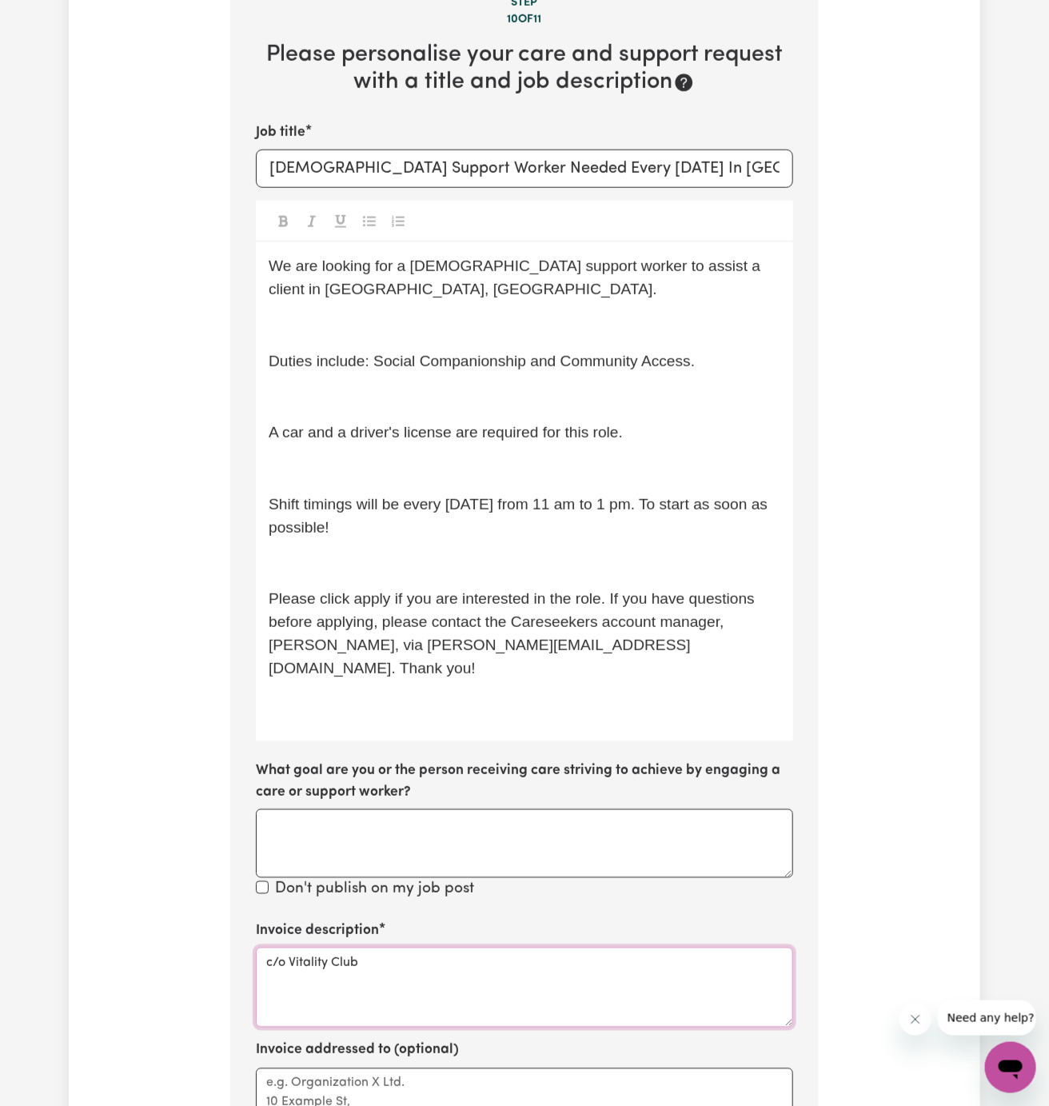
scroll to position [553, 0]
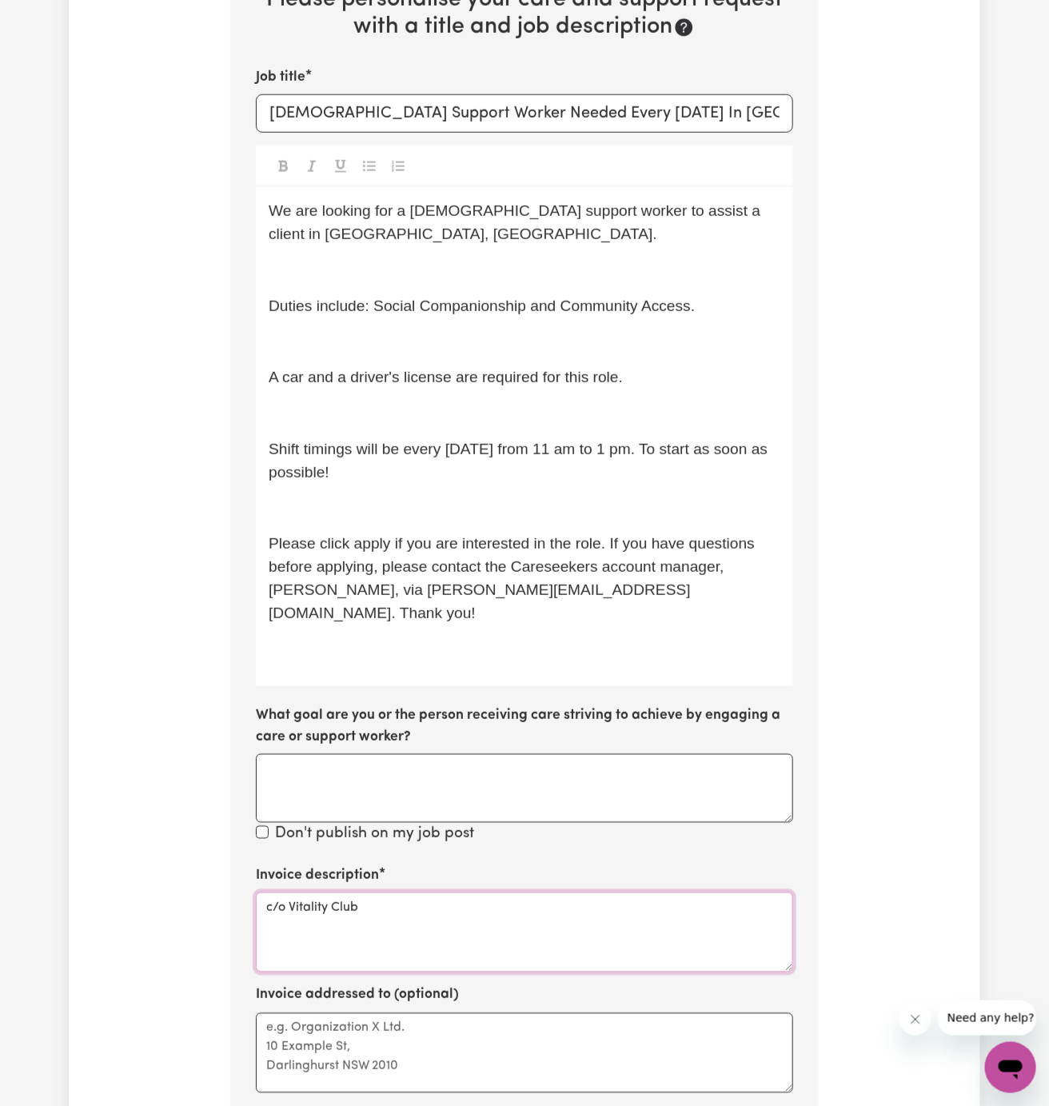
type textarea "c/o Vitality Club"
click at [409, 1037] on textarea "Invoice addressed to (optional)" at bounding box center [524, 1053] width 537 height 80
paste textarea "c/o Vitality Club"
type textarea "c/o Vitality Club"
click at [421, 334] on p "﻿" at bounding box center [525, 342] width 512 height 23
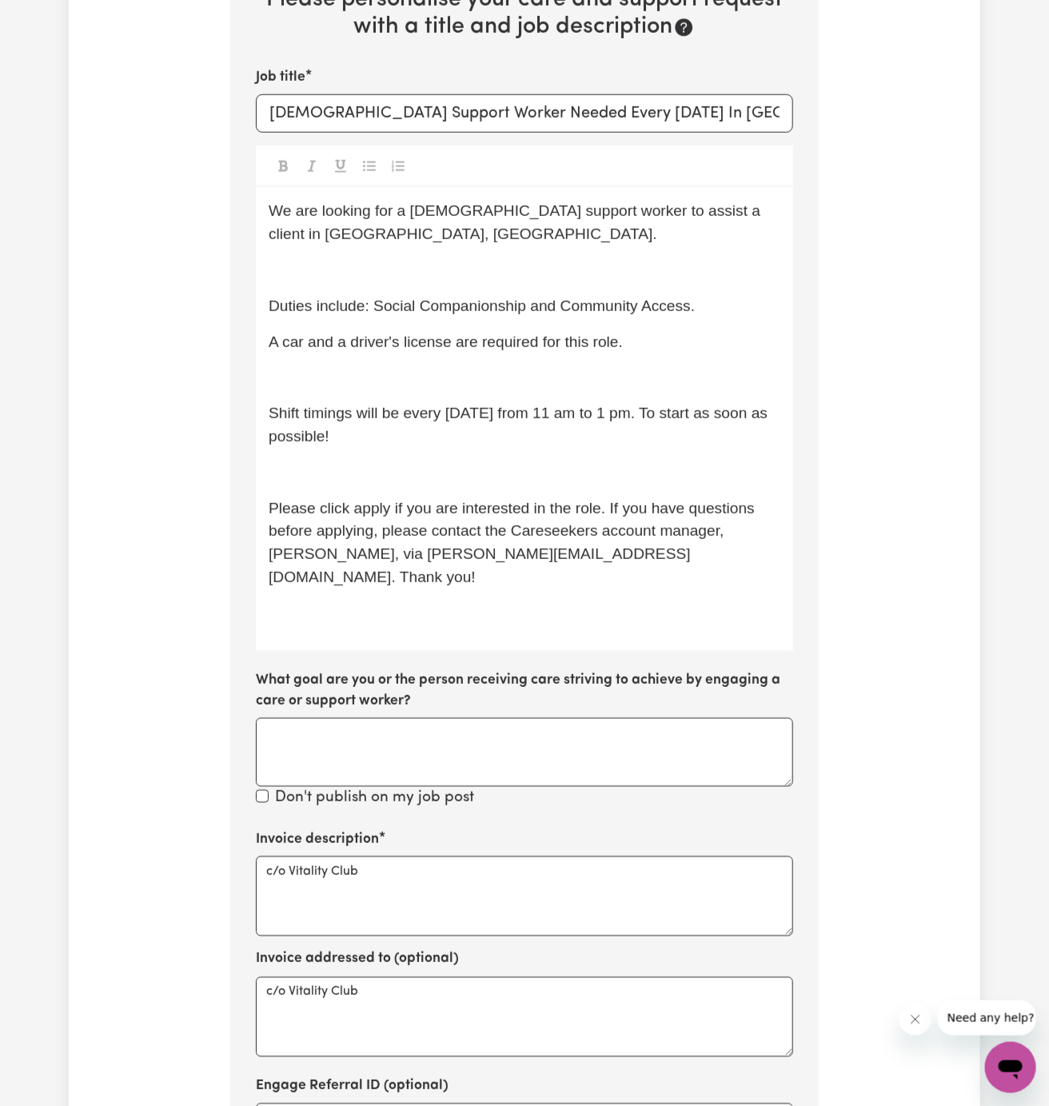
click at [398, 405] on span "Shift timings will be every [DATE] from 11 am to 1 pm. To start as soon as poss…" at bounding box center [521, 425] width 504 height 40
click at [398, 374] on p "﻿" at bounding box center [525, 377] width 512 height 23
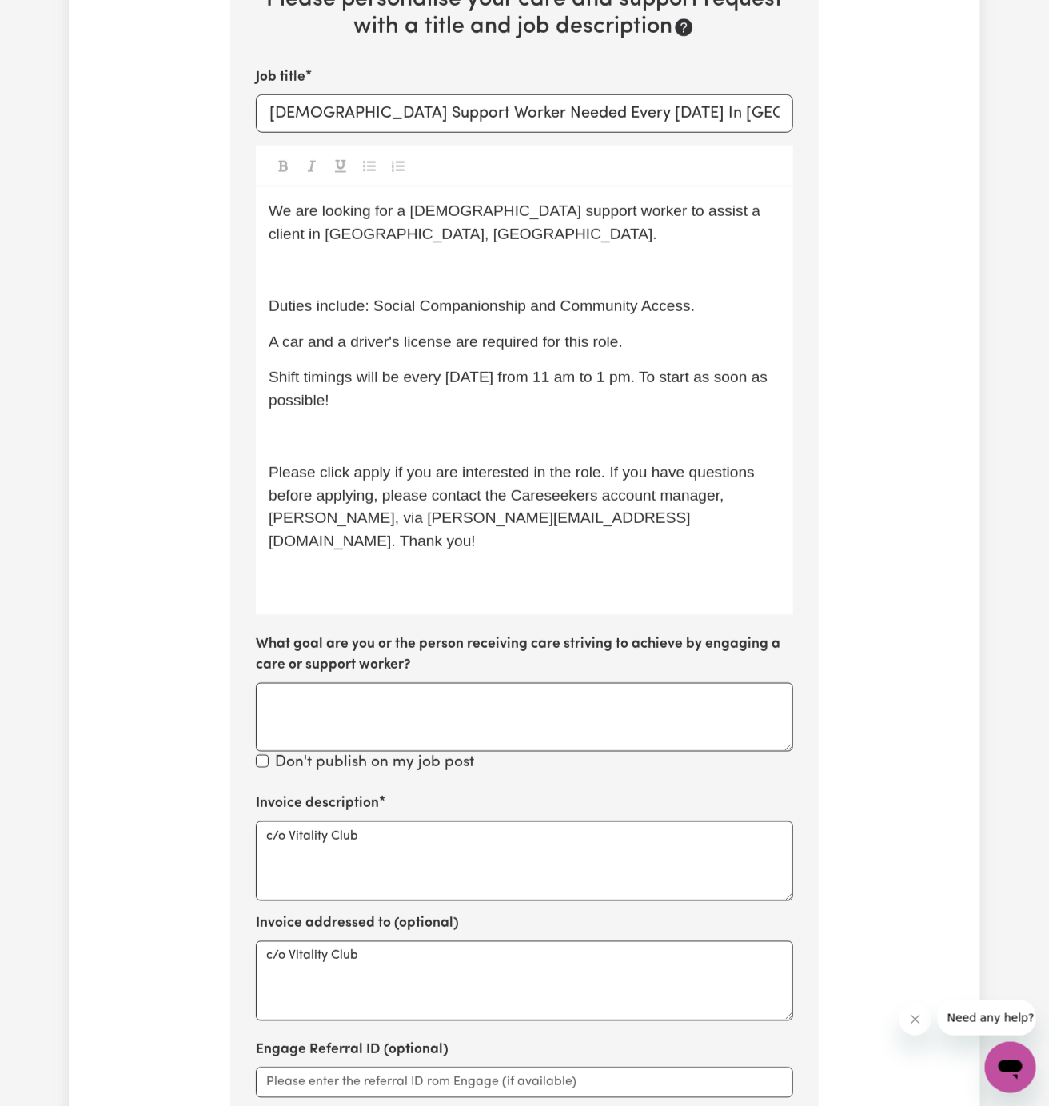
click at [393, 410] on p "Shift timings will be every [DATE] from 11 am to 1 pm. To start as soon as poss…" at bounding box center [525, 389] width 512 height 46
click at [393, 429] on p "﻿" at bounding box center [525, 436] width 512 height 23
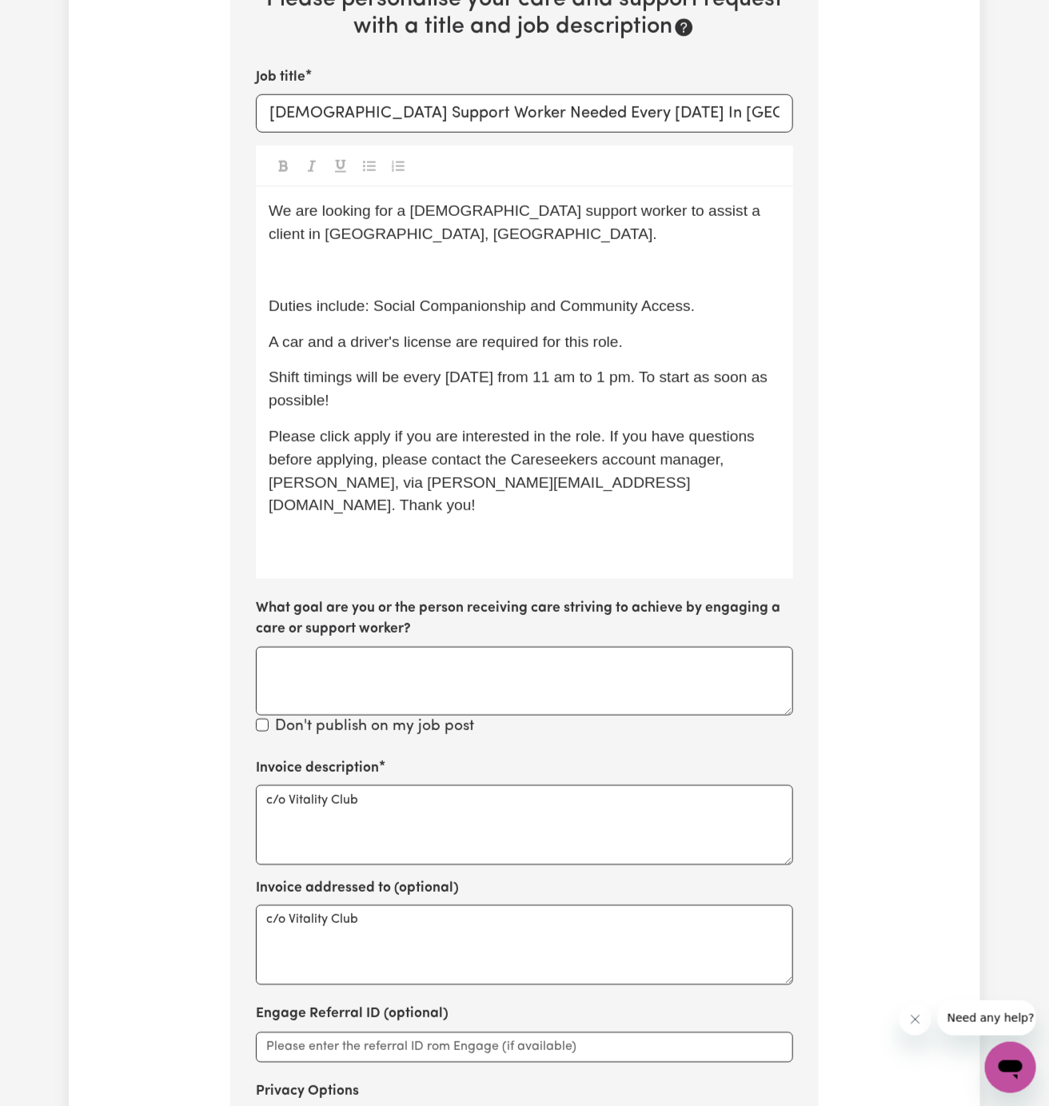
click at [362, 261] on p "﻿" at bounding box center [525, 270] width 512 height 23
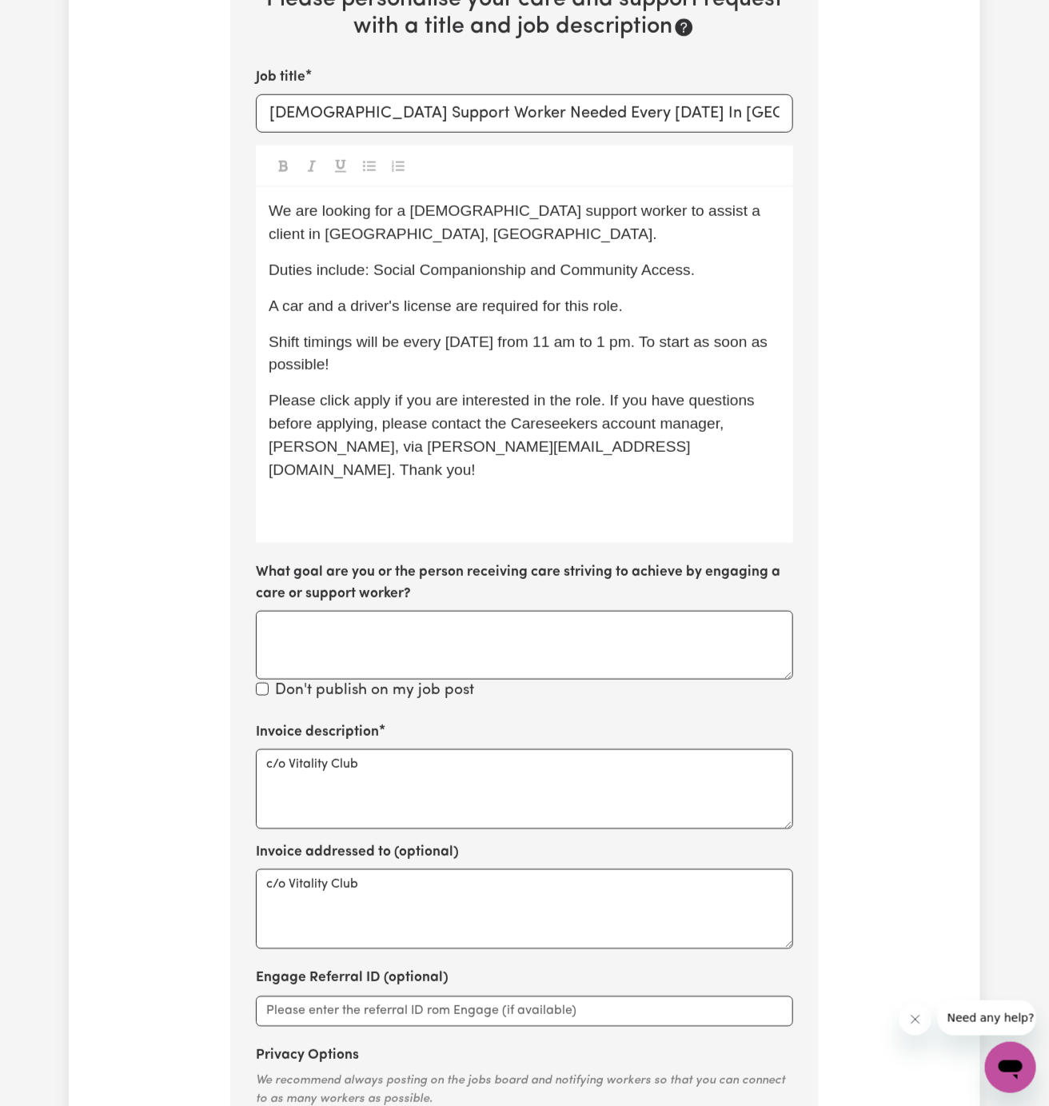
click at [314, 210] on span "We are looking for a [DEMOGRAPHIC_DATA] support worker to assist a client in [G…" at bounding box center [517, 222] width 496 height 40
drag, startPoint x: 756, startPoint y: 222, endPoint x: 1035, endPoint y: 349, distance: 306.3
click at [764, 225] on p "We are URGENTLY looking for a [DEMOGRAPHIC_DATA] support worker to assist a cli…" at bounding box center [525, 223] width 512 height 46
click at [595, 110] on input "[DEMOGRAPHIC_DATA] Support Worker Needed Every [DATE] In [GEOGRAPHIC_DATA], [GE…" at bounding box center [524, 113] width 537 height 38
type input "[DEMOGRAPHIC_DATA] Support Worker Needed In [GEOGRAPHIC_DATA], [GEOGRAPHIC_DATA]"
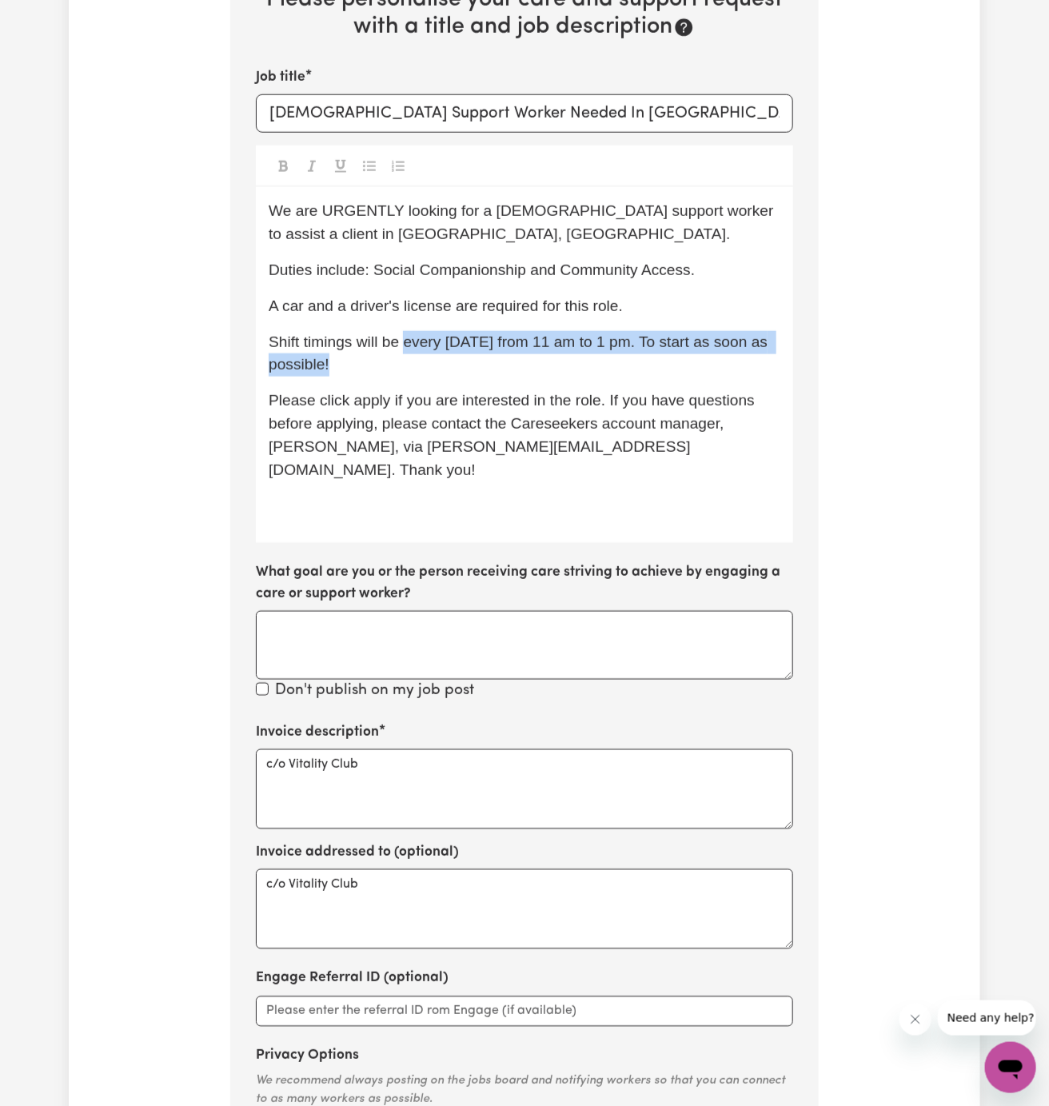
drag, startPoint x: 407, startPoint y: 341, endPoint x: 482, endPoint y: 361, distance: 77.8
click at [482, 361] on p "Shift timings will be every [DATE] from 11 am to 1 pm. To start as soon as poss…" at bounding box center [525, 354] width 512 height 46
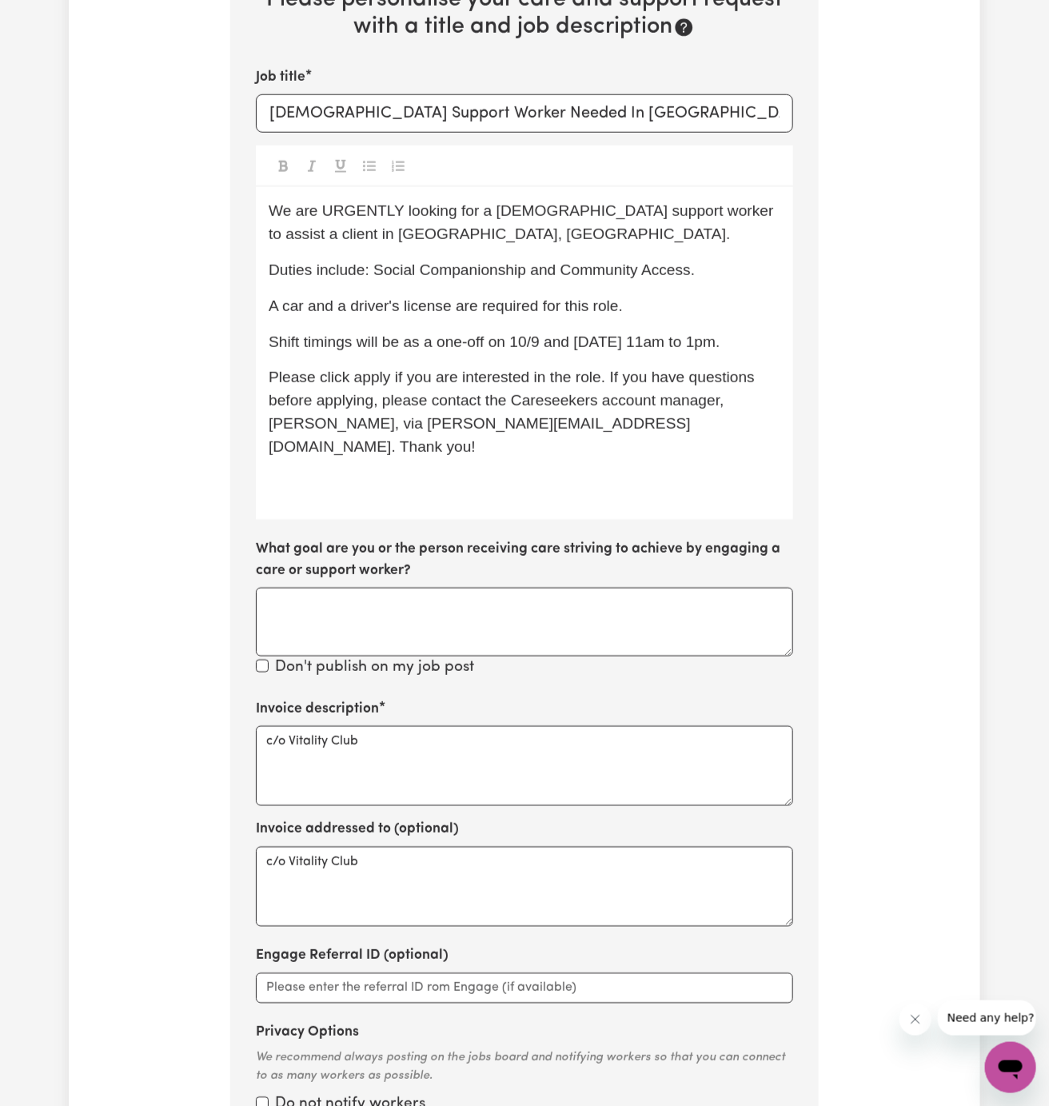
click at [607, 342] on span "Shift timings will be as a one-off on 10/9 and [DATE] 11am to 1pm." at bounding box center [495, 341] width 452 height 17
click at [567, 357] on div "We are URGENTLY looking for a [DEMOGRAPHIC_DATA] support worker to assist a cli…" at bounding box center [524, 353] width 537 height 333
click at [542, 343] on span "Shift timings will be as a one-off on 10/9 and 17/9, from 11 am to 1 pm." at bounding box center [509, 341] width 480 height 17
click at [516, 345] on span "Shift timings will be as a one-off on 10/9 and 17/9, from 11 am to 1 pm." at bounding box center [509, 341] width 480 height 17
click at [501, 337] on span "Shift timings will be as a one-off on 10/9 and 17/9, from 11 am to 1 pm." at bounding box center [509, 341] width 480 height 17
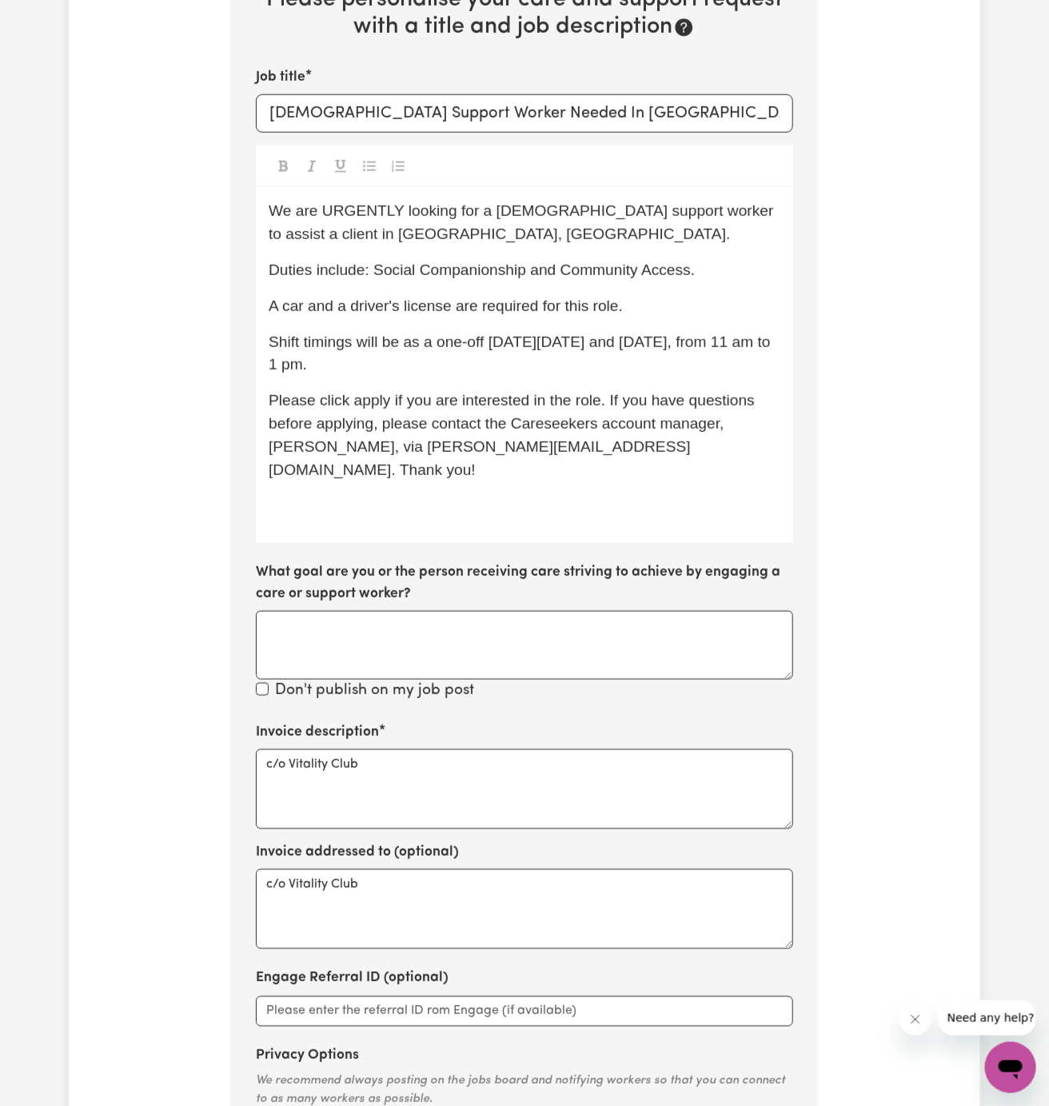
click at [589, 428] on span "Please click apply if you are interested in the role. If you have questions bef…" at bounding box center [514, 435] width 490 height 86
click at [646, 348] on span "Shift timings will be as a one-off [DATE][DATE] and [DATE], from 11 am to 1 pm." at bounding box center [522, 353] width 506 height 40
click at [377, 401] on span "Please click apply if you are interested in the role. If you have questions bef…" at bounding box center [514, 435] width 490 height 86
click at [393, 494] on p "﻿" at bounding box center [525, 505] width 512 height 23
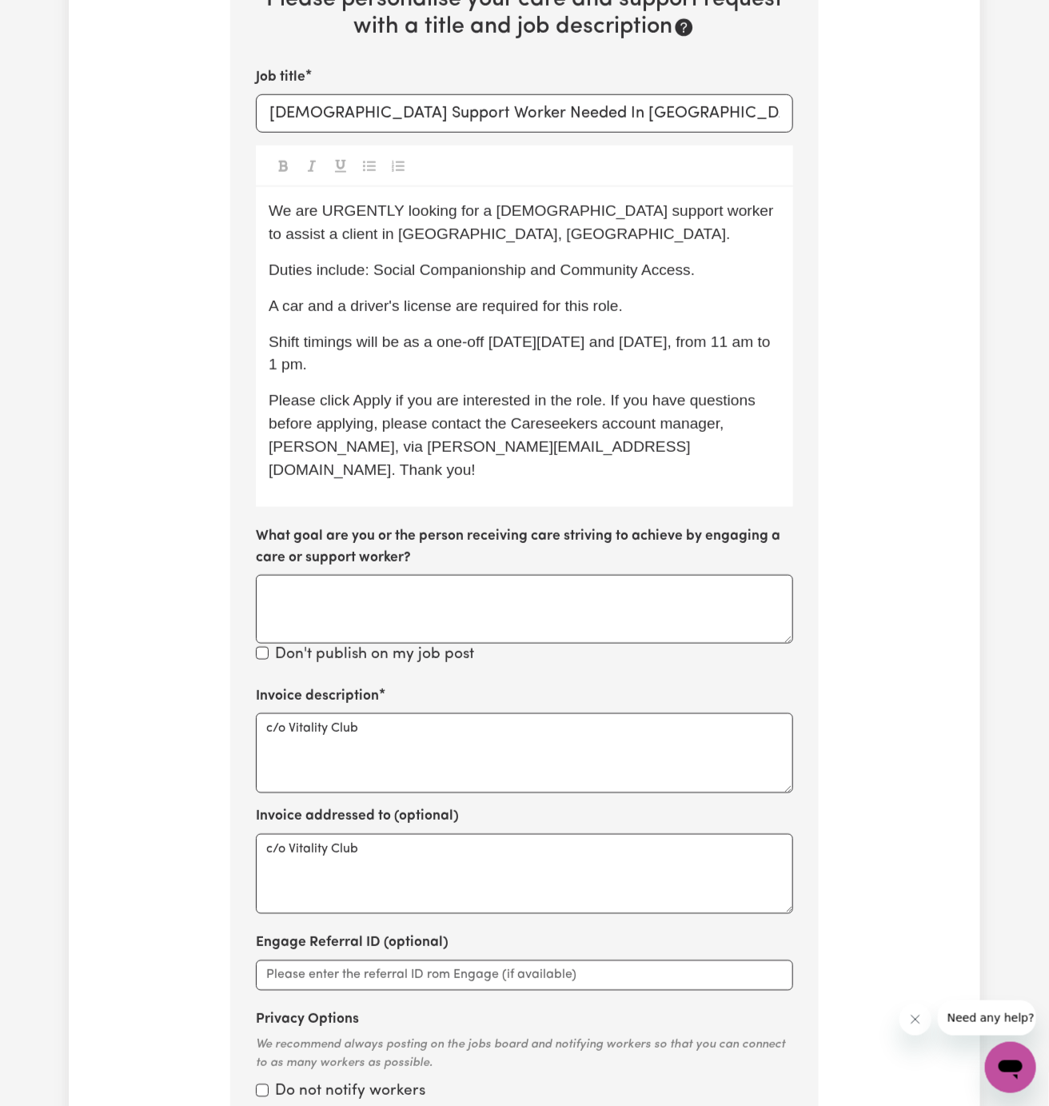
click at [590, 304] on span "A car and a driver's license are required for this role." at bounding box center [446, 305] width 354 height 17
click at [688, 269] on span "Duties include: Social Companionship and Community Access." at bounding box center [482, 269] width 426 height 17
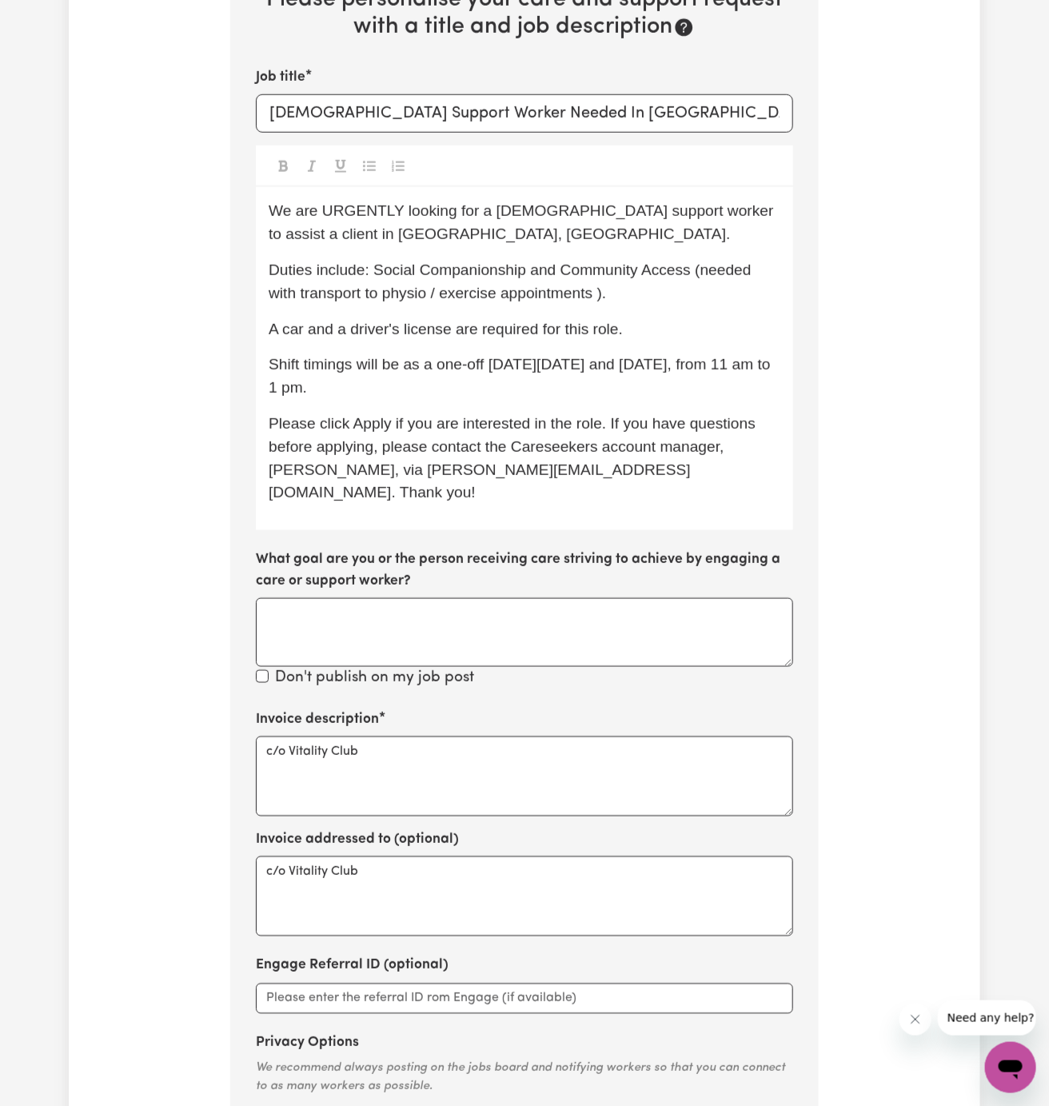
click at [740, 353] on p "Shift timings will be as a one-off [DATE][DATE] and [DATE], from 11 am to 1 pm." at bounding box center [525, 376] width 512 height 46
click at [597, 300] on span "Duties include: Social Companionship and Community Access (needed with transpor…" at bounding box center [512, 281] width 487 height 40
click at [464, 297] on span "Duties include: Social Companionship and Community Access (needed with transpor…" at bounding box center [512, 281] width 487 height 40
click at [430, 297] on span "Duties include: Social Companionship and Community Access (needed with transpor…" at bounding box center [512, 281] width 487 height 40
click at [511, 350] on div "We are URGENTLY looking for a [DEMOGRAPHIC_DATA] support worker to assist a cli…" at bounding box center [524, 358] width 537 height 343
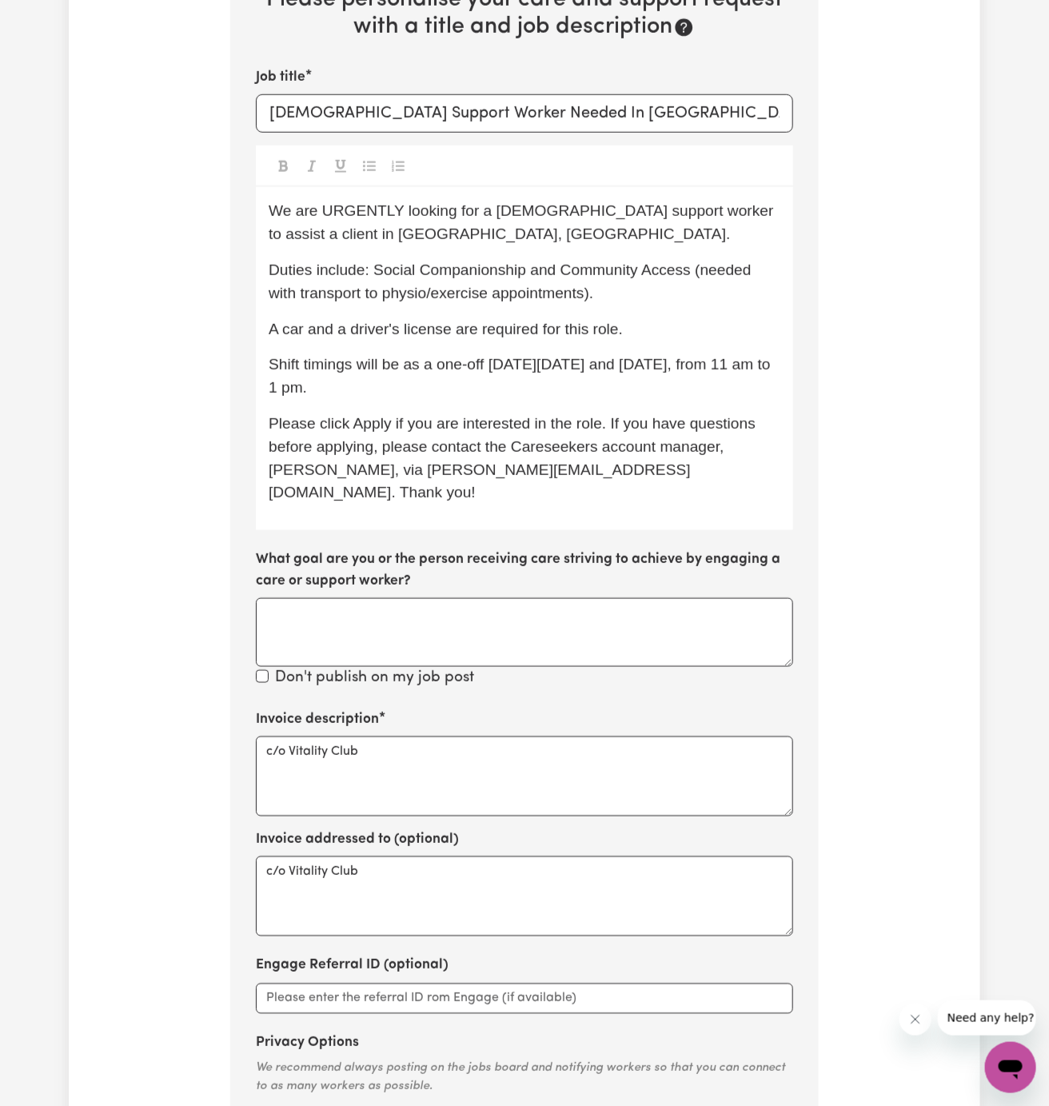
click at [571, 335] on span "A car and a driver's license are required for this role." at bounding box center [446, 329] width 354 height 17
click at [640, 406] on div "We are URGENTLY looking for a [DEMOGRAPHIC_DATA] support worker to assist a cli…" at bounding box center [524, 358] width 537 height 343
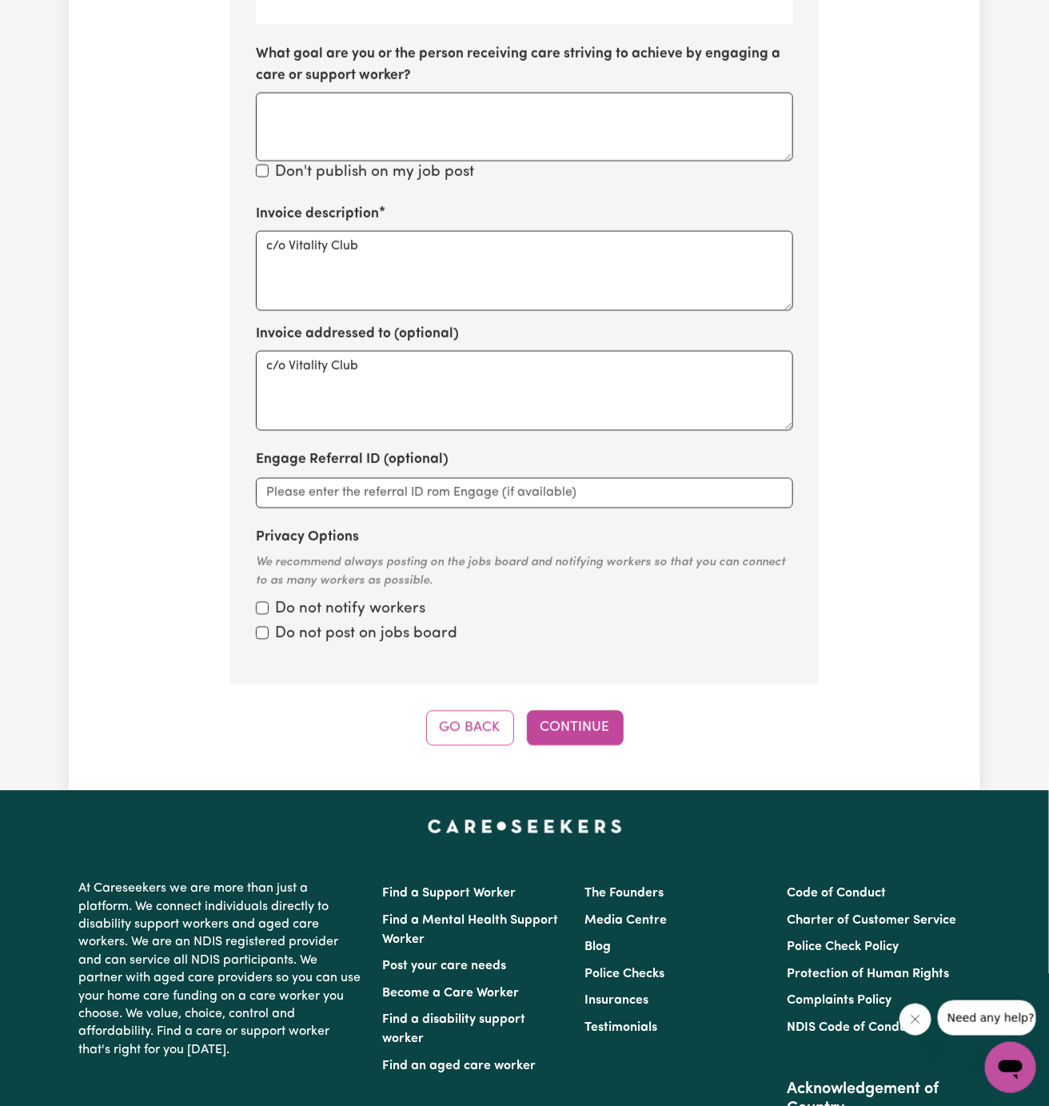
scroll to position [1405, 0]
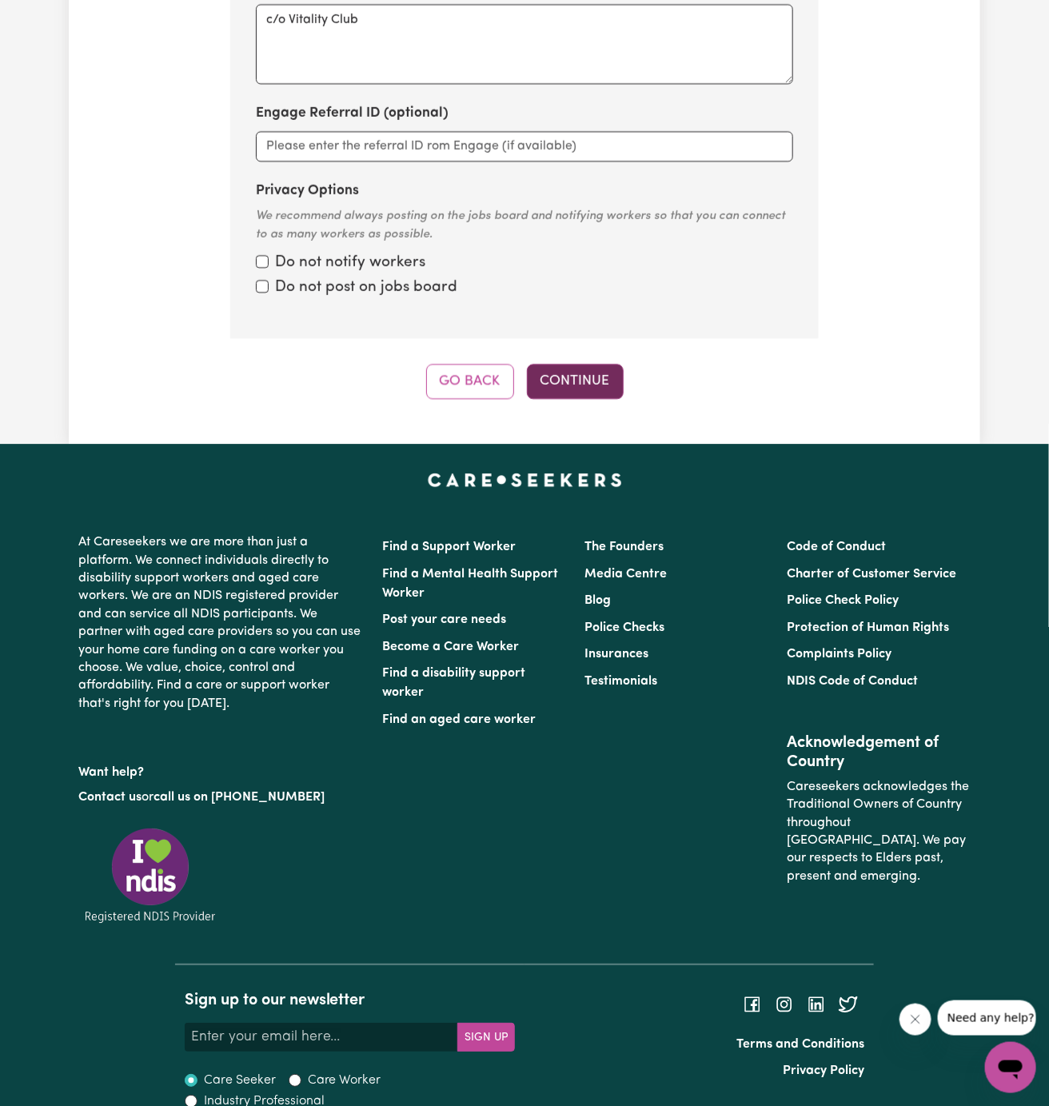
click at [592, 364] on button "Continue" at bounding box center [575, 381] width 97 height 35
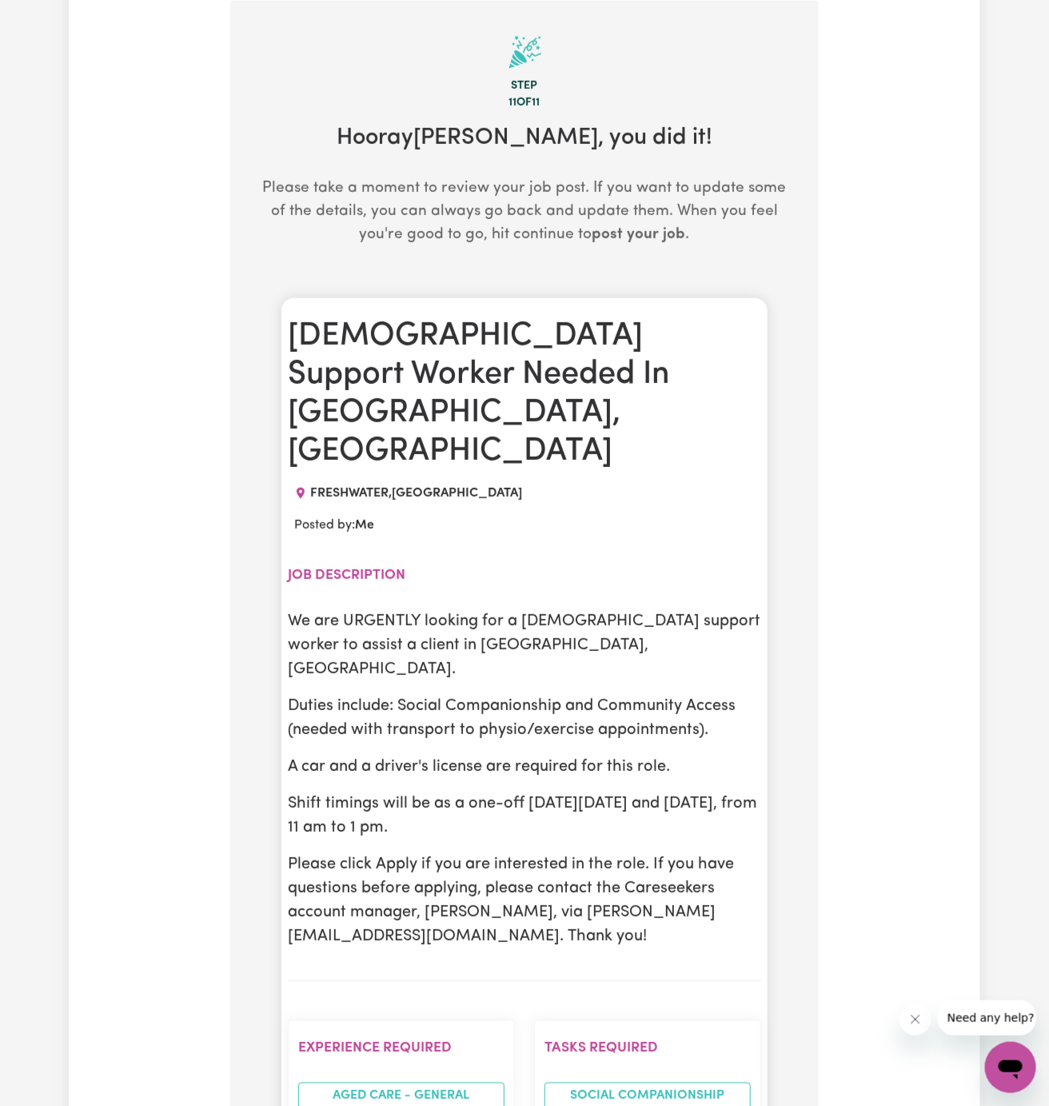
scroll to position [422, 0]
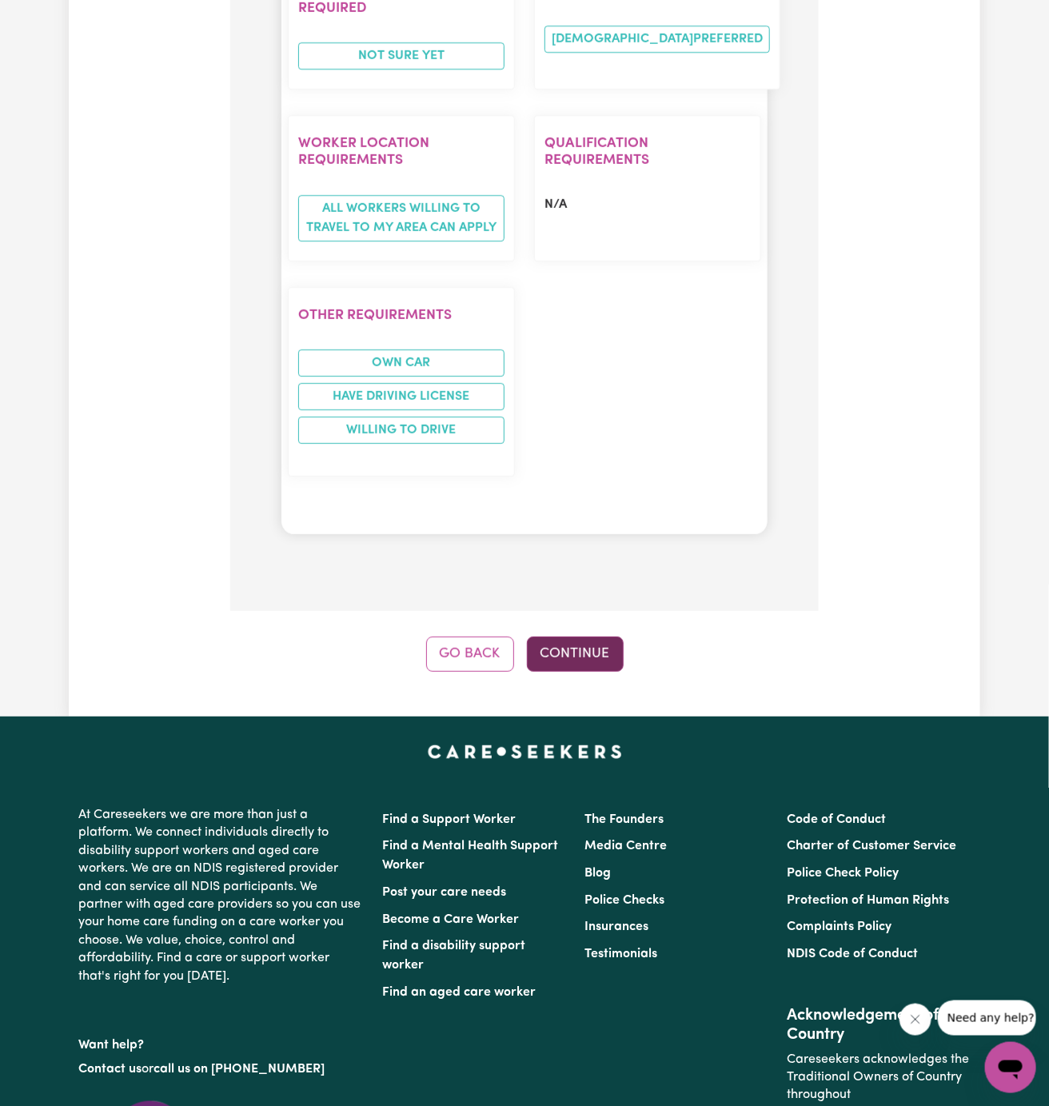
click at [583, 636] on button "Continue" at bounding box center [575, 653] width 97 height 35
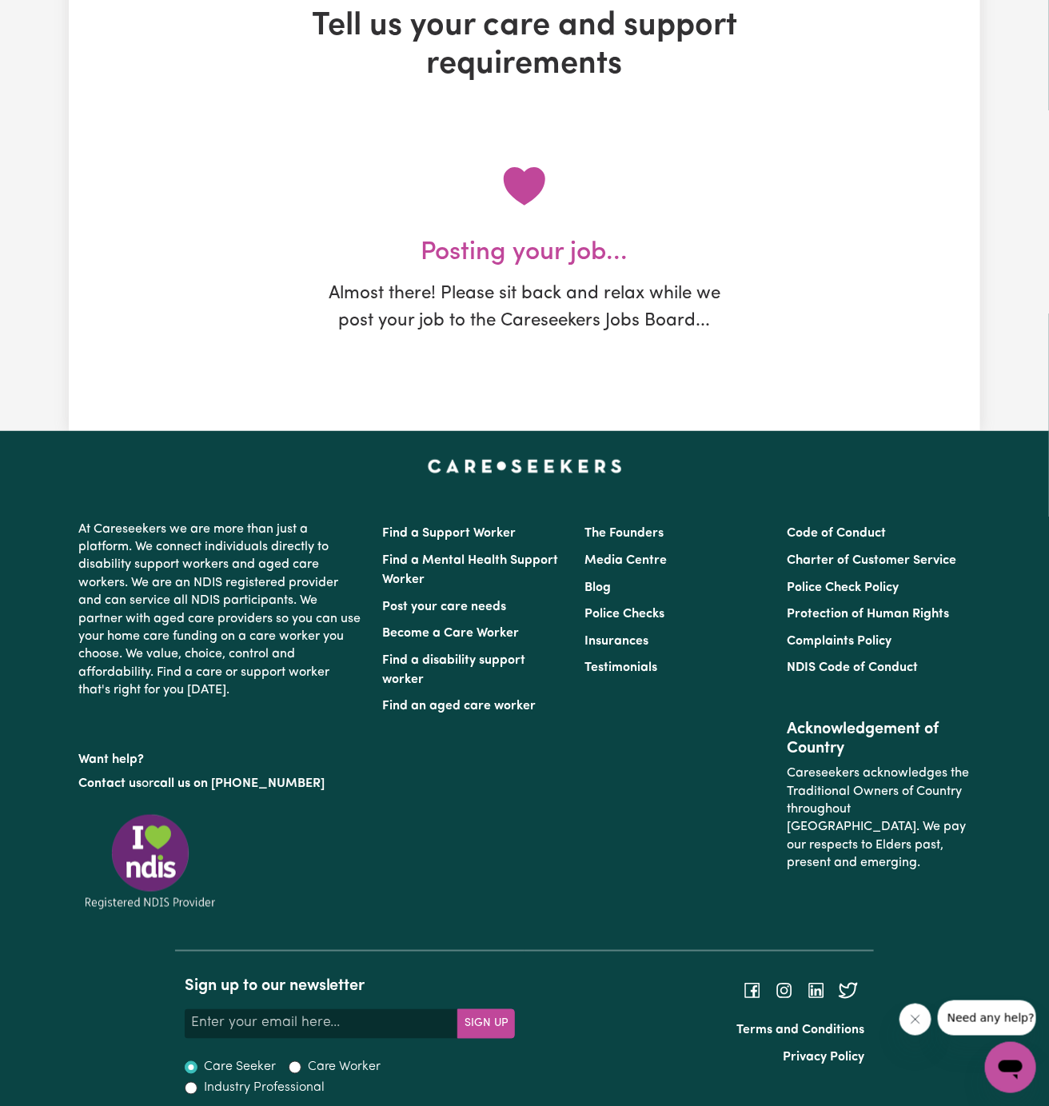
scroll to position [0, 0]
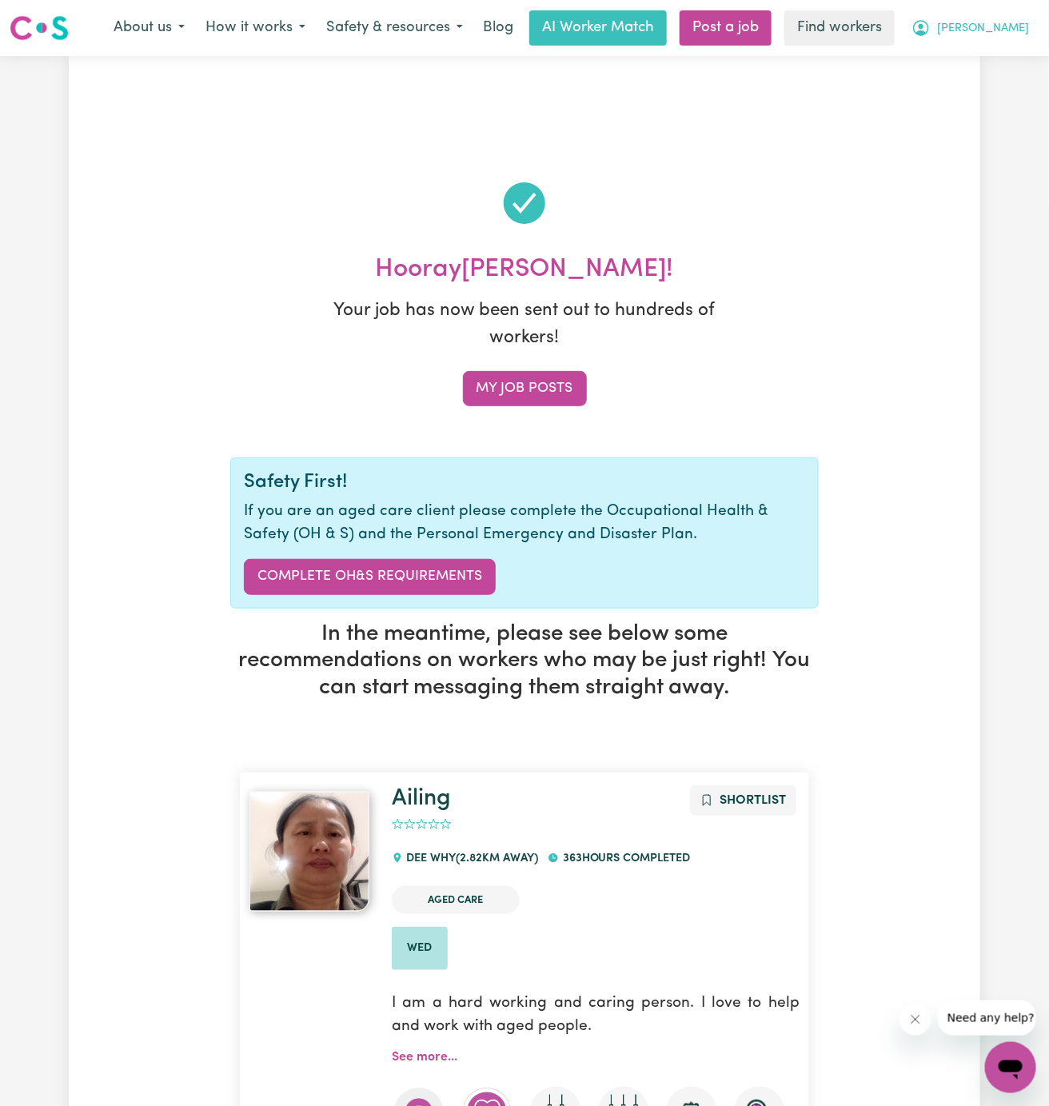
click at [1006, 26] on span "[PERSON_NAME]" at bounding box center [983, 29] width 92 height 18
click at [1000, 61] on link "My Dashboard" at bounding box center [975, 62] width 126 height 30
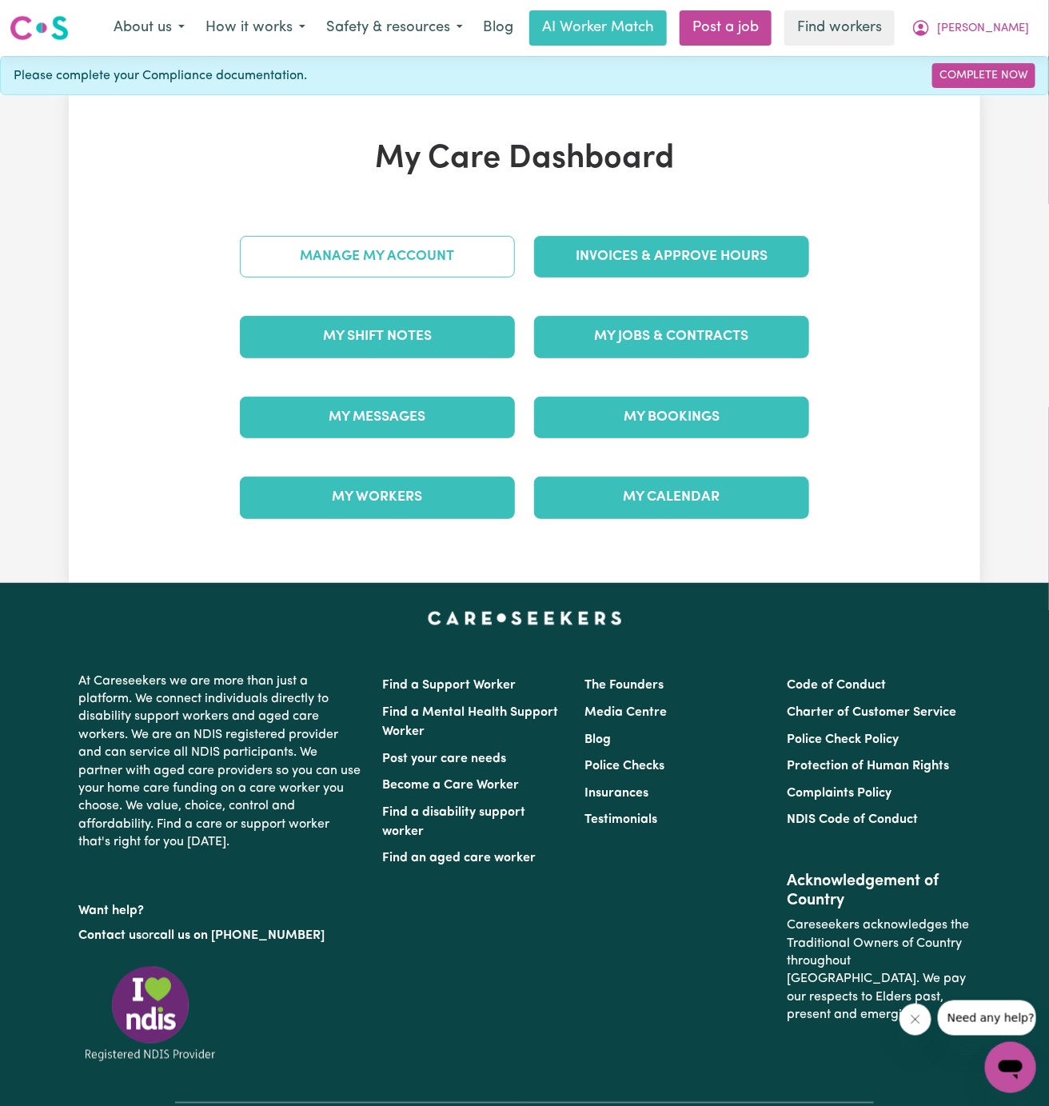
click at [479, 271] on link "Manage My Account" at bounding box center [377, 257] width 275 height 42
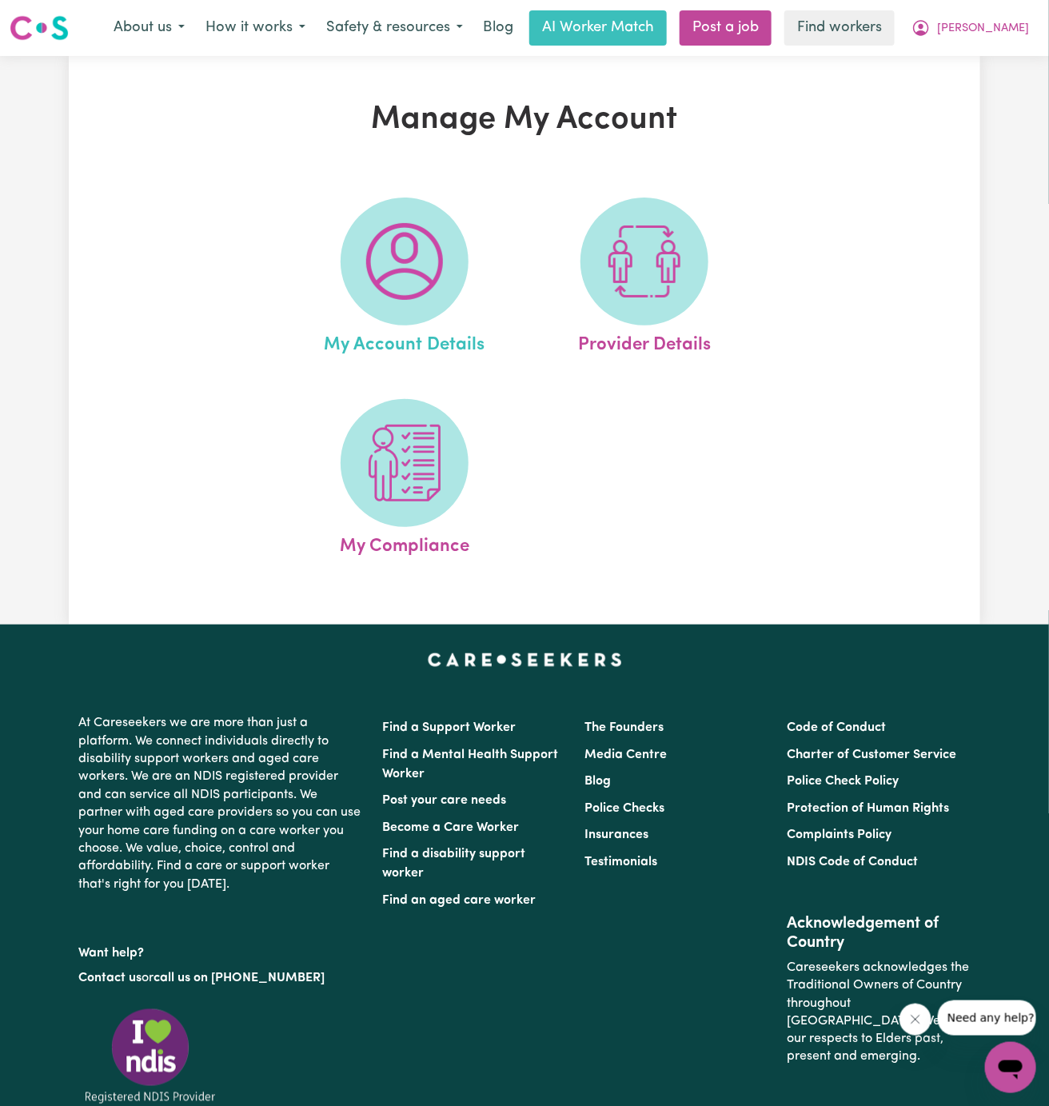
click at [470, 271] on link "My Account Details" at bounding box center [404, 277] width 230 height 161
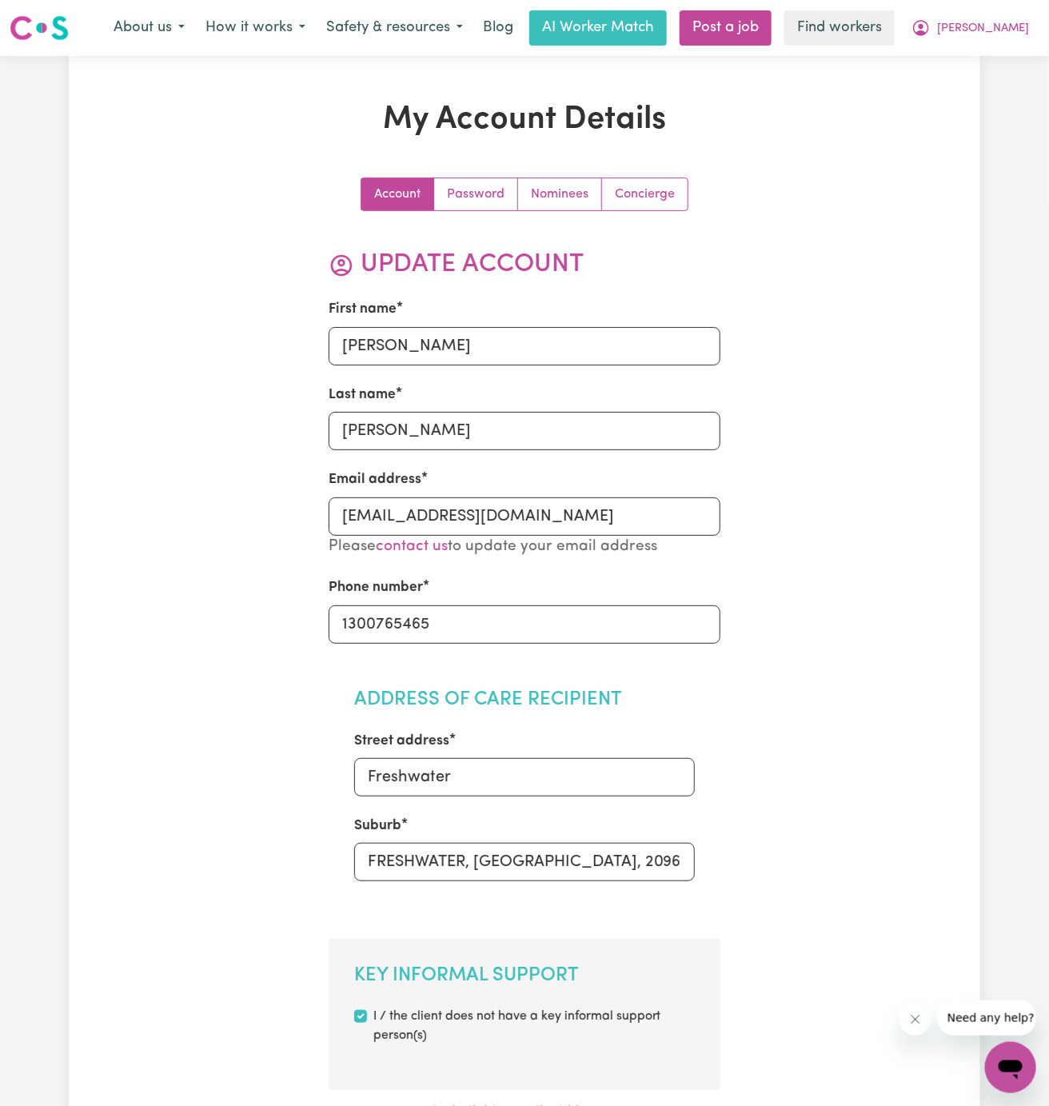
click at [678, 198] on link "Concierge" at bounding box center [645, 194] width 86 height 32
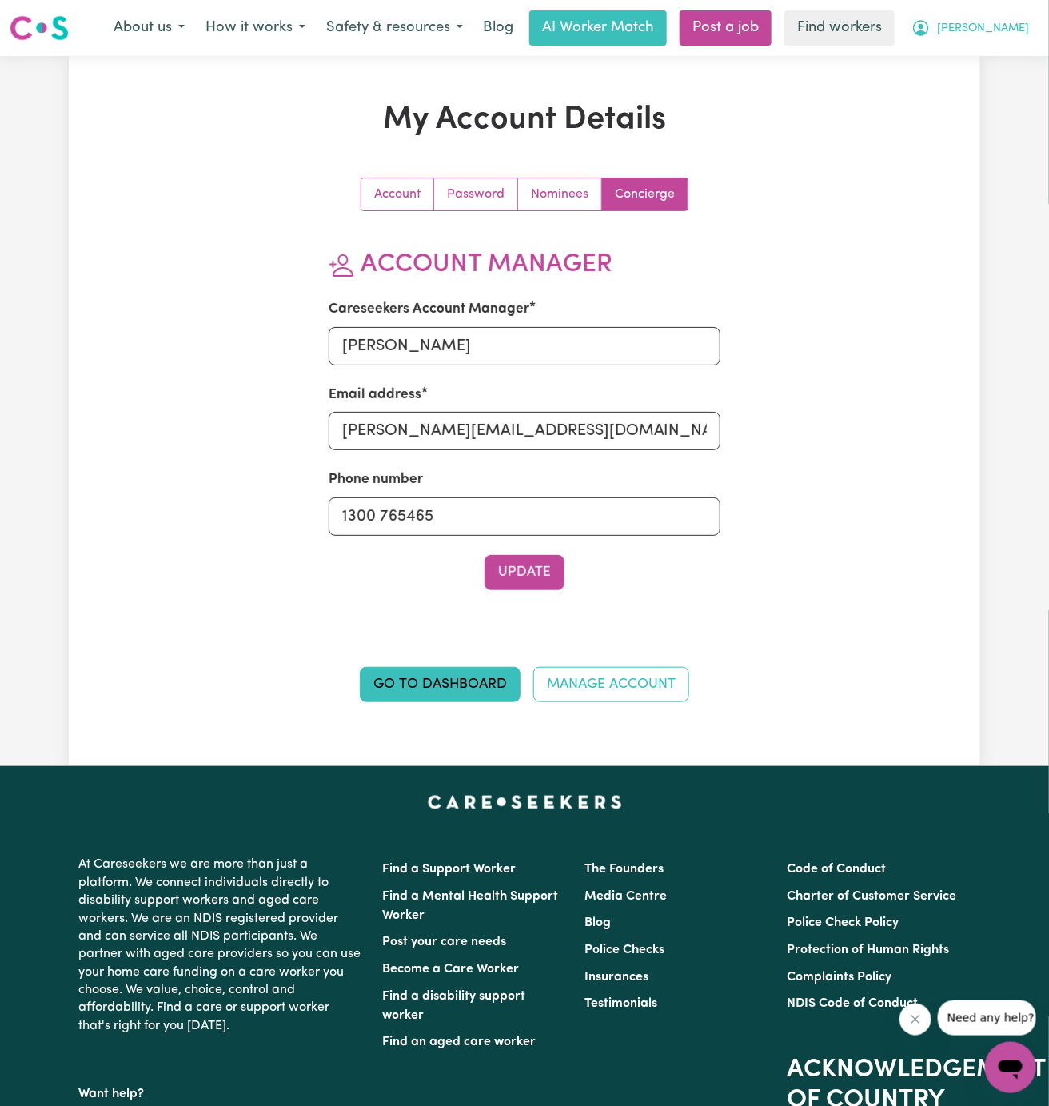
click at [1007, 20] on span "[PERSON_NAME]" at bounding box center [983, 29] width 92 height 18
click at [987, 60] on link "My Dashboard" at bounding box center [975, 62] width 126 height 30
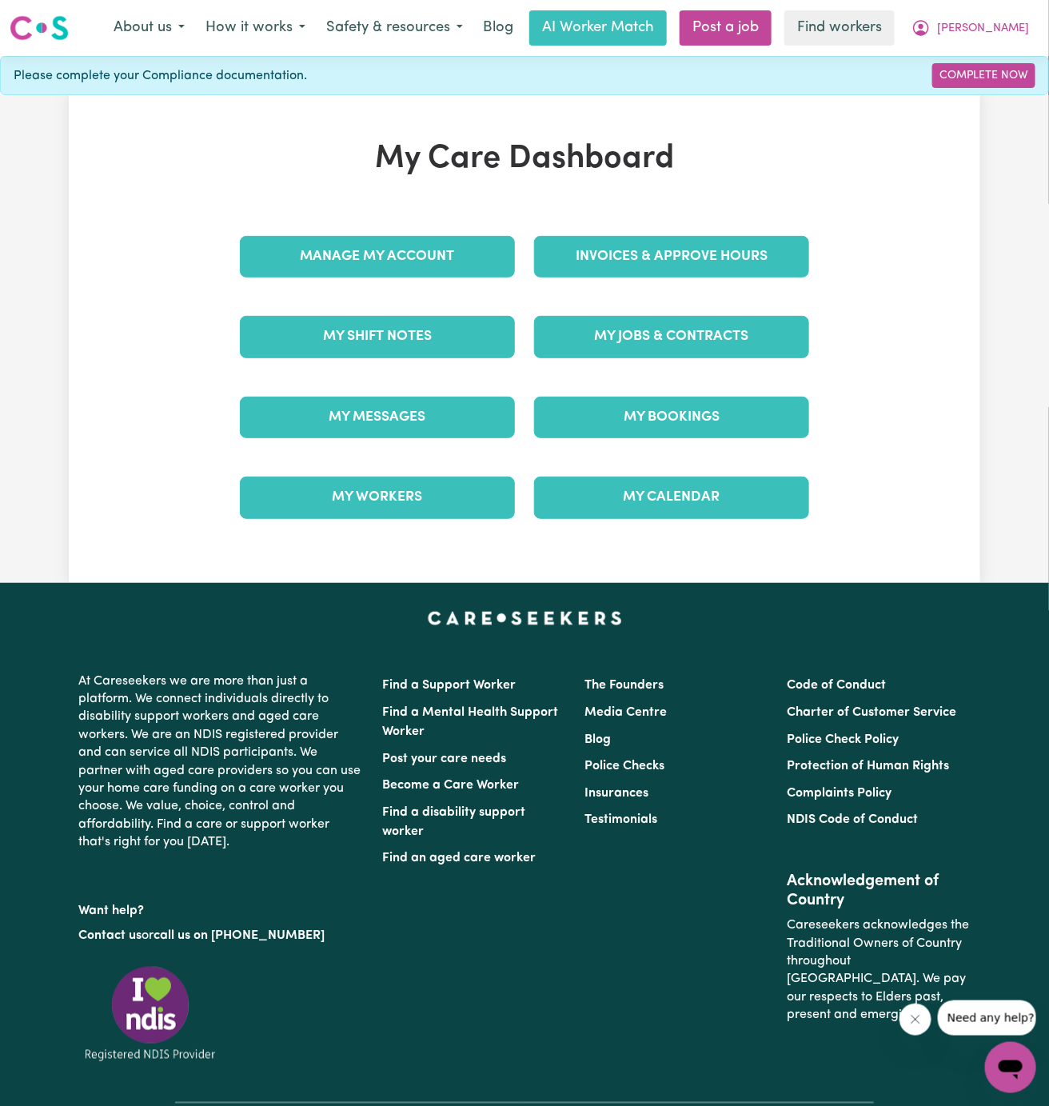
click at [642, 358] on div "My Jobs & Contracts" at bounding box center [671, 337] width 294 height 80
click at [683, 321] on link "My Jobs & Contracts" at bounding box center [671, 337] width 275 height 42
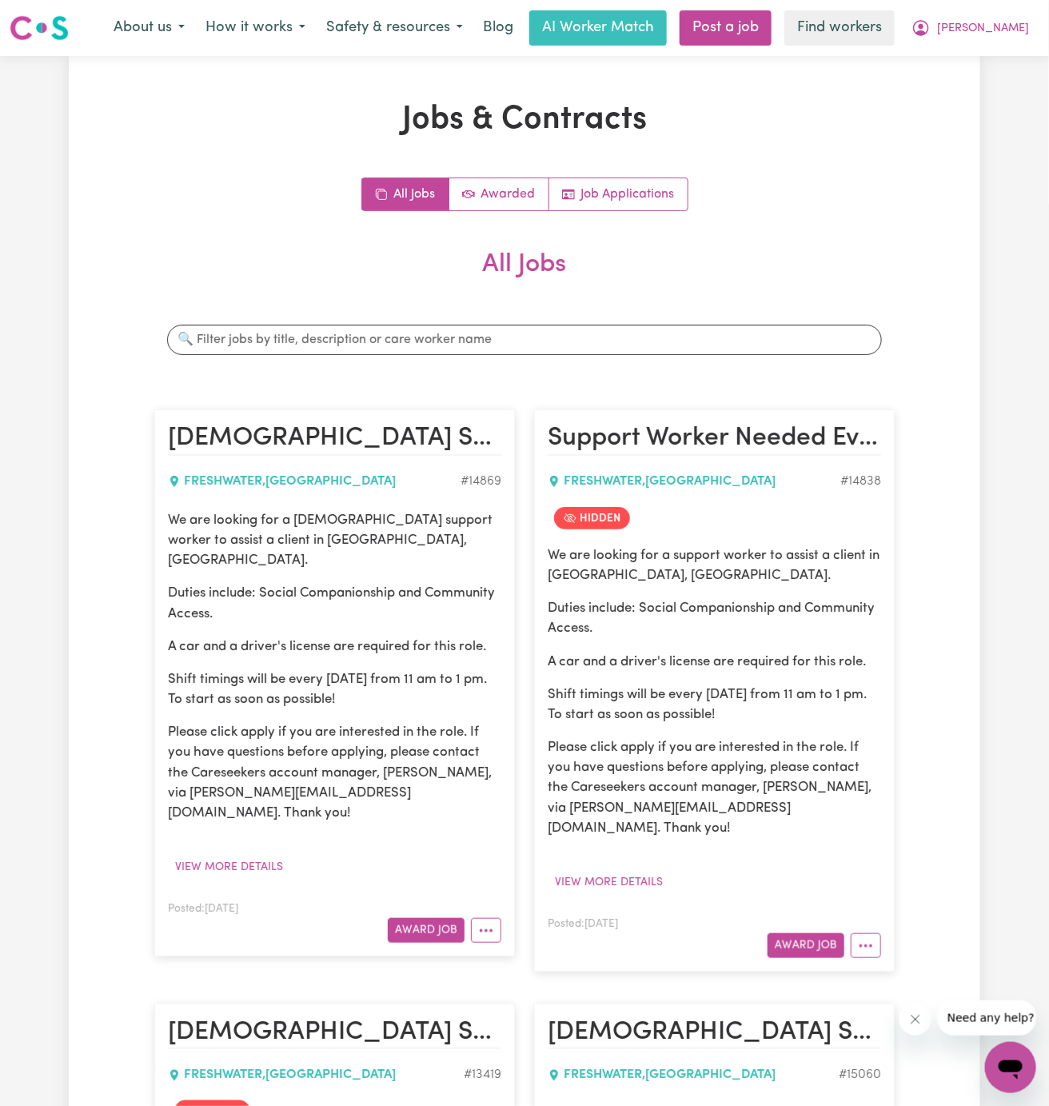
click at [259, 612] on div "We are looking for a [DEMOGRAPHIC_DATA] support worker to assist a client in [G…" at bounding box center [334, 666] width 333 height 313
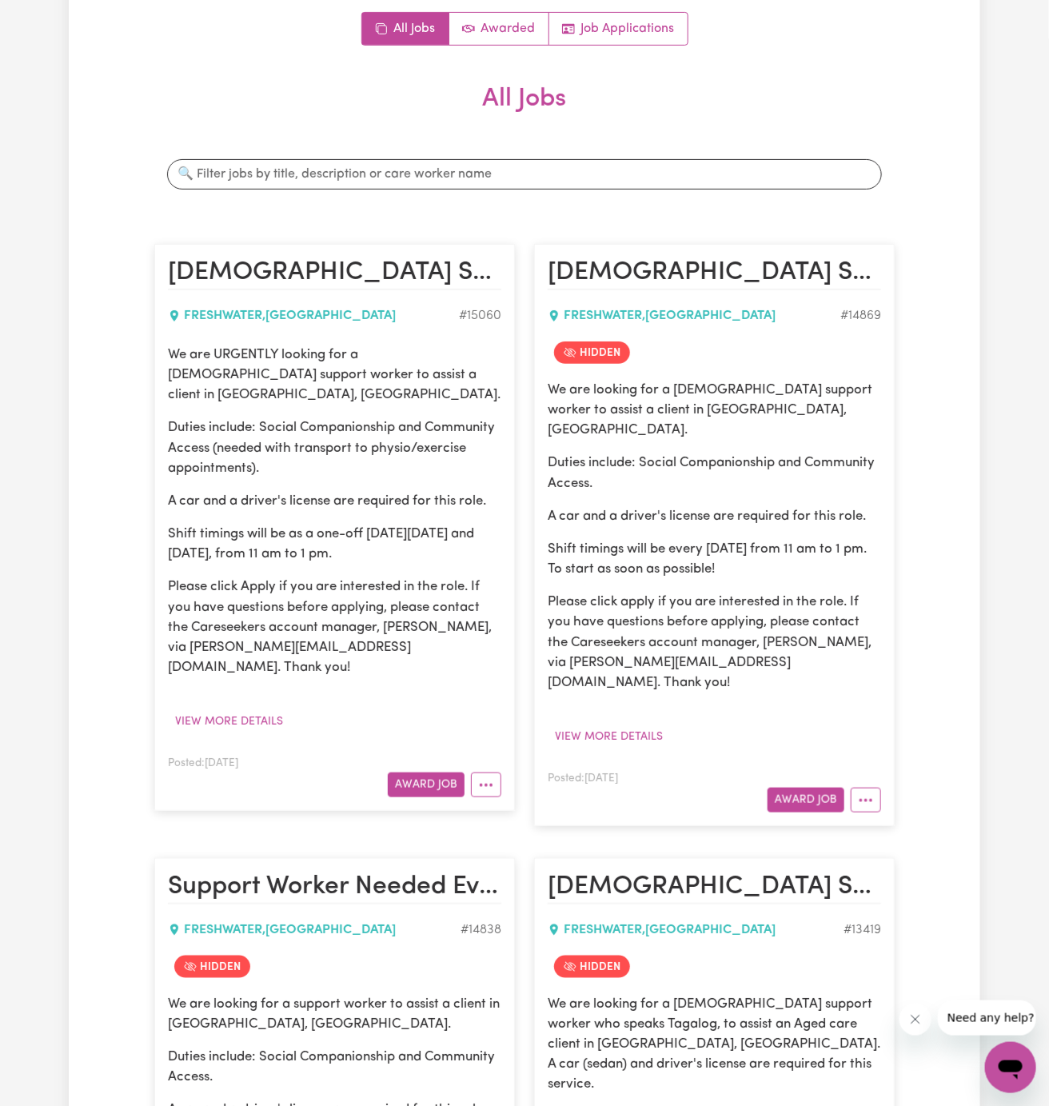
scroll to position [185, 0]
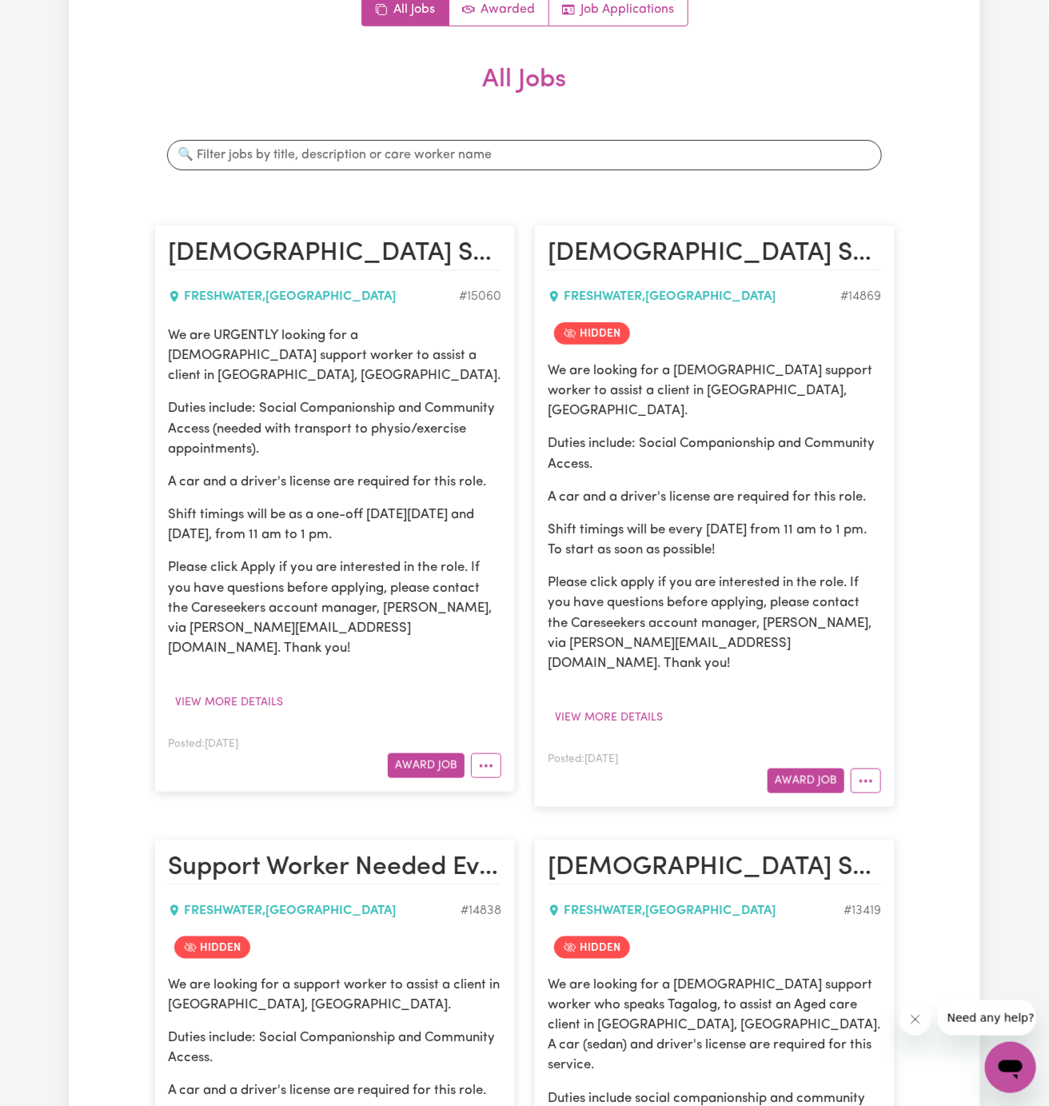
click at [169, 343] on p "We are URGENTLY looking for a [DEMOGRAPHIC_DATA] support worker to assist a cli…" at bounding box center [334, 355] width 333 height 61
drag, startPoint x: 169, startPoint y: 335, endPoint x: 351, endPoint y: 508, distance: 251.6
click at [351, 508] on div "We are URGENTLY looking for a [DEMOGRAPHIC_DATA] support worker to assist a cli…" at bounding box center [334, 491] width 333 height 333
copy div "We are URGENTLY looking for a [DEMOGRAPHIC_DATA] support worker to assist a cli…"
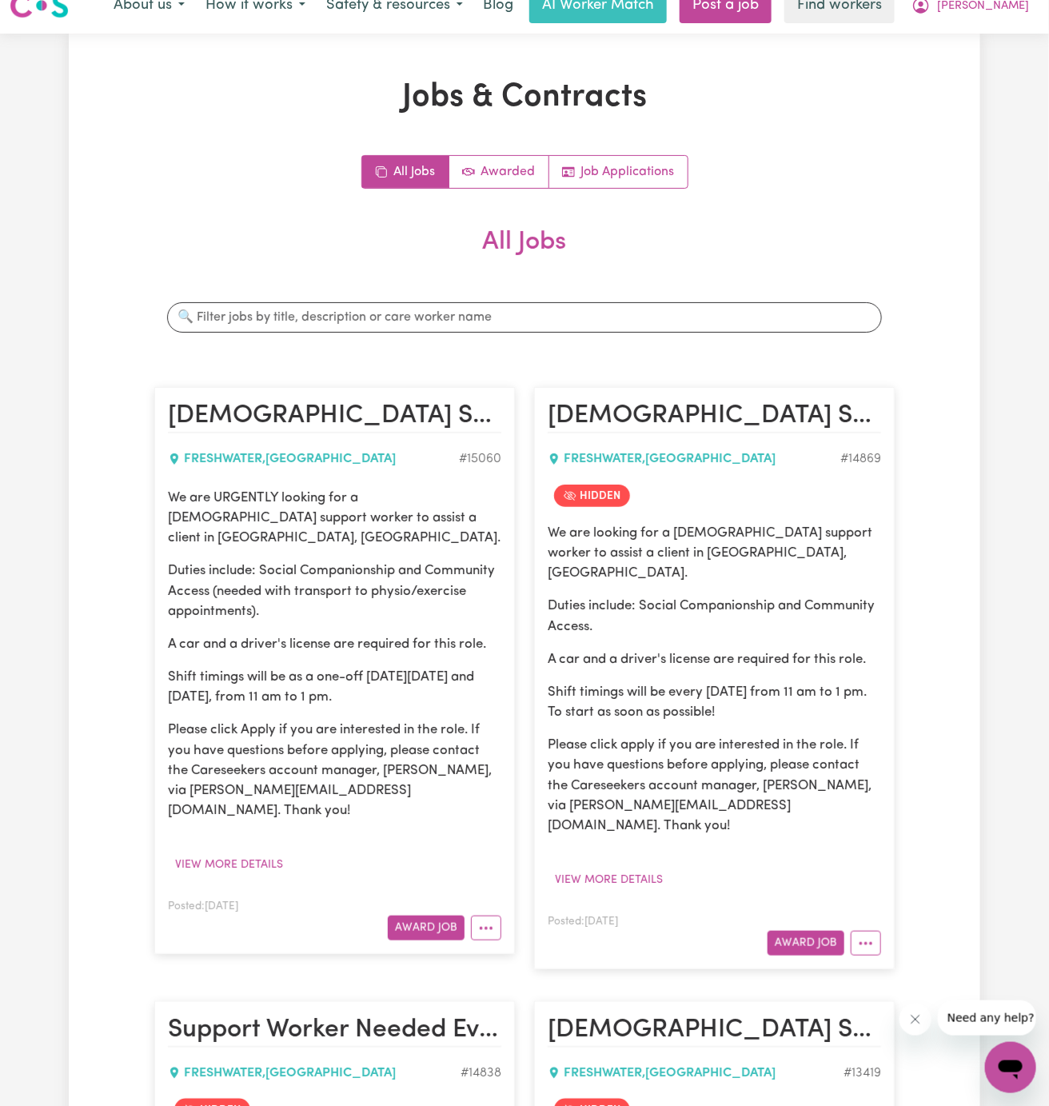
scroll to position [0, 0]
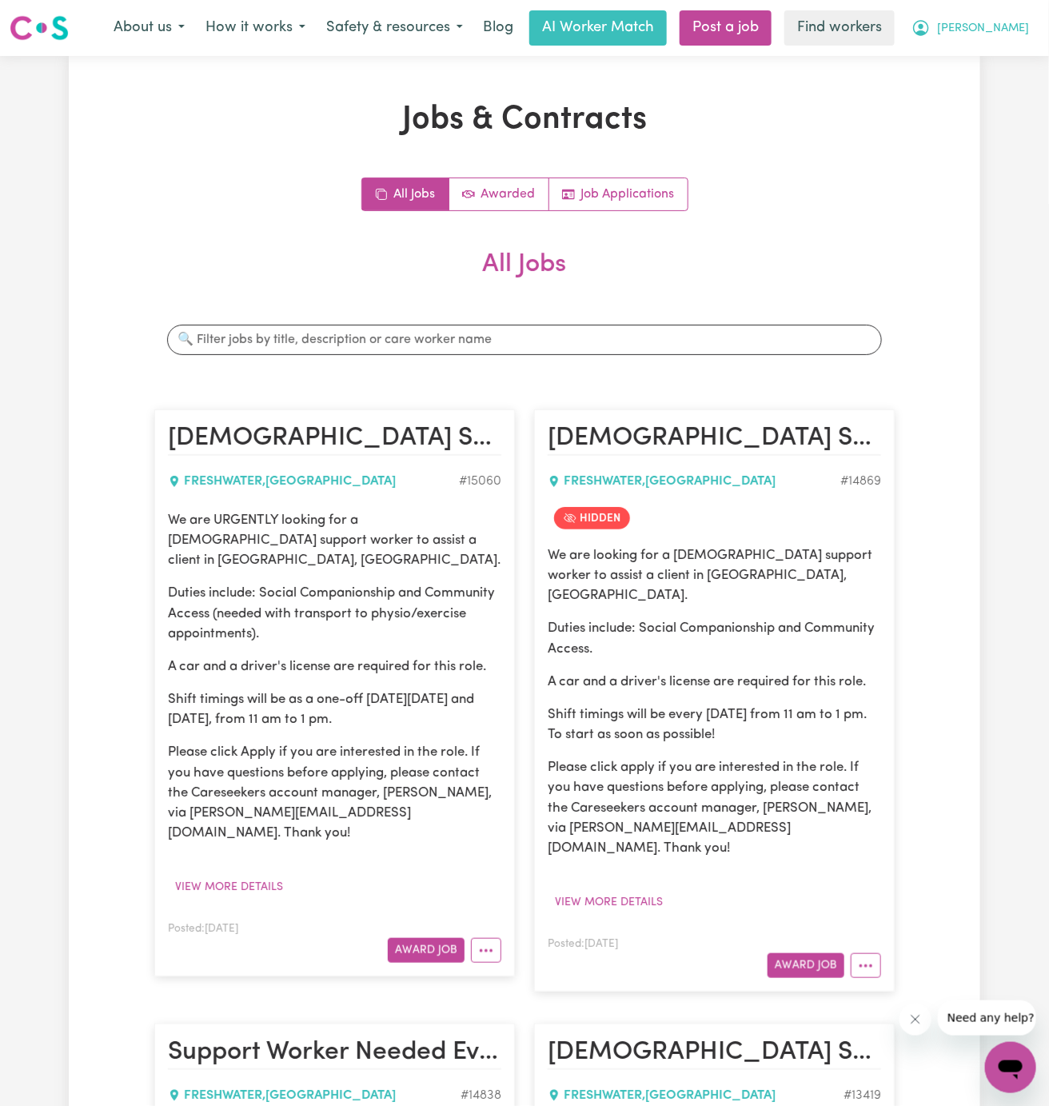
click at [1000, 32] on span "[PERSON_NAME]" at bounding box center [983, 29] width 92 height 18
click at [1000, 58] on link "My Dashboard" at bounding box center [975, 62] width 126 height 30
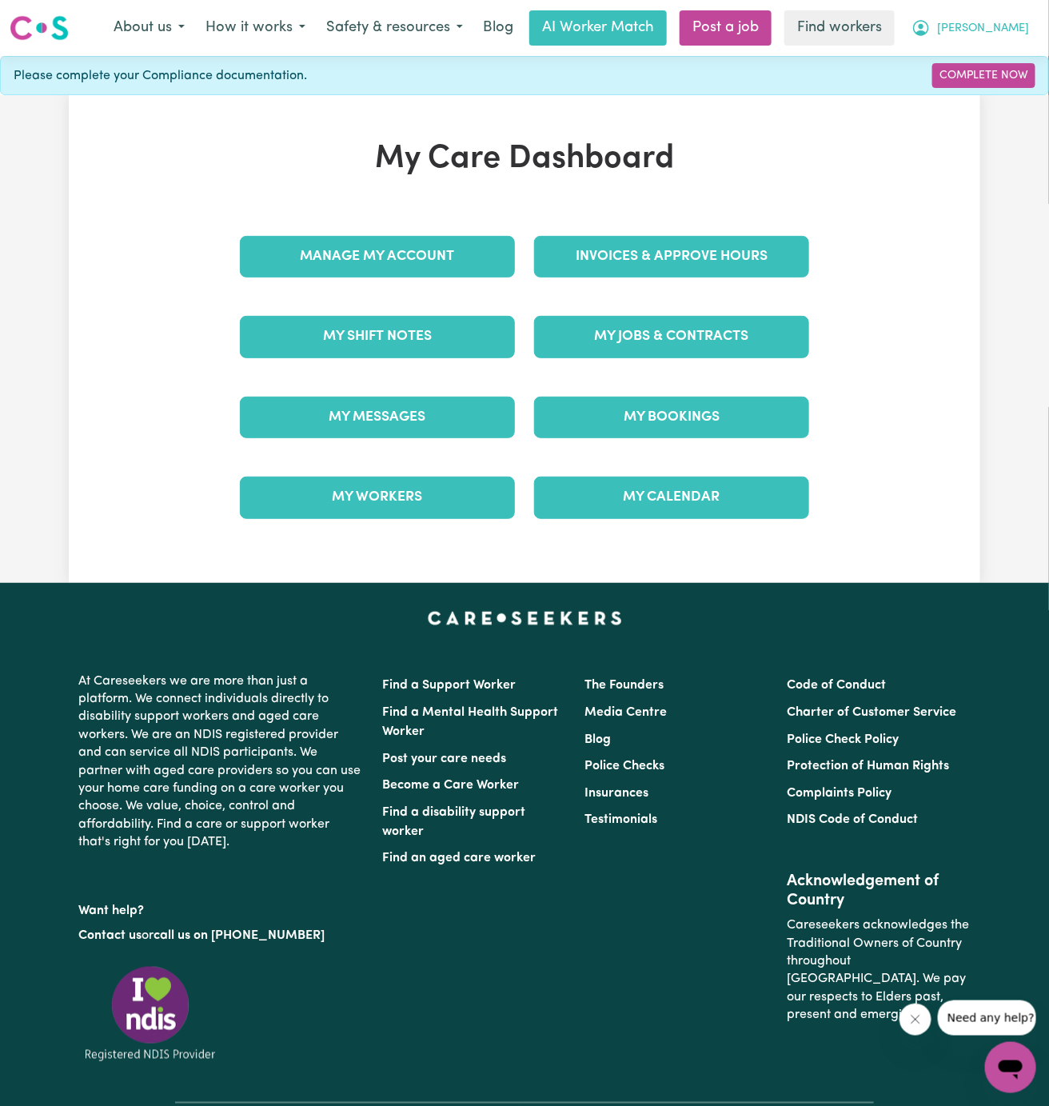
click at [1007, 34] on span "[PERSON_NAME]" at bounding box center [983, 29] width 92 height 18
click at [1007, 81] on link "Logout" at bounding box center [975, 92] width 126 height 30
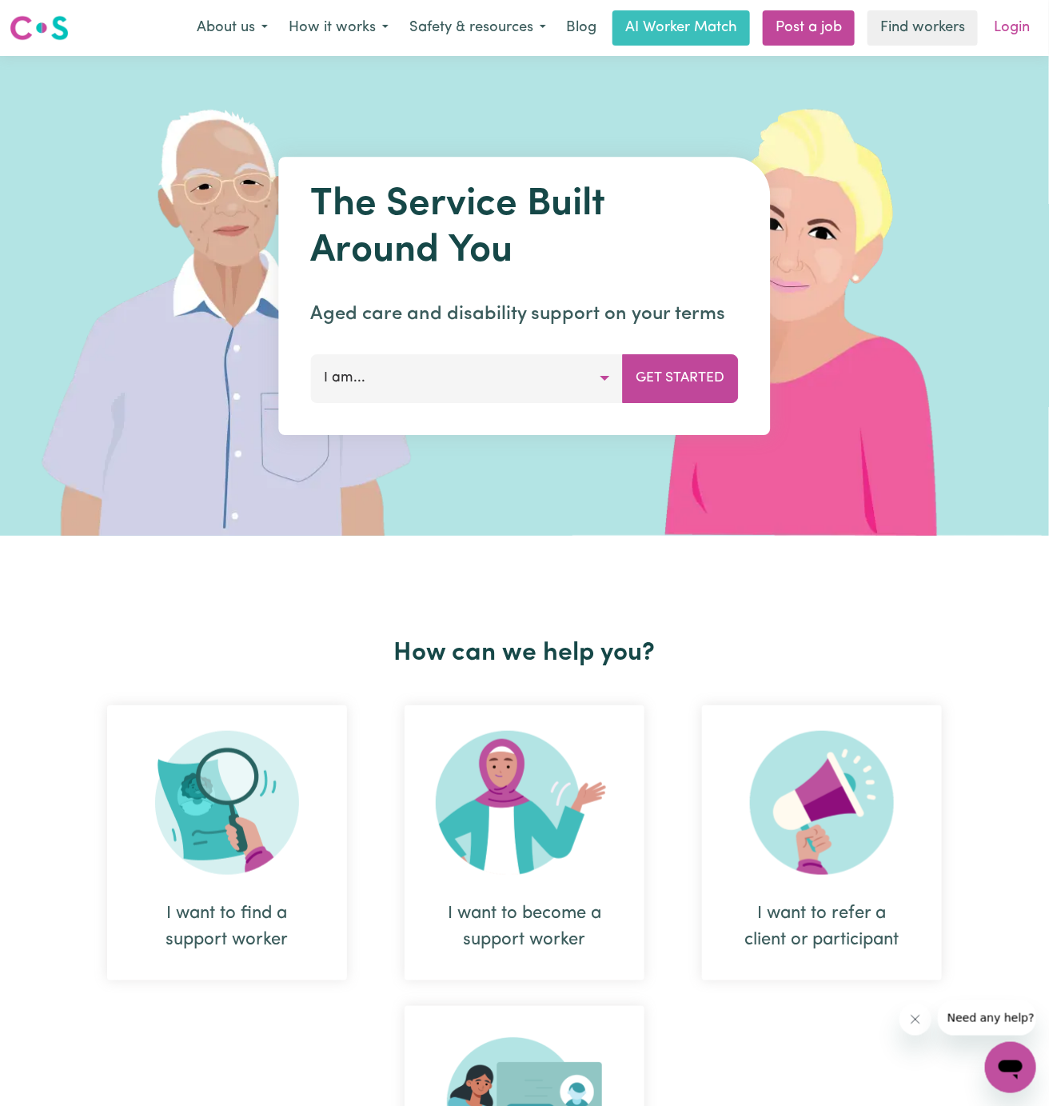
click at [1012, 36] on link "Login" at bounding box center [1011, 27] width 55 height 35
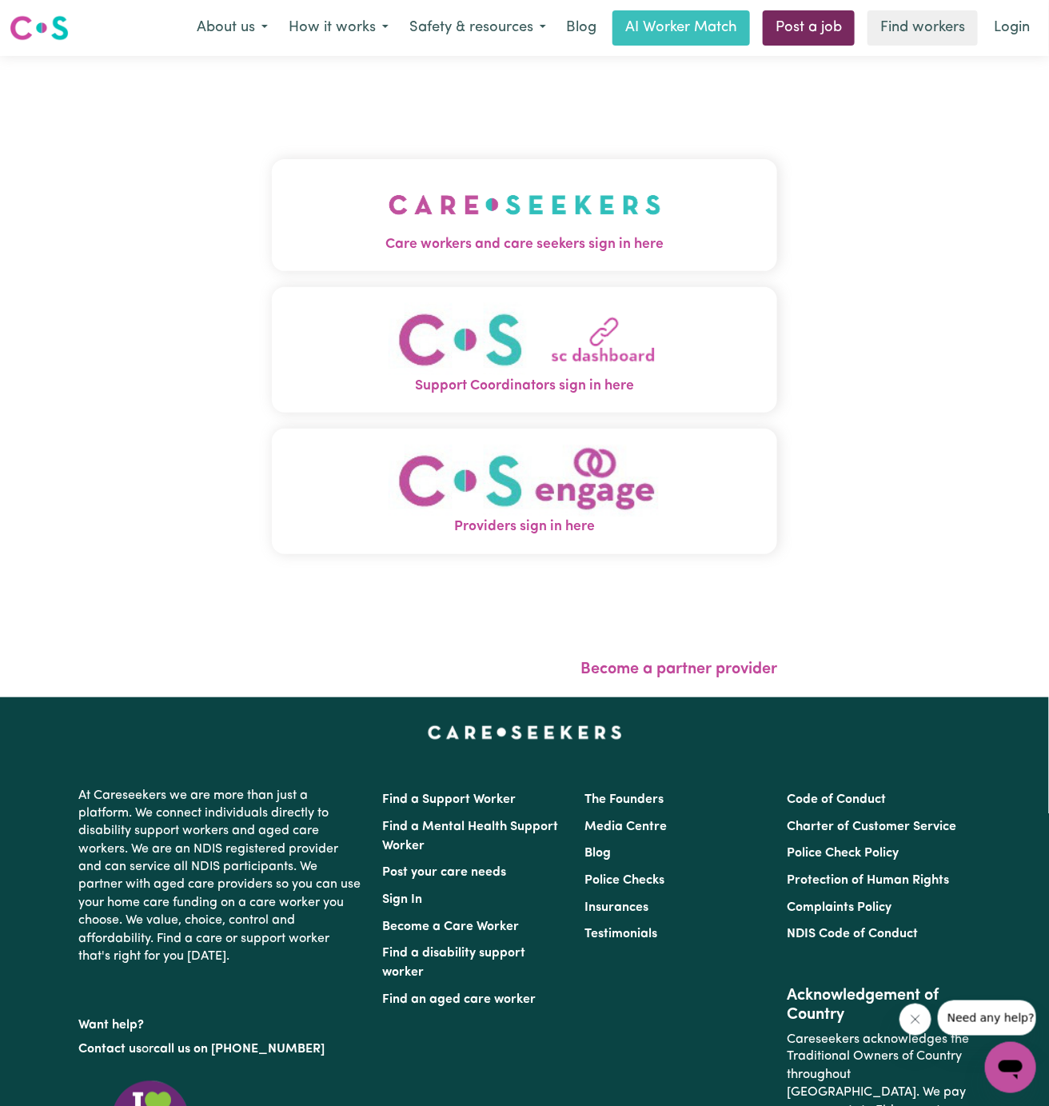
click at [830, 14] on link "Post a job" at bounding box center [809, 27] width 92 height 35
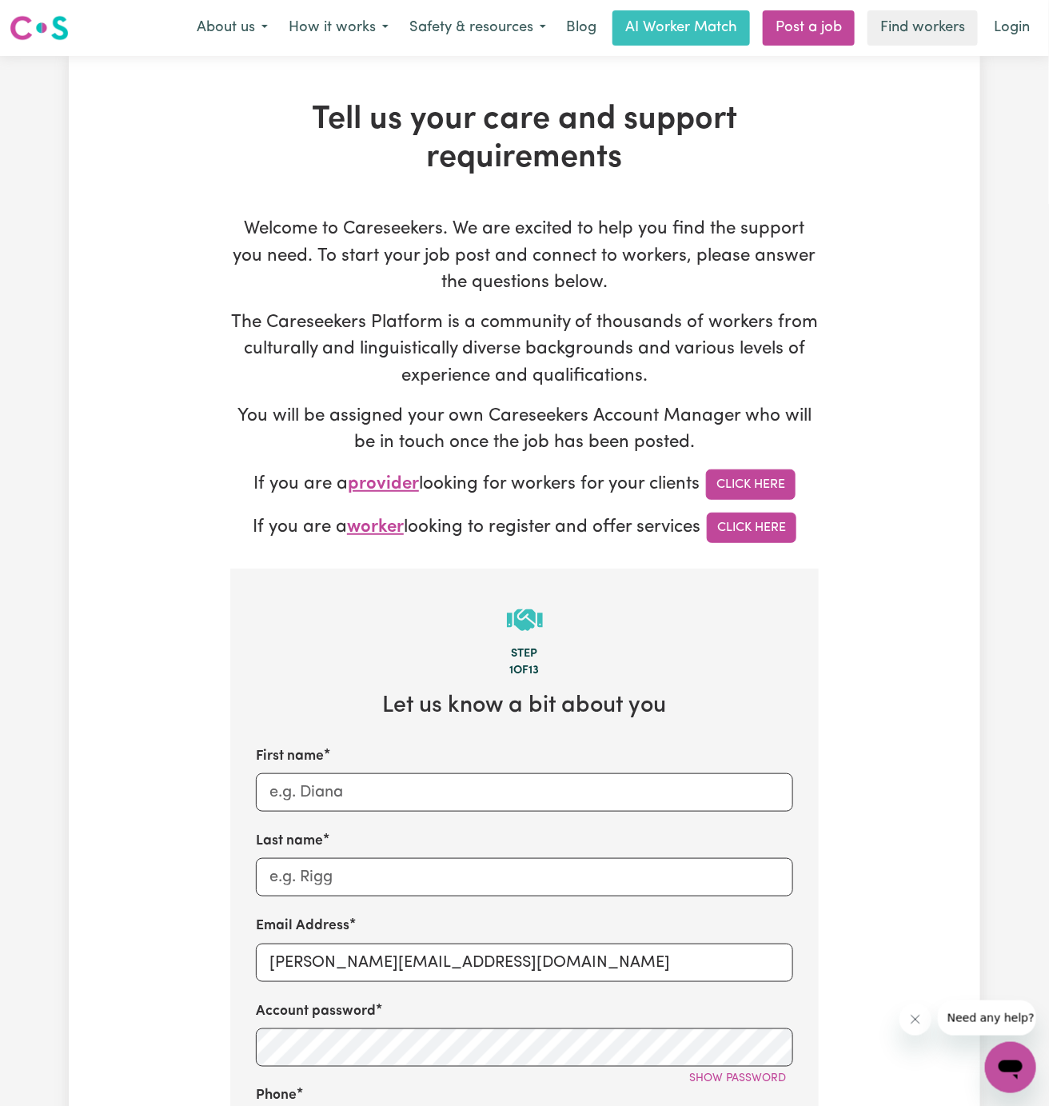
scroll to position [269, 0]
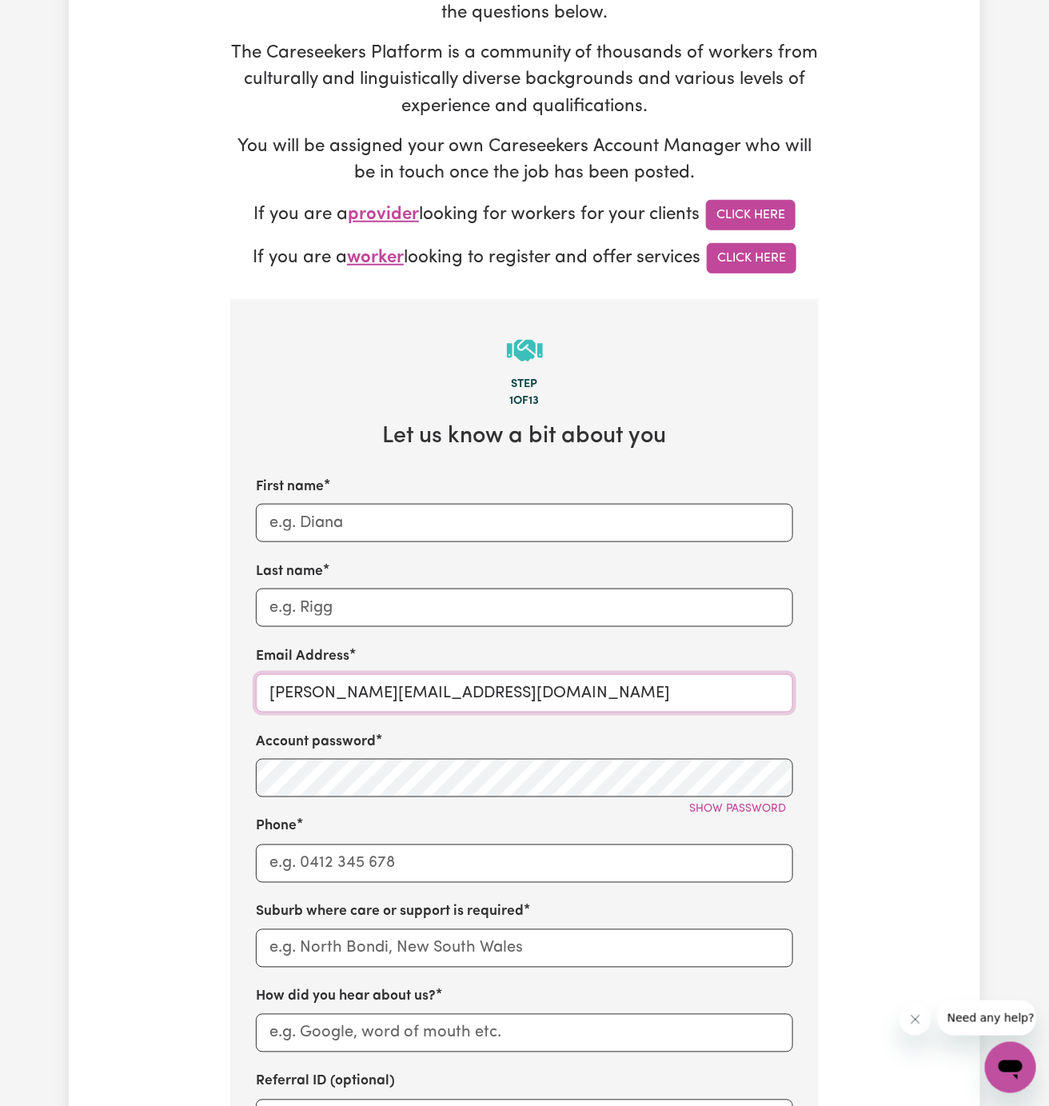
click at [315, 692] on input "[PERSON_NAME][EMAIL_ADDRESS][DOMAIN_NAME]" at bounding box center [524, 693] width 537 height 38
drag, startPoint x: 306, startPoint y: 692, endPoint x: 610, endPoint y: 691, distance: 303.8
click at [610, 691] on input "[PERSON_NAME][EMAIL_ADDRESS][DOMAIN_NAME]" at bounding box center [524, 693] width 537 height 38
click at [424, 676] on input "[PERSON_NAME][EMAIL_ADDRESS][DOMAIN_NAME]" at bounding box center [524, 693] width 537 height 38
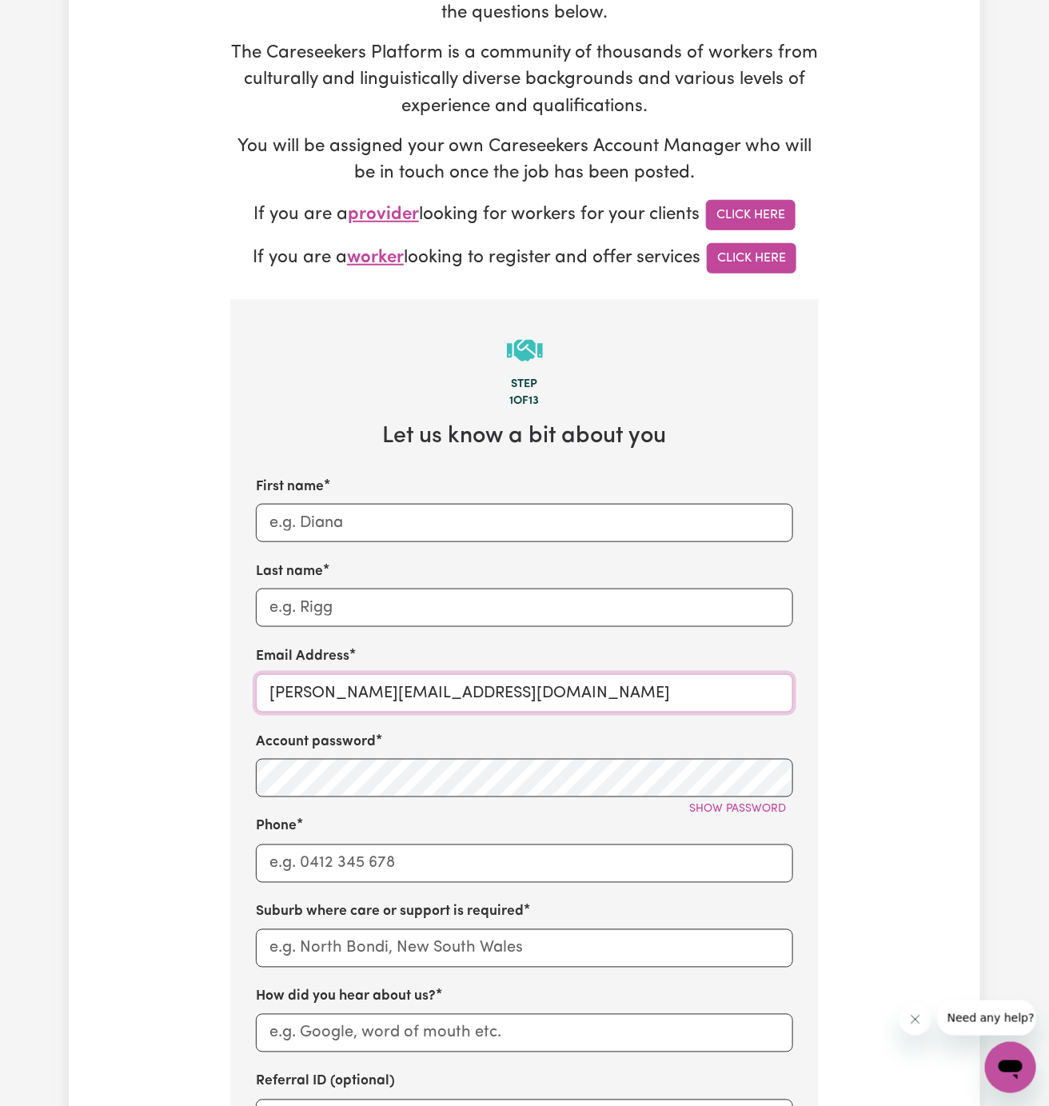
click at [424, 676] on input "[PERSON_NAME][EMAIL_ADDRESS][DOMAIN_NAME]" at bounding box center [524, 693] width 537 height 38
paste input "JamesBickertonVC"
drag, startPoint x: 384, startPoint y: 696, endPoint x: 132, endPoint y: 716, distance: 252.6
click at [132, 716] on div "Tell us your care and support requirements Welcome to Careseekers. We are excit…" at bounding box center [524, 696] width 911 height 1730
type input "[EMAIL_ADDRESS][DOMAIN_NAME]"
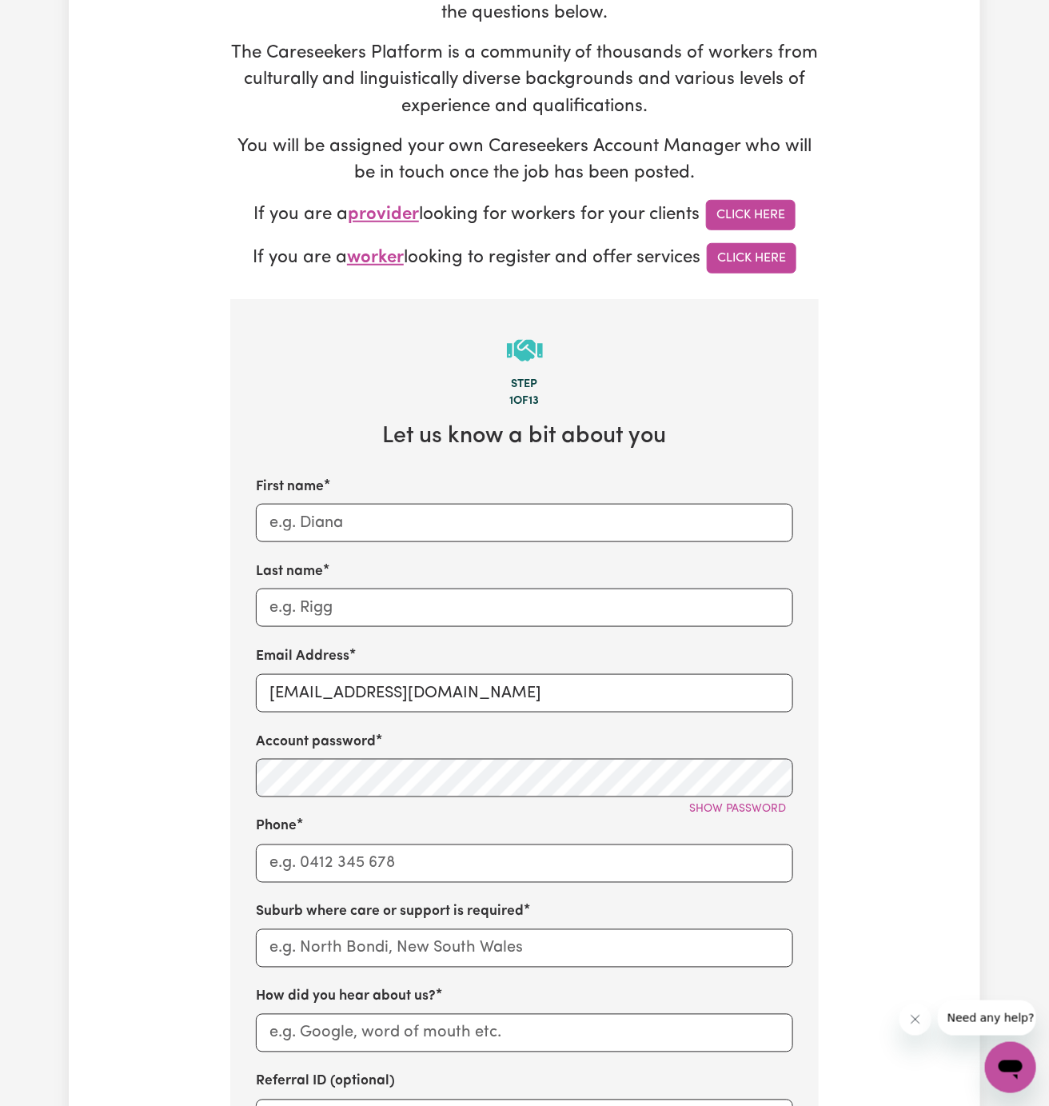
click at [216, 717] on div "Tell us your care and support requirements Welcome to Careseekers. We are excit…" at bounding box center [524, 696] width 911 height 1730
drag, startPoint x: 383, startPoint y: 695, endPoint x: 240, endPoint y: 692, distance: 143.1
click at [240, 692] on section "Step 1 of 13 Let us know a bit about you First name Last name Email Address [EM…" at bounding box center [524, 900] width 588 height 1202
click at [398, 511] on input "First name" at bounding box center [524, 523] width 537 height 38
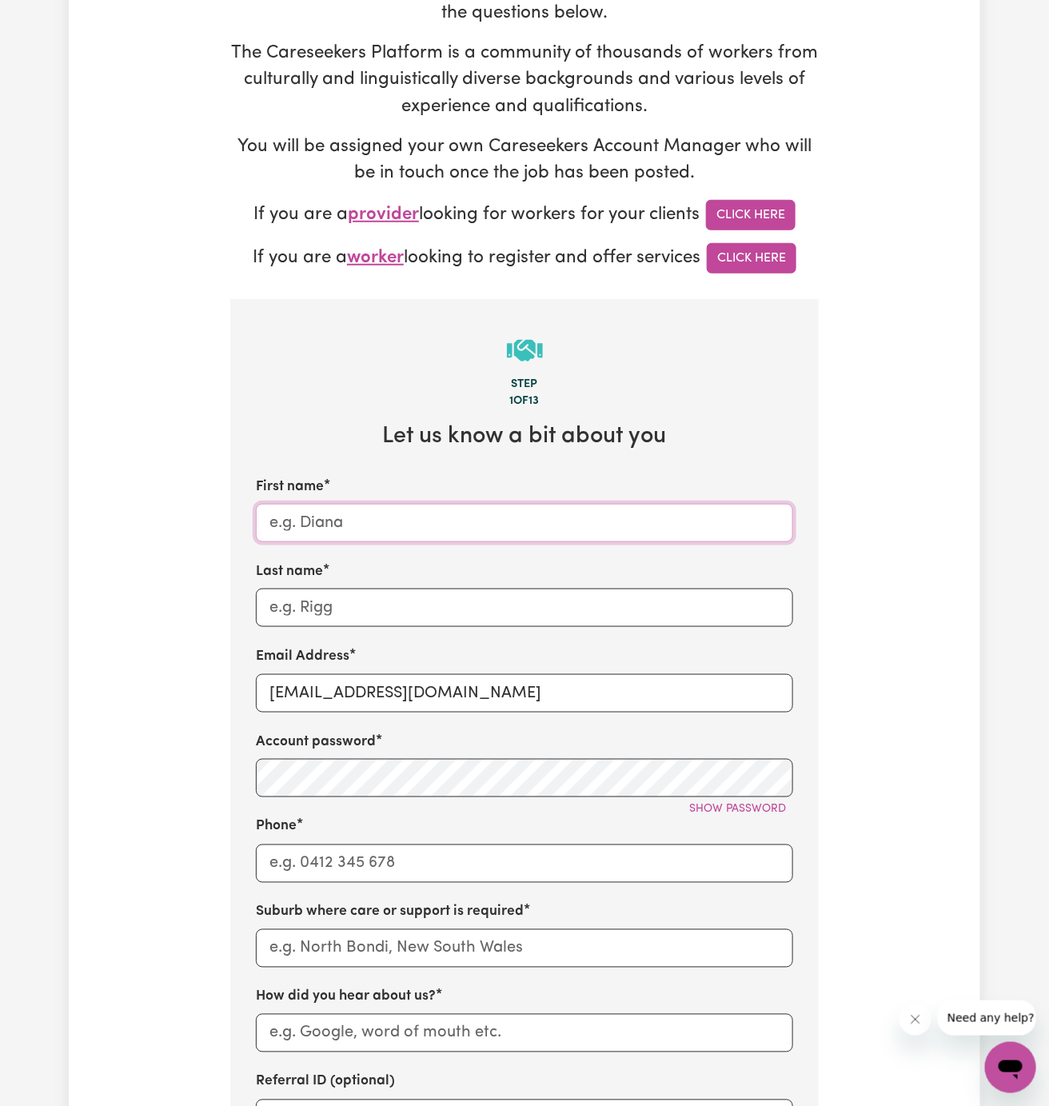
paste input "JamesBickerton"
drag, startPoint x: 314, startPoint y: 520, endPoint x: 442, endPoint y: 519, distance: 127.9
click at [442, 519] on input "JamesBickerton" at bounding box center [524, 523] width 537 height 38
type input "[PERSON_NAME]"
click at [453, 600] on input "Last name" at bounding box center [524, 607] width 537 height 38
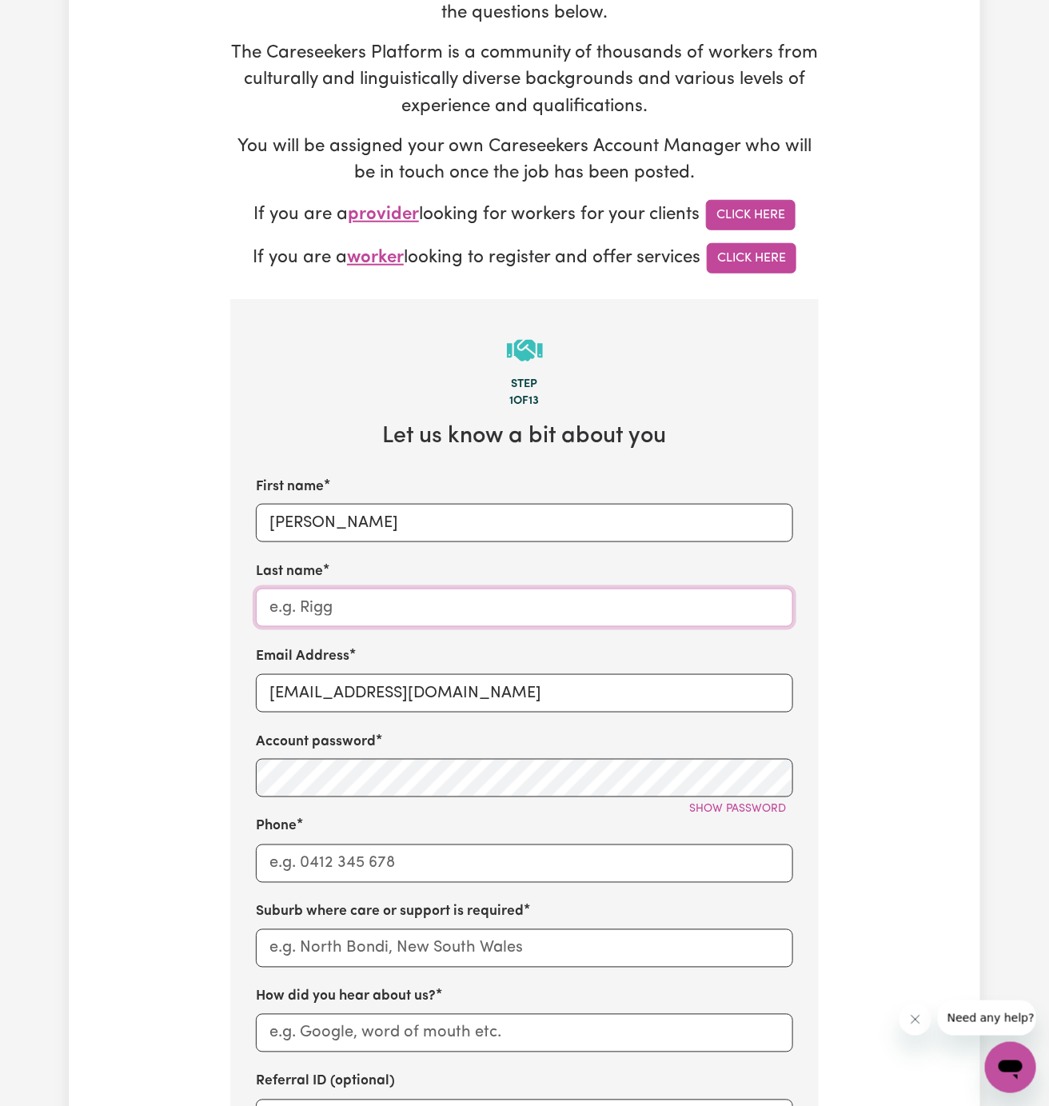
paste input "[PERSON_NAME]"
type input "[PERSON_NAME]"
click at [376, 851] on input "Phone" at bounding box center [524, 863] width 537 height 38
type input "1300765465"
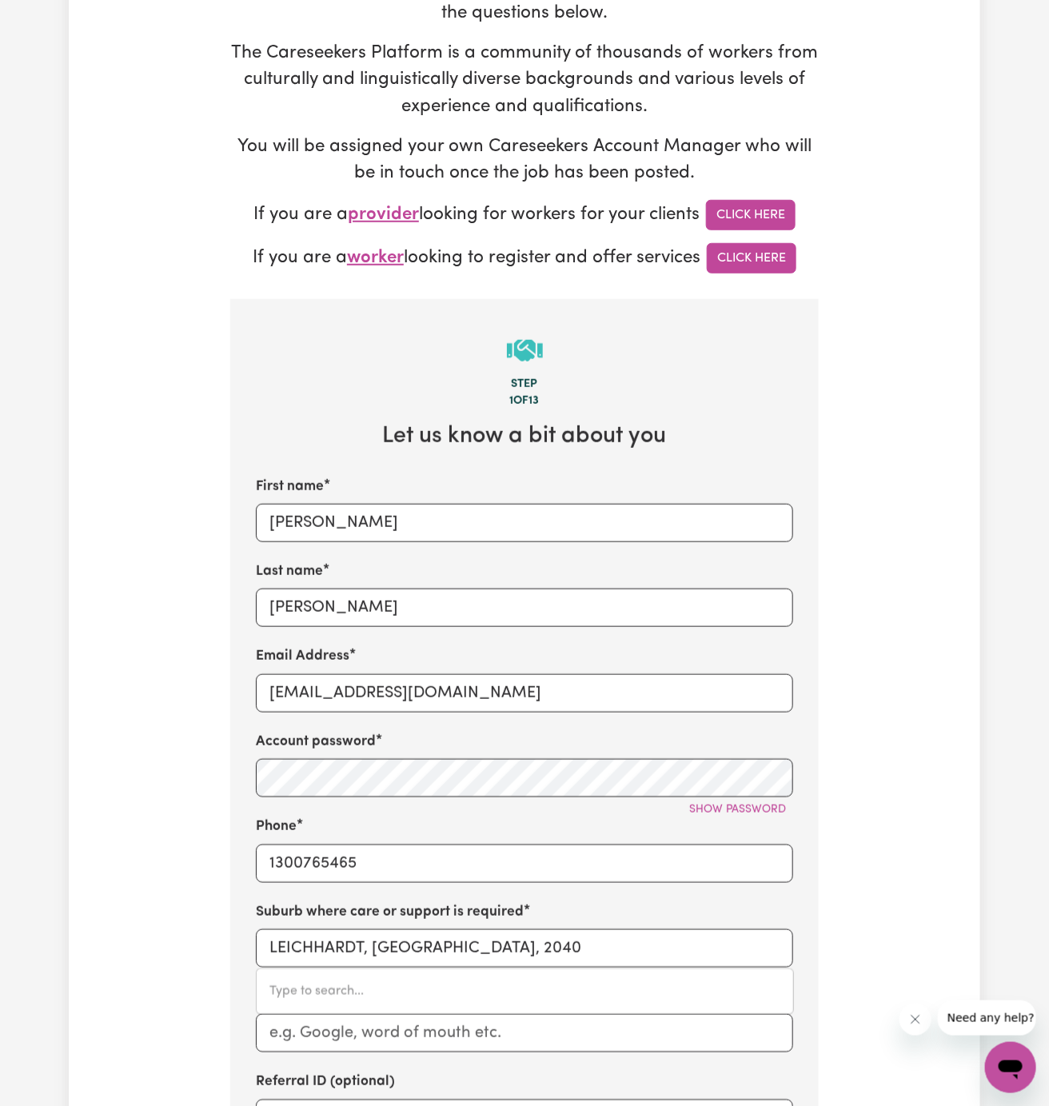
click at [522, 927] on div "Suburb where care or support is required LEICHHARDT, [GEOGRAPHIC_DATA], 2040 Ty…" at bounding box center [524, 935] width 537 height 66
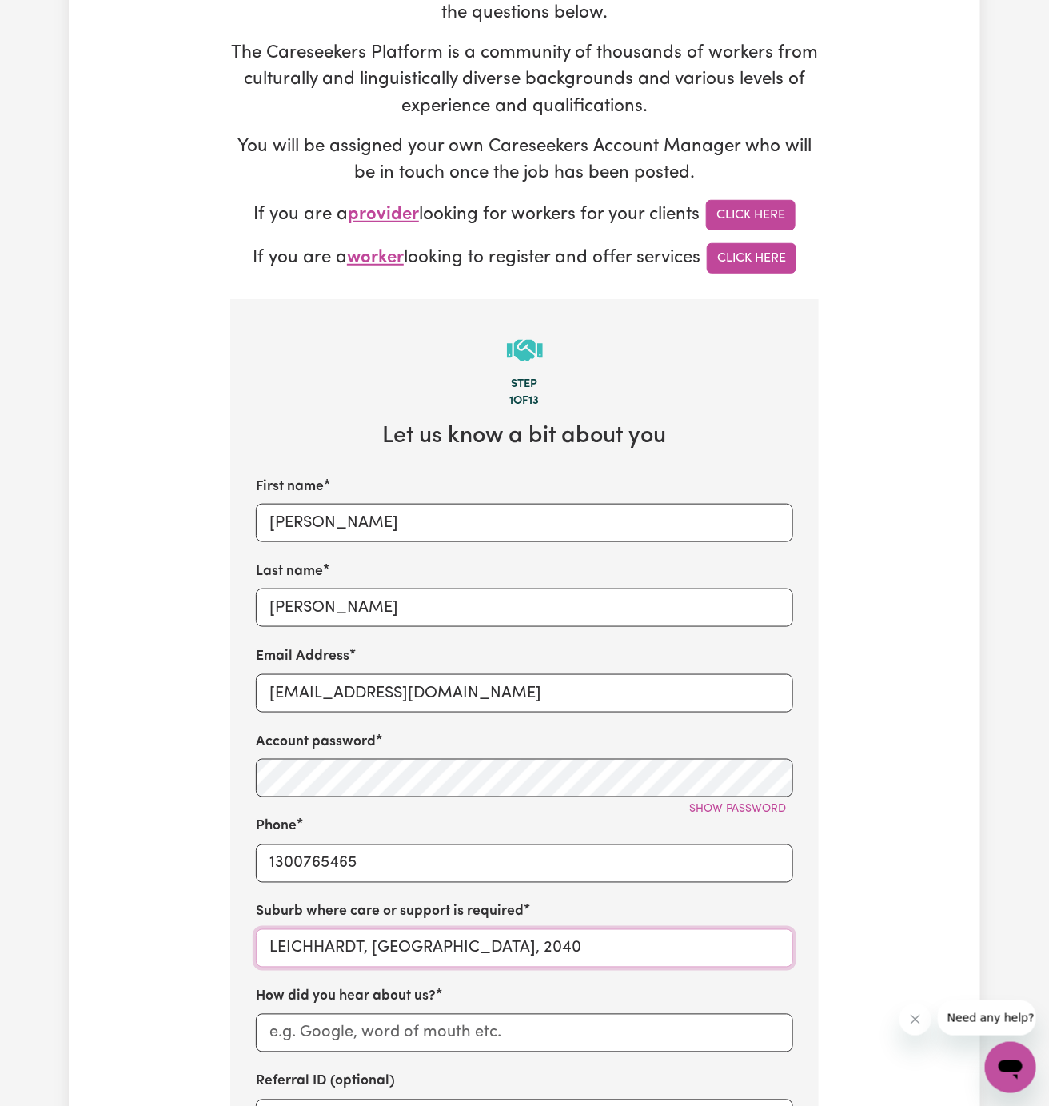
click at [337, 944] on input "LEICHHARDT, [GEOGRAPHIC_DATA], 2040" at bounding box center [524, 948] width 537 height 38
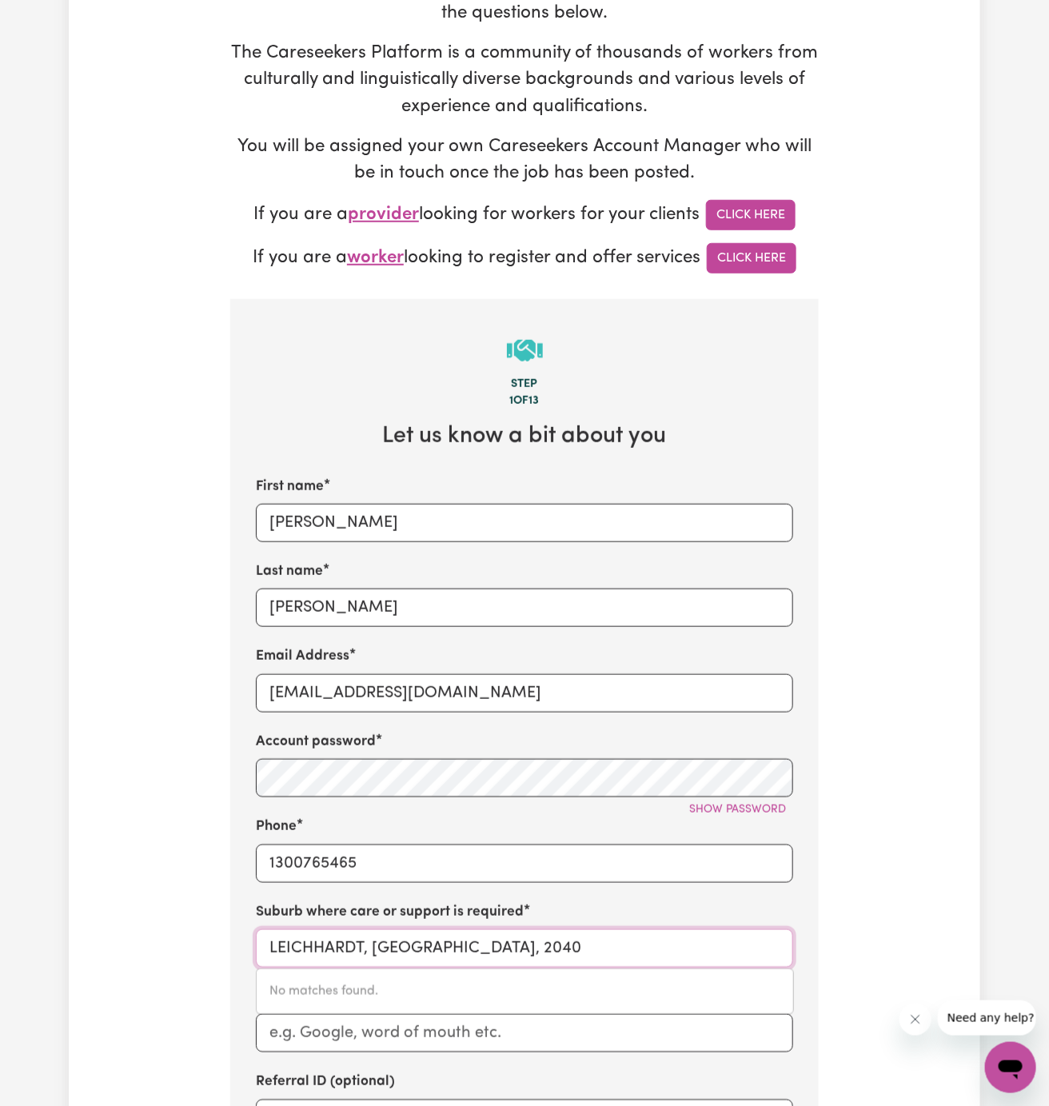
click at [337, 944] on input "LEICHHARDT, [GEOGRAPHIC_DATA], 2040" at bounding box center [524, 948] width 537 height 38
paste input "Cronulla"
type input "Cronulla"
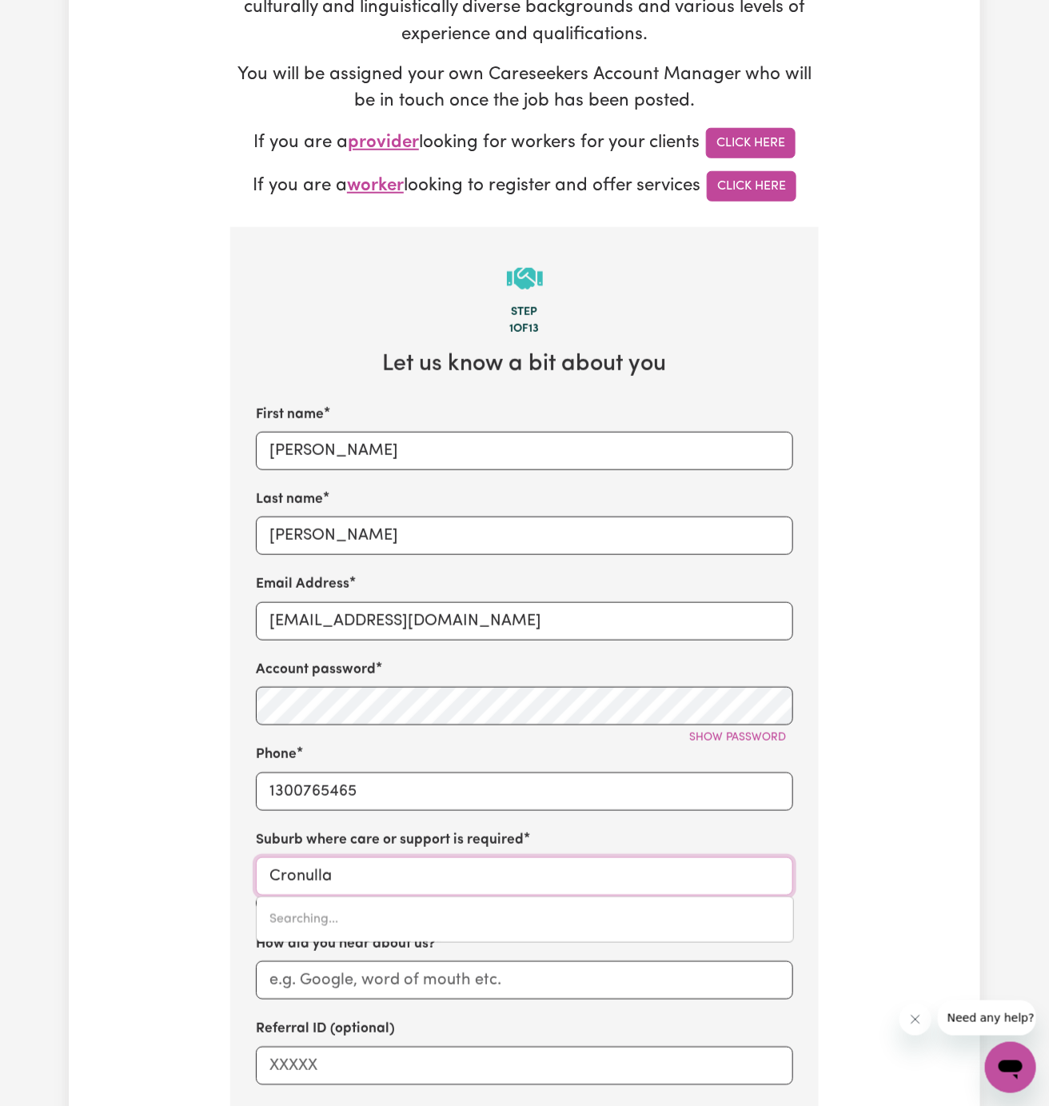
scroll to position [401, 0]
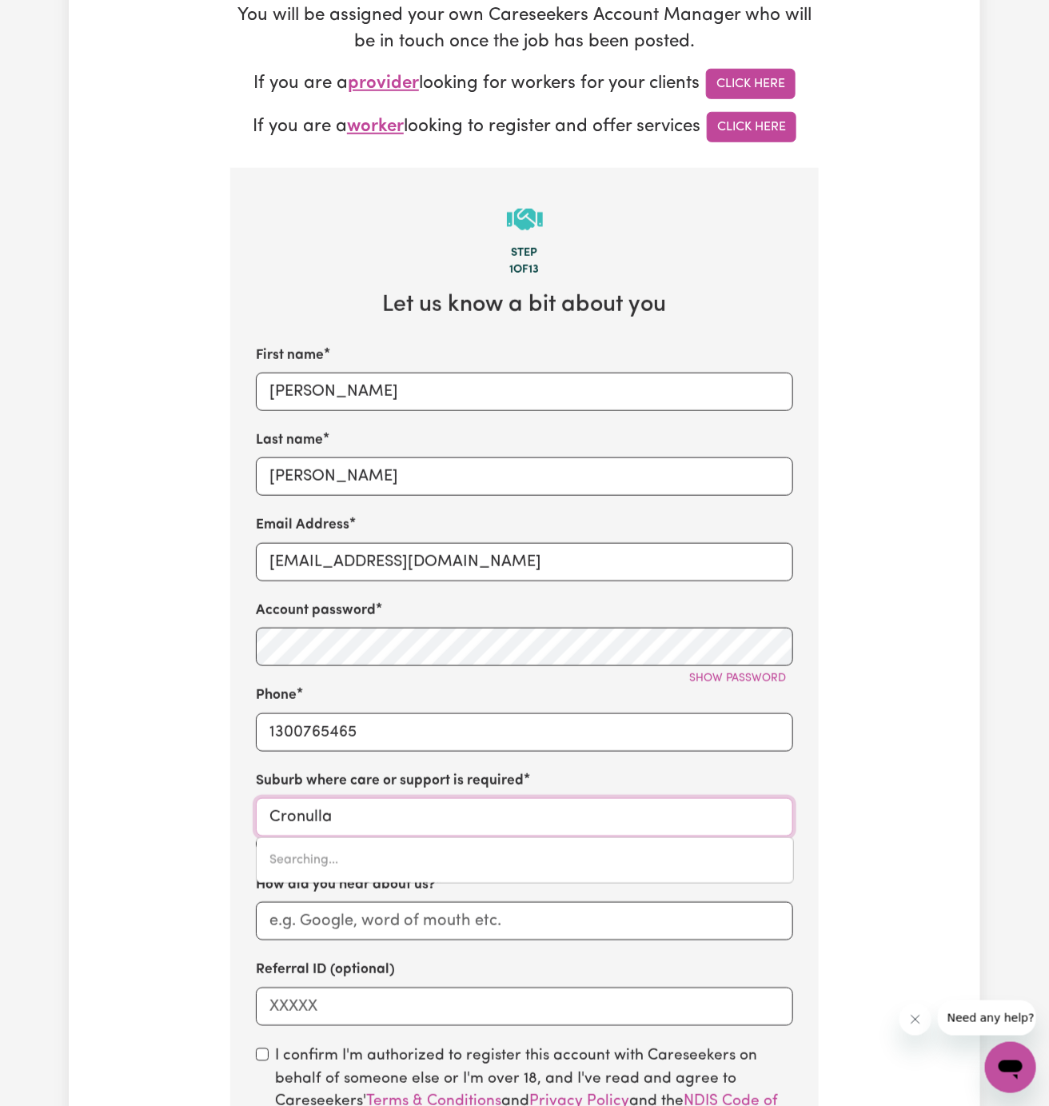
type input "Cronulla, [GEOGRAPHIC_DATA], 2230"
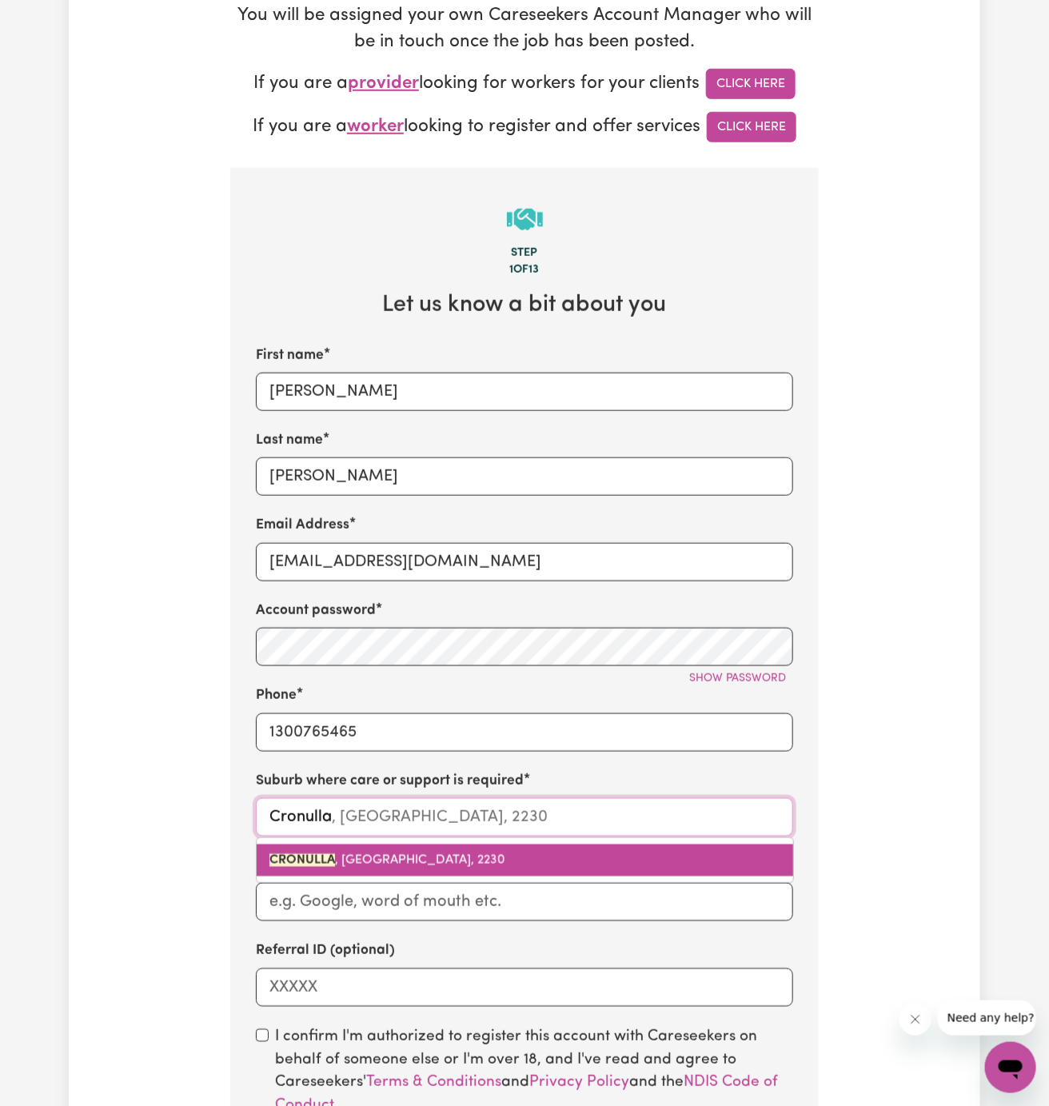
click at [345, 865] on link "CRONULLA , [GEOGRAPHIC_DATA], 2230" at bounding box center [525, 860] width 536 height 32
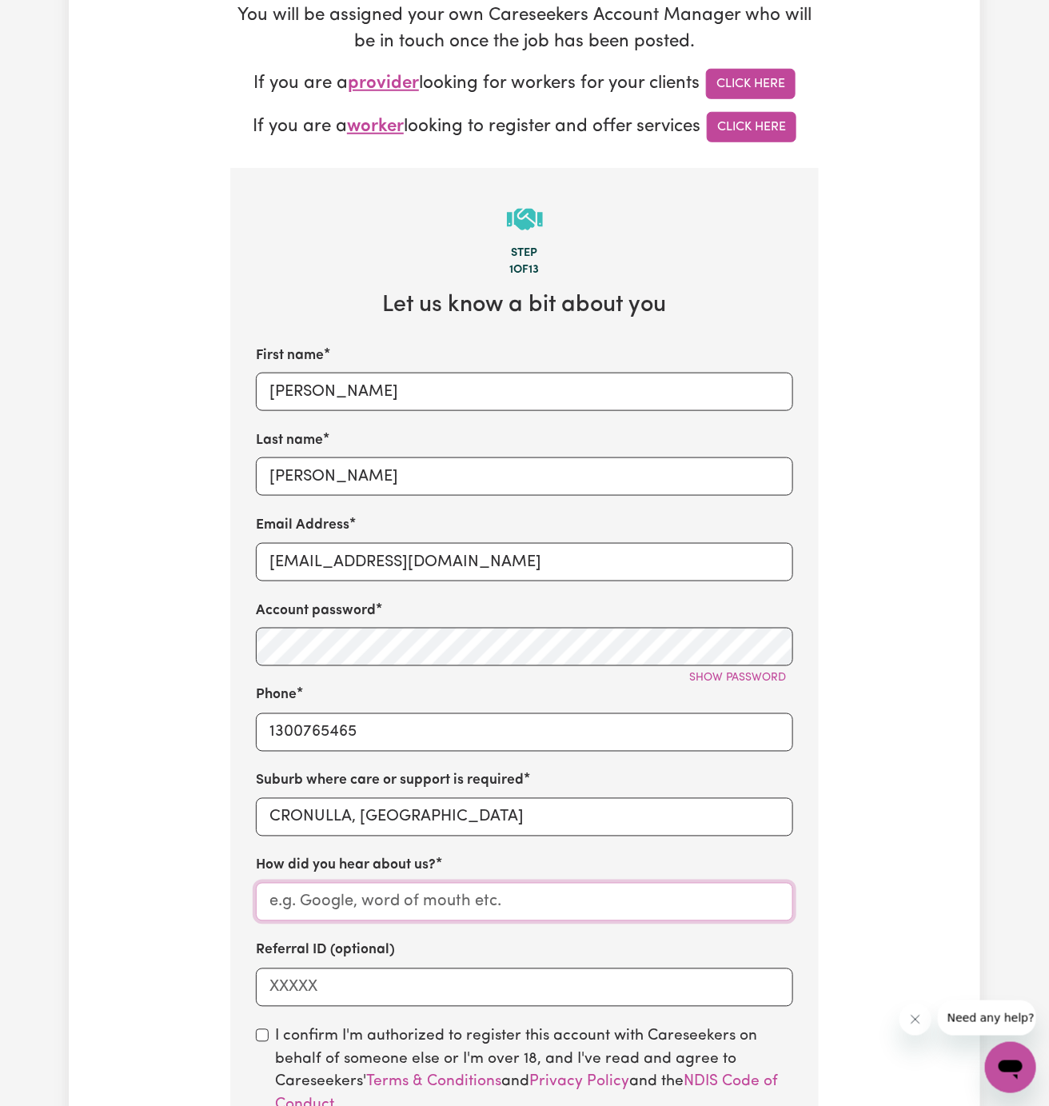
click at [347, 895] on input "How did you hear about us?" at bounding box center [524, 902] width 537 height 38
click at [437, 907] on input "How did you hear about us?" at bounding box center [524, 902] width 537 height 38
paste input "Vitality Club"
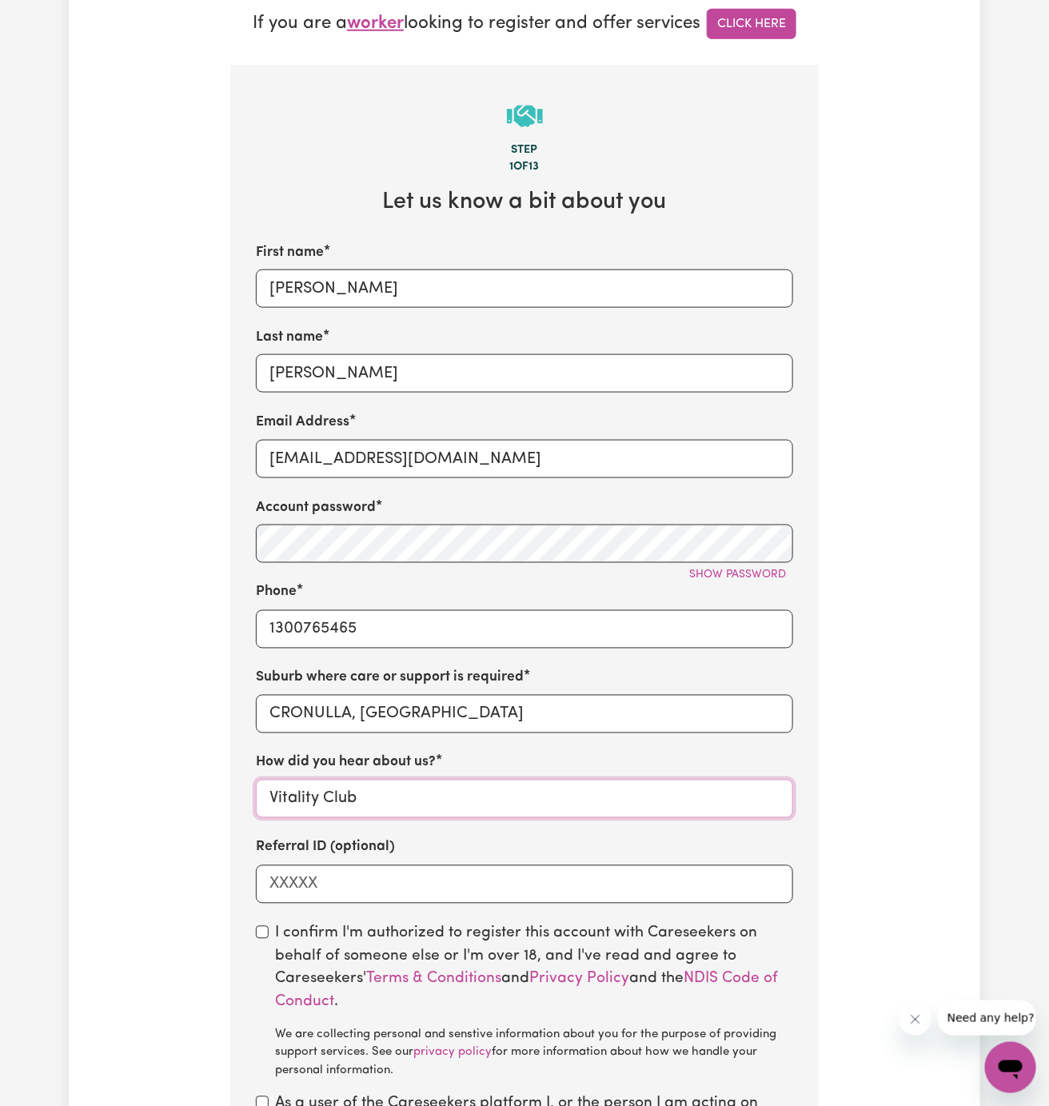
scroll to position [585, 0]
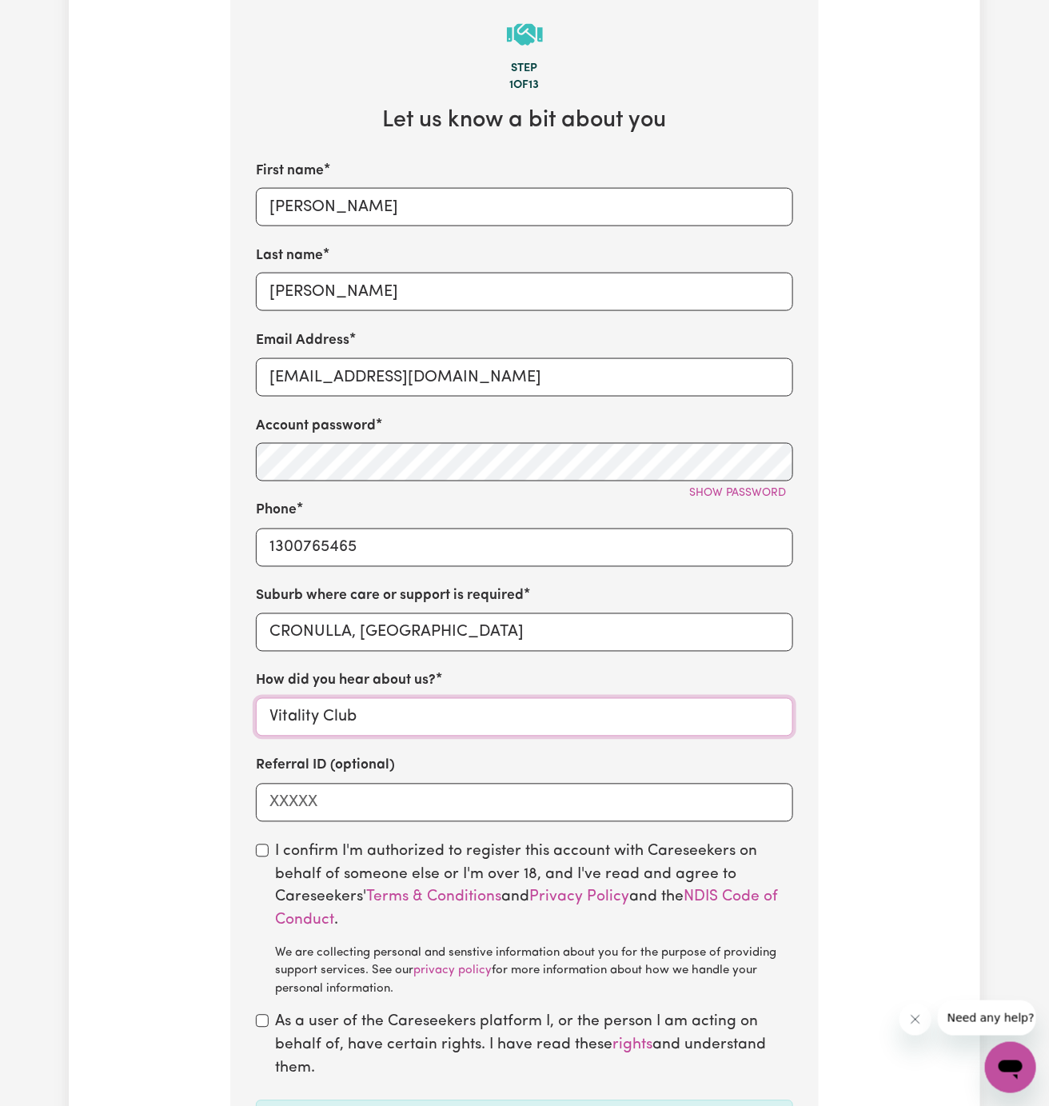
type input "Vitality Club"
click at [267, 852] on input "checkbox" at bounding box center [262, 850] width 13 height 13
checkbox input "true"
click at [267, 1021] on input "checkbox" at bounding box center [262, 1021] width 13 height 13
checkbox input "true"
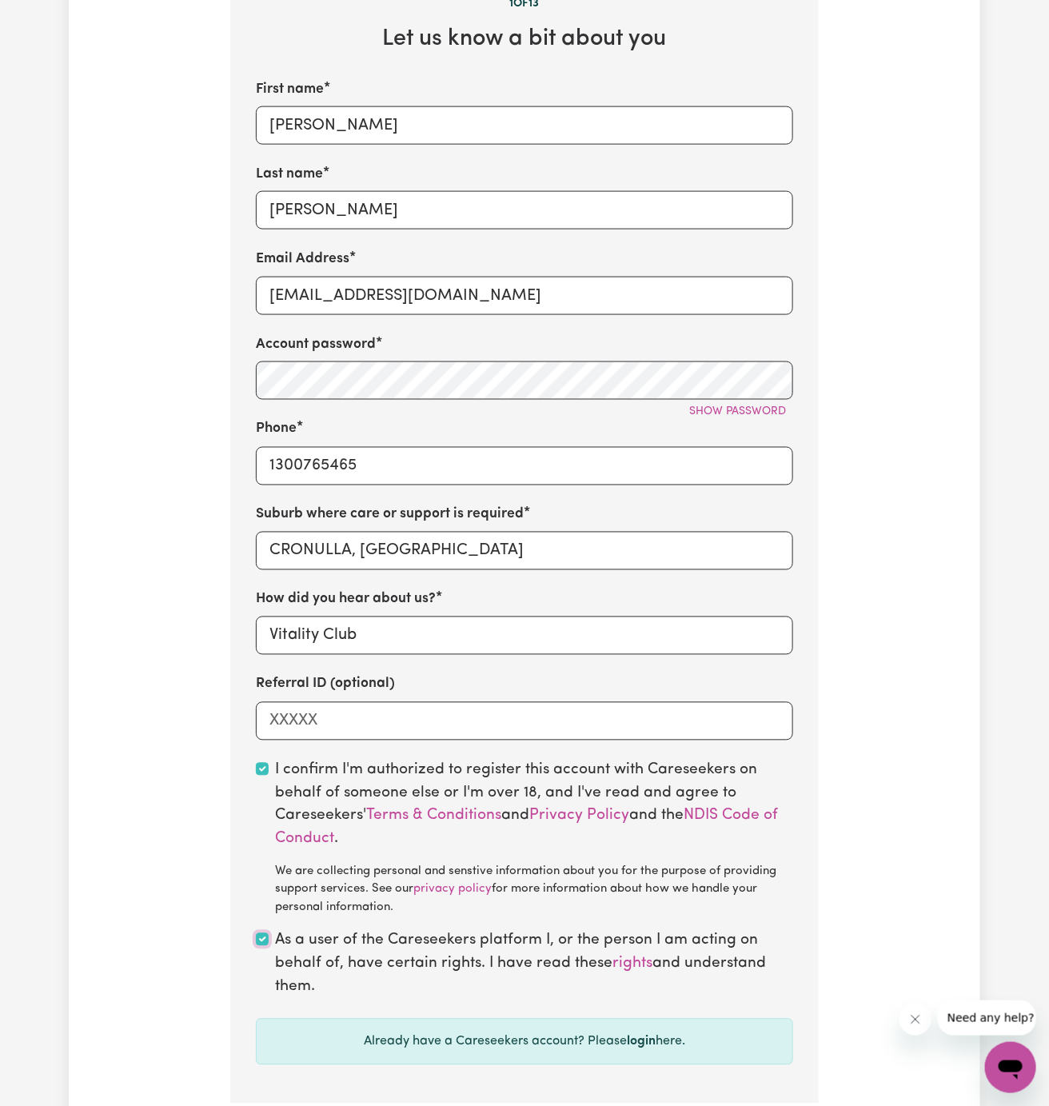
scroll to position [749, 0]
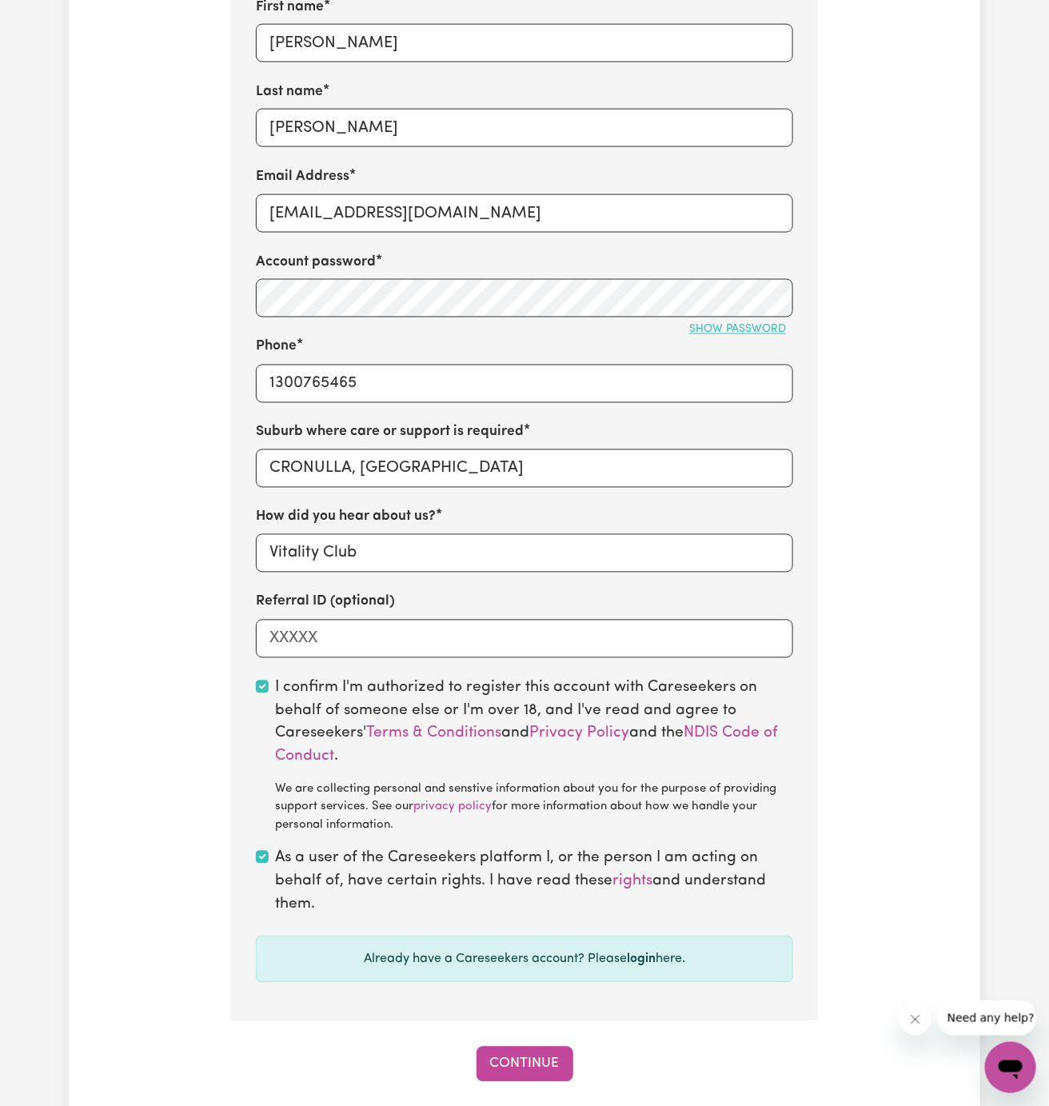
click at [745, 327] on span "Show password" at bounding box center [737, 330] width 97 height 12
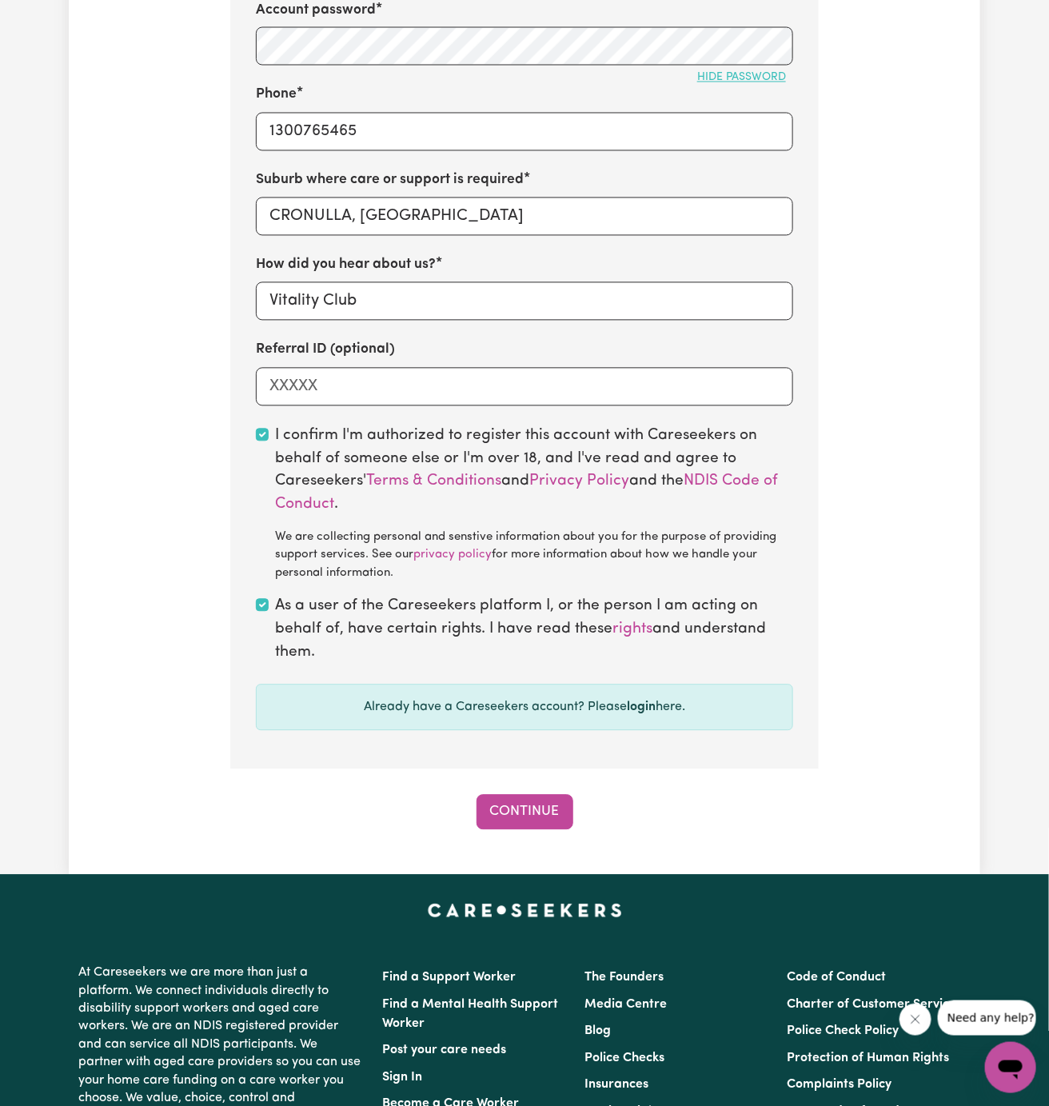
scroll to position [1013, 0]
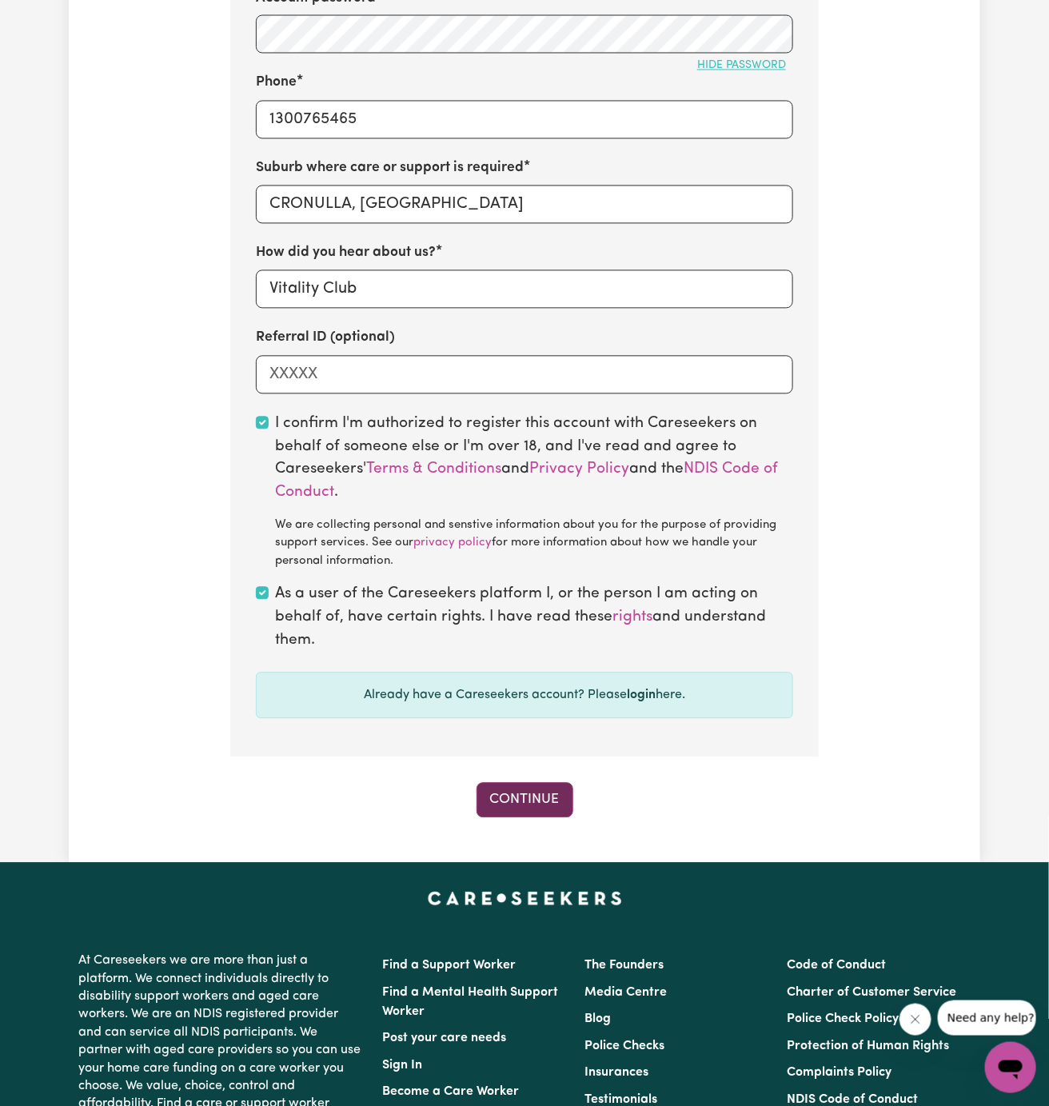
click at [541, 803] on button "Continue" at bounding box center [524, 800] width 97 height 35
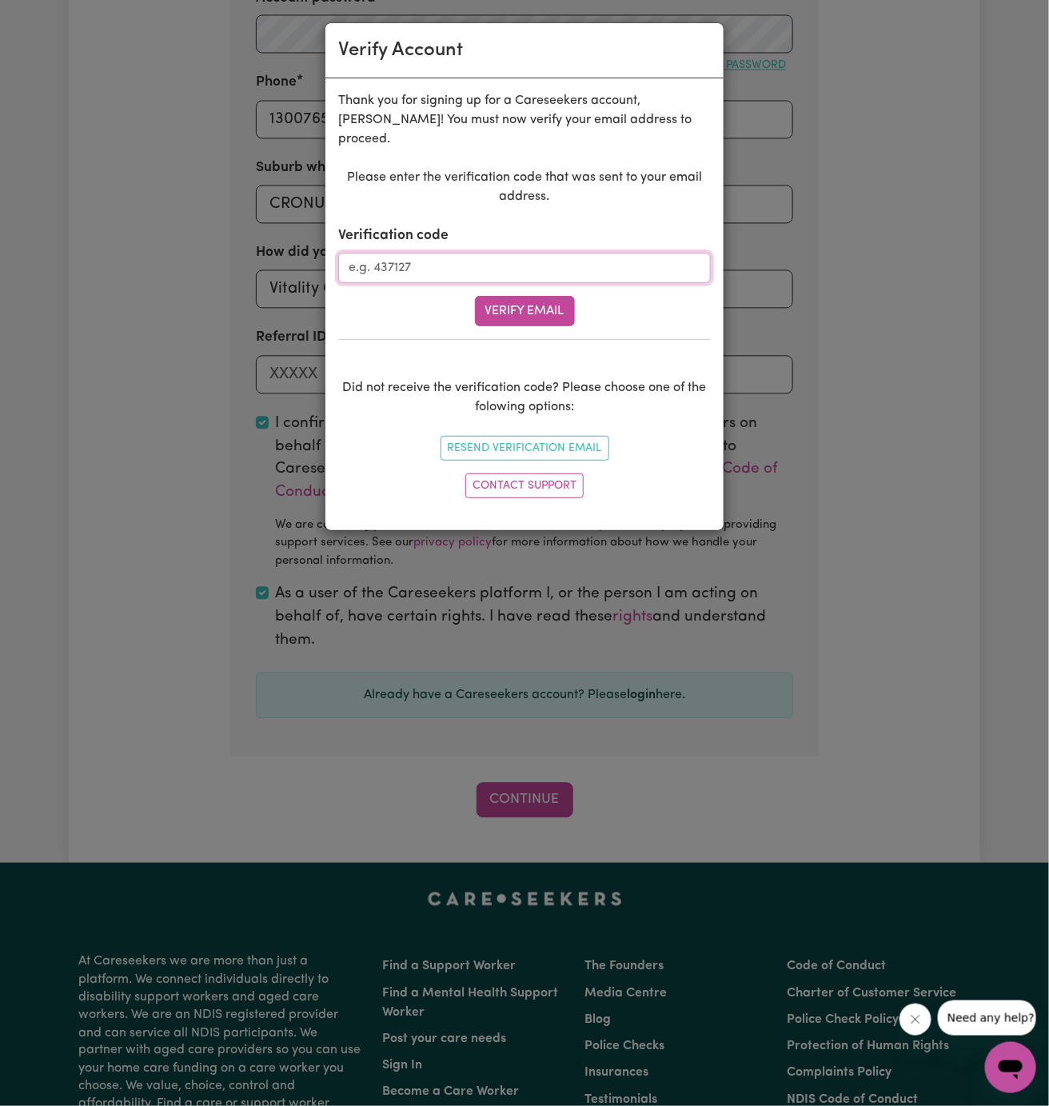
click at [444, 253] on input "Verification code" at bounding box center [524, 268] width 373 height 30
paste input "603480"
type input "603480"
click at [532, 296] on button "Verify Email" at bounding box center [525, 311] width 100 height 30
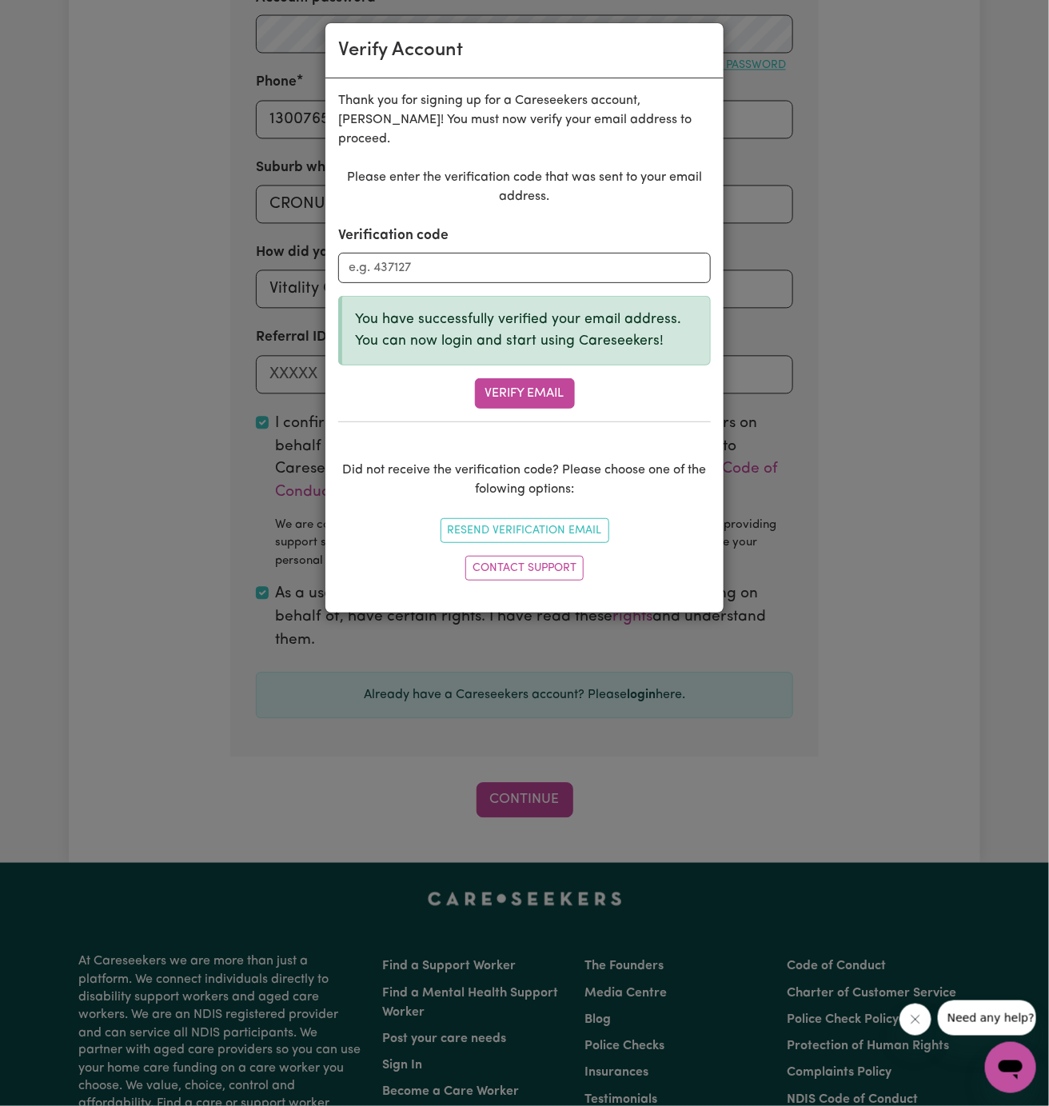
scroll to position [567, 0]
